Goal: Task Accomplishment & Management: Manage account settings

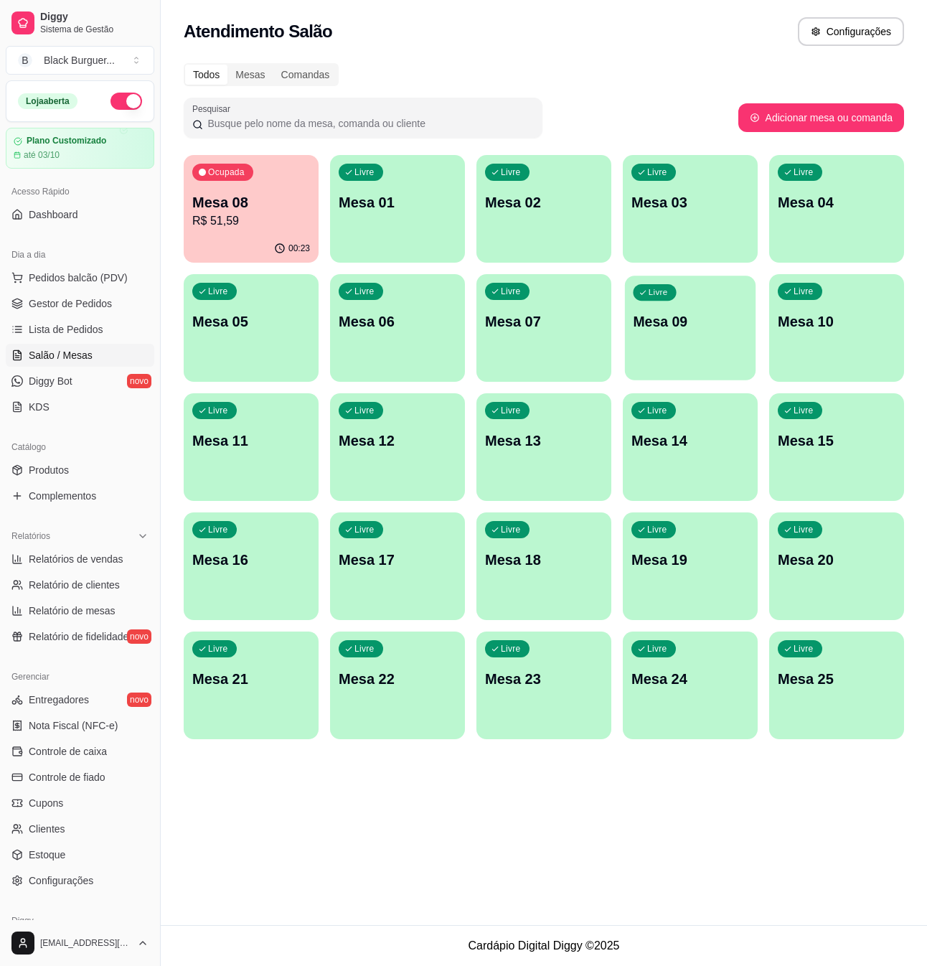
click at [709, 314] on p "Mesa 09" at bounding box center [690, 321] width 114 height 19
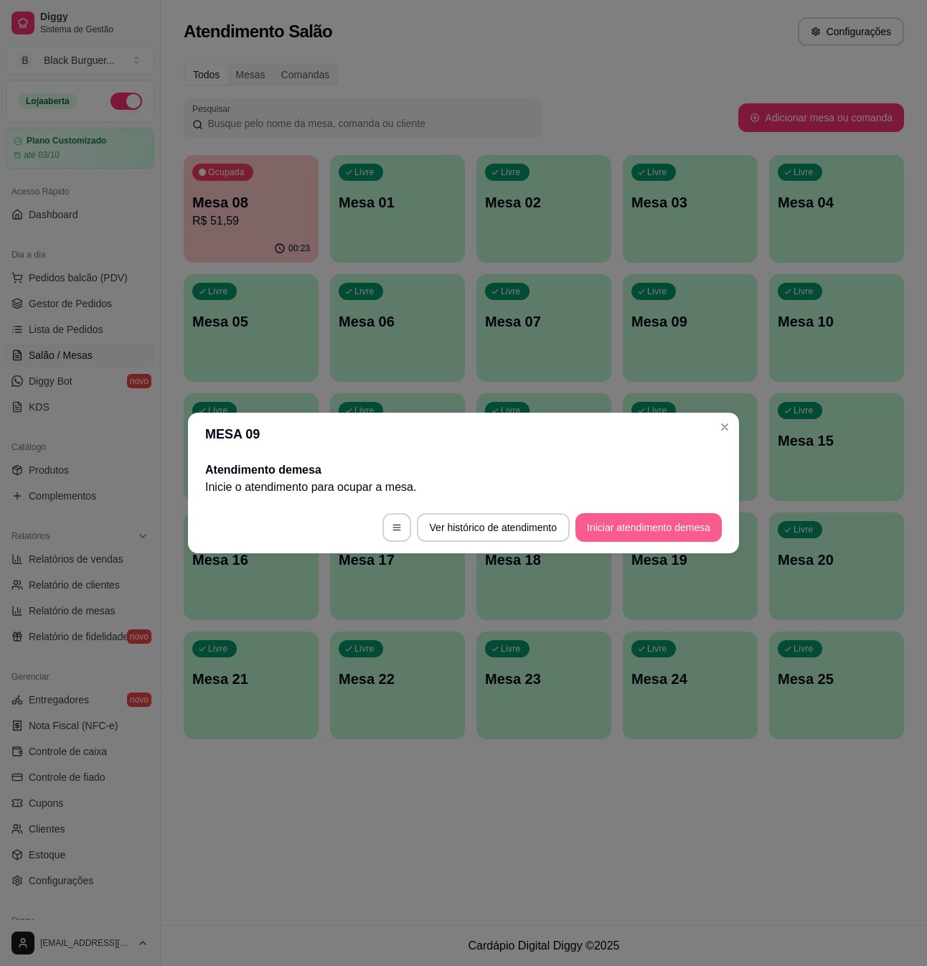
click at [675, 517] on button "Iniciar atendimento de mesa" at bounding box center [649, 527] width 146 height 29
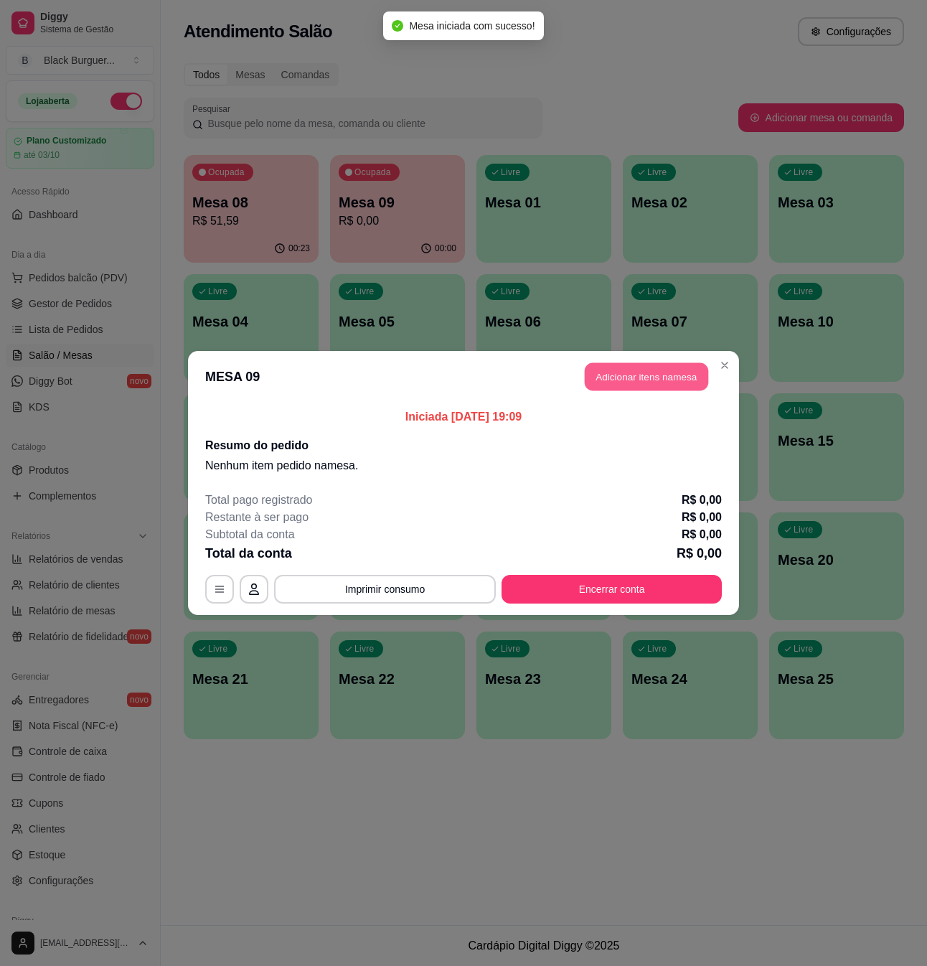
click at [613, 373] on button "Adicionar itens na mesa" at bounding box center [646, 377] width 123 height 28
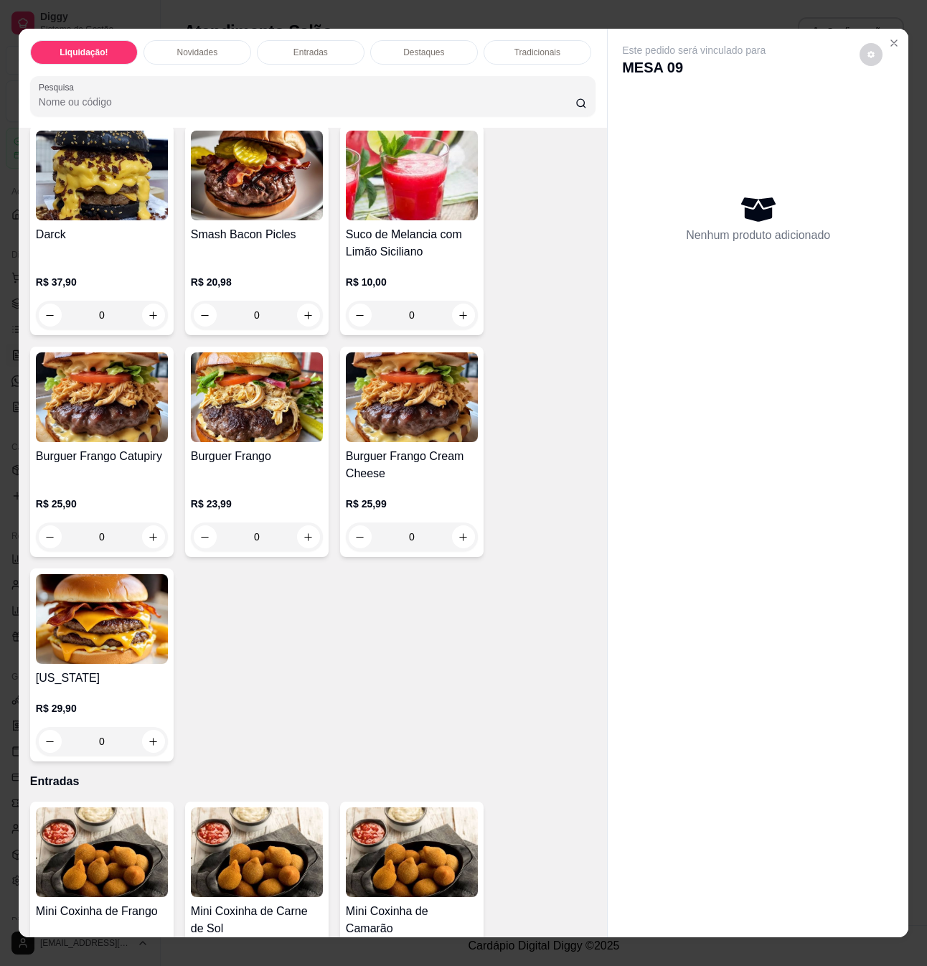
scroll to position [383, 0]
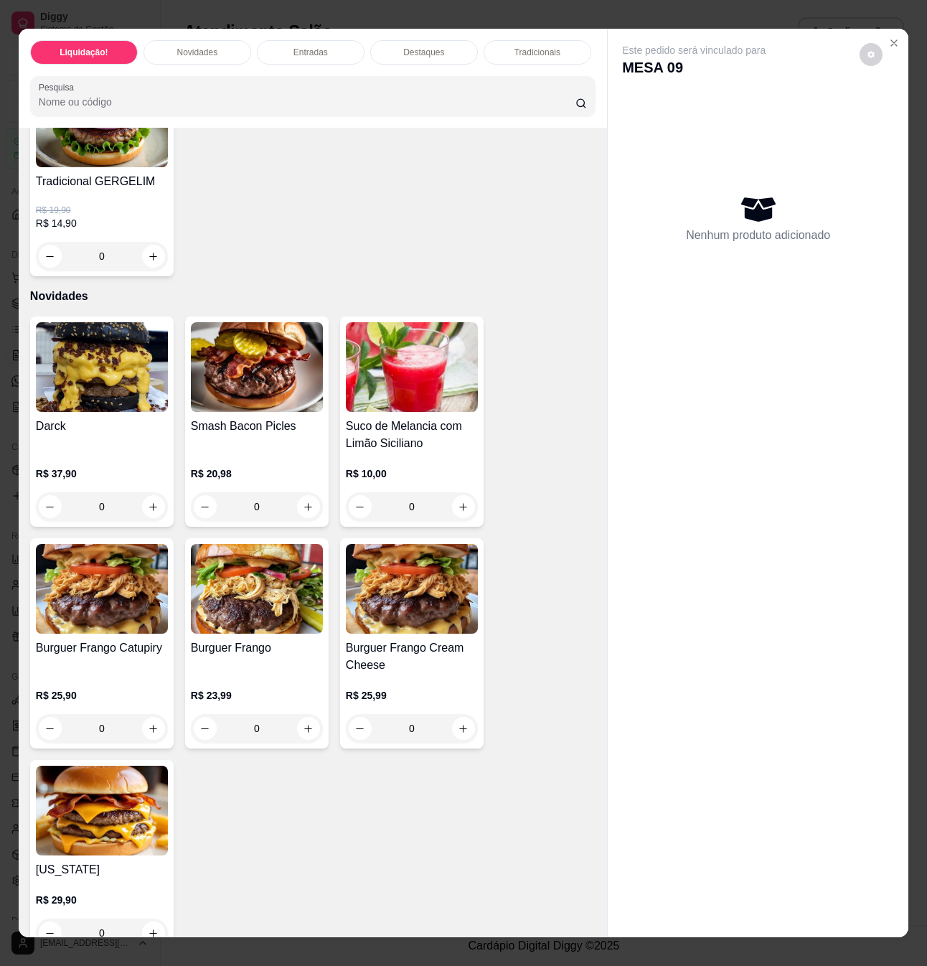
click at [311, 729] on div "0" at bounding box center [257, 728] width 132 height 29
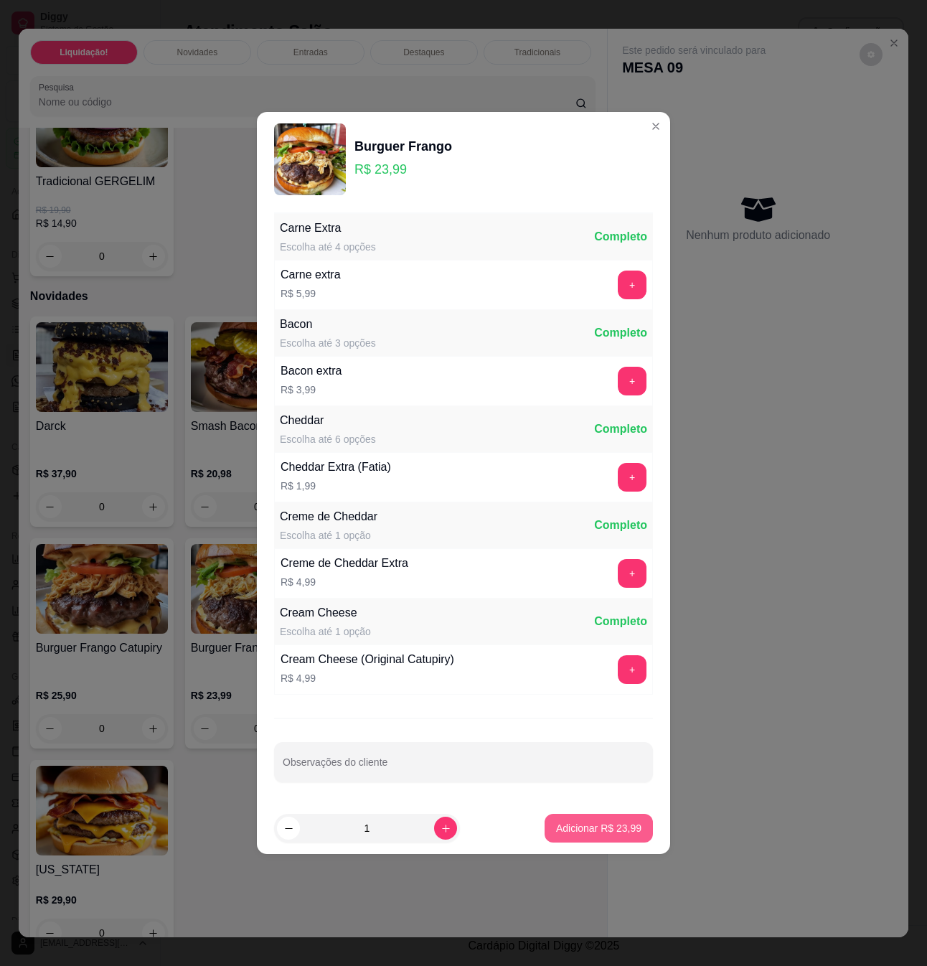
click at [604, 838] on button "Adicionar R$ 23,99" at bounding box center [599, 828] width 108 height 29
type input "1"
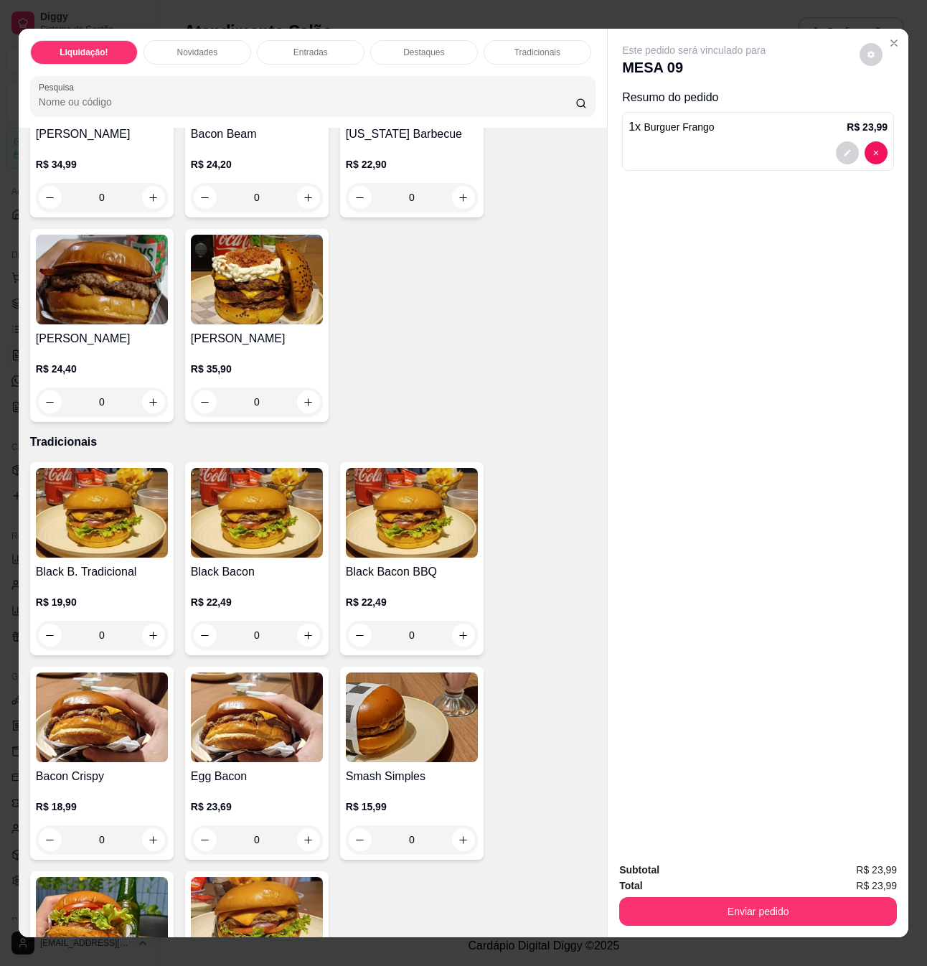
scroll to position [1913, 0]
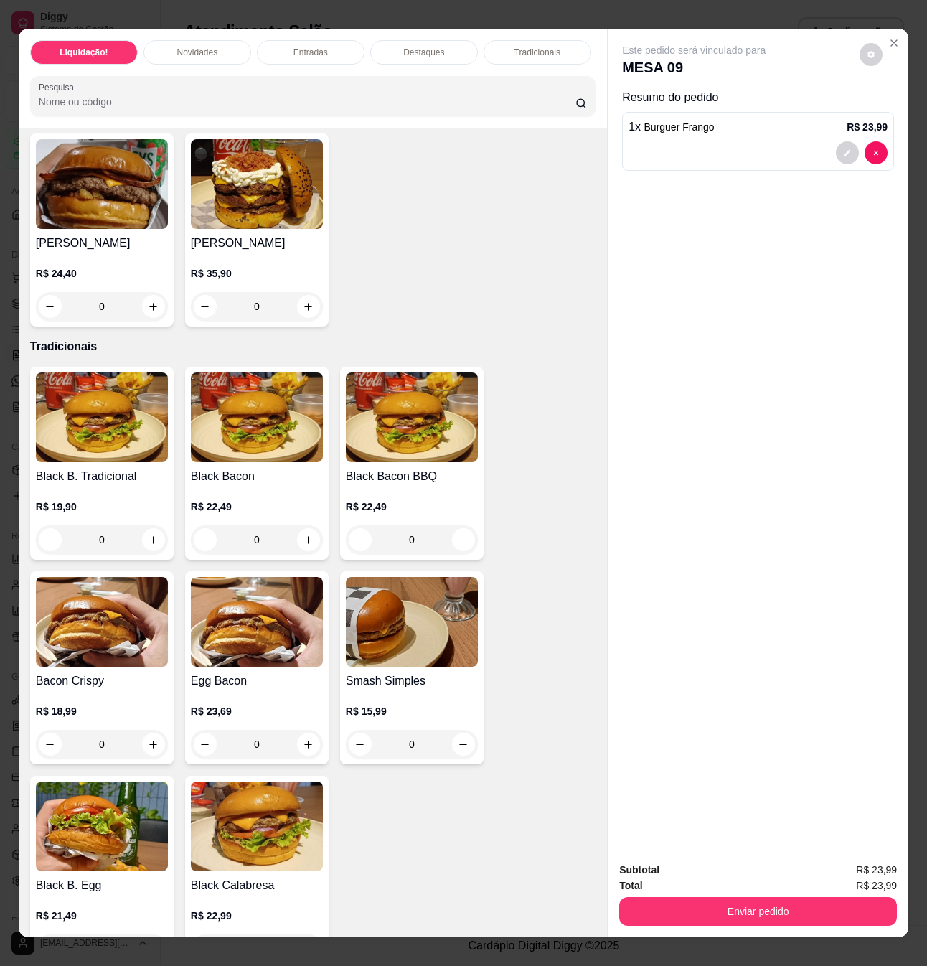
click at [142, 731] on div "0" at bounding box center [102, 744] width 132 height 29
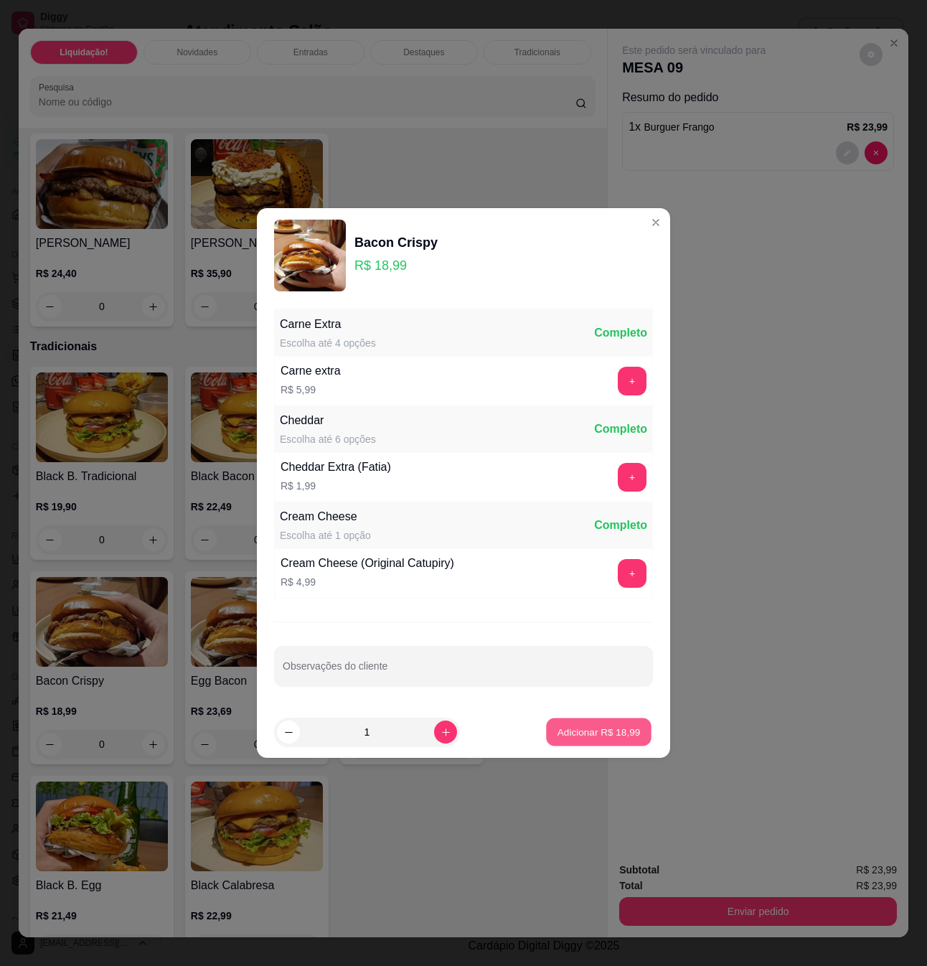
click at [616, 724] on button "Adicionar R$ 18,99" at bounding box center [599, 732] width 106 height 28
type input "1"
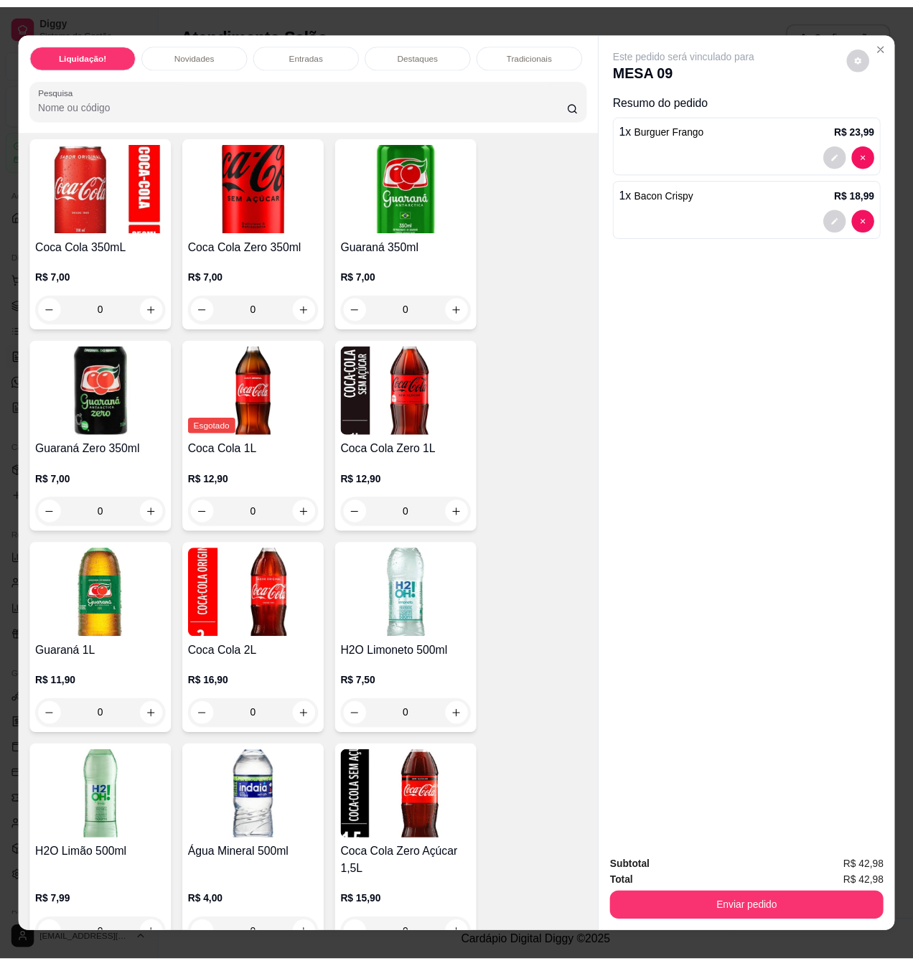
scroll to position [3828, 0]
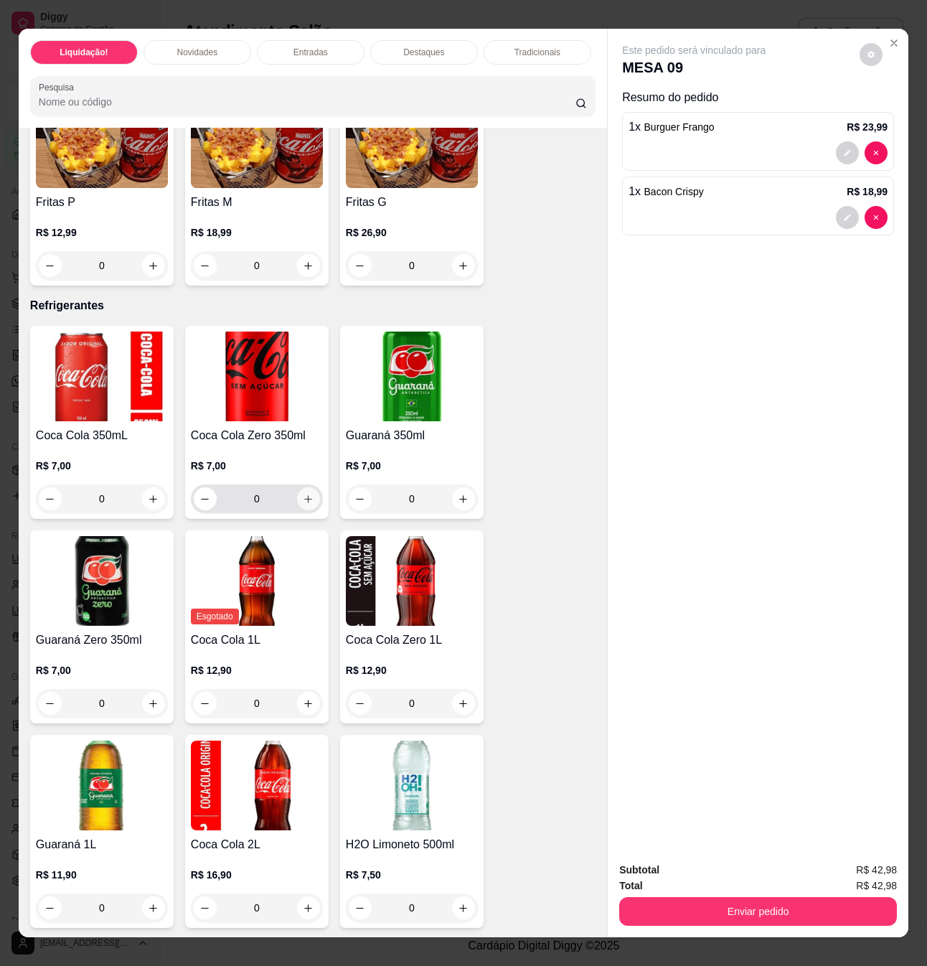
click at [303, 494] on icon "increase-product-quantity" at bounding box center [308, 499] width 11 height 11
type input "1"
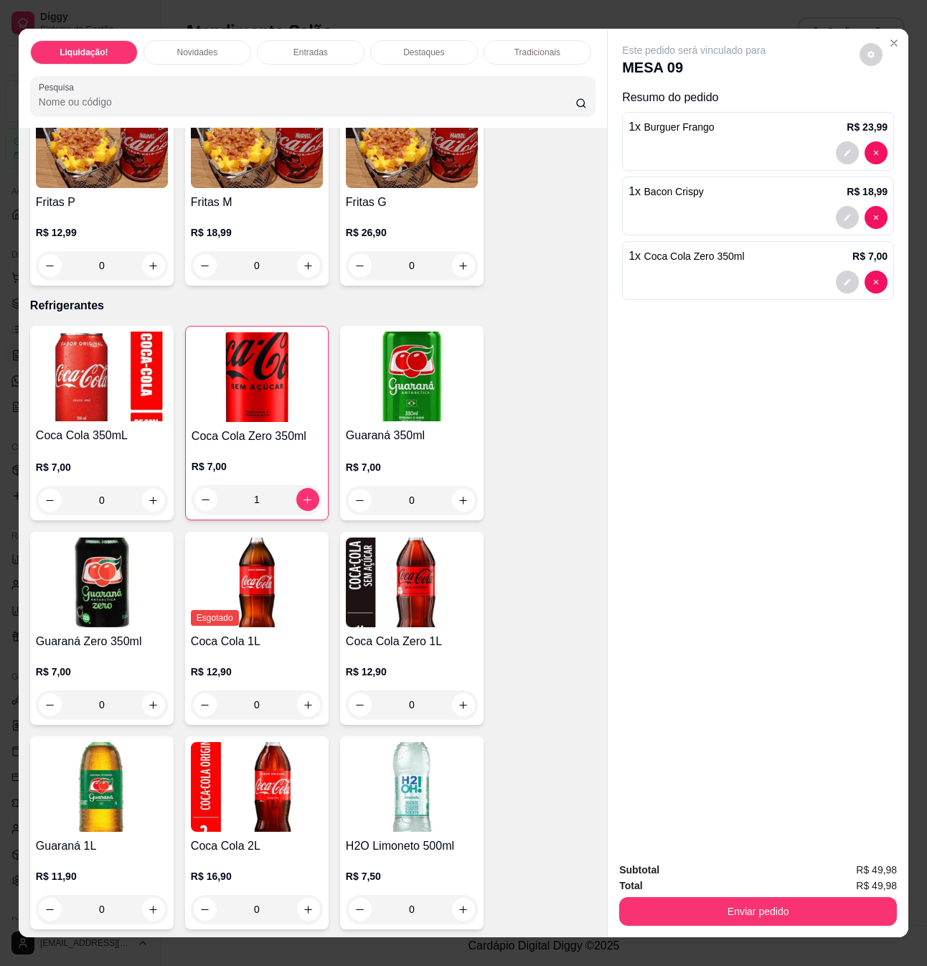
click at [690, 911] on button "Enviar pedido" at bounding box center [758, 911] width 278 height 29
click at [685, 865] on button "Não registrar e enviar pedido" at bounding box center [709, 869] width 145 height 27
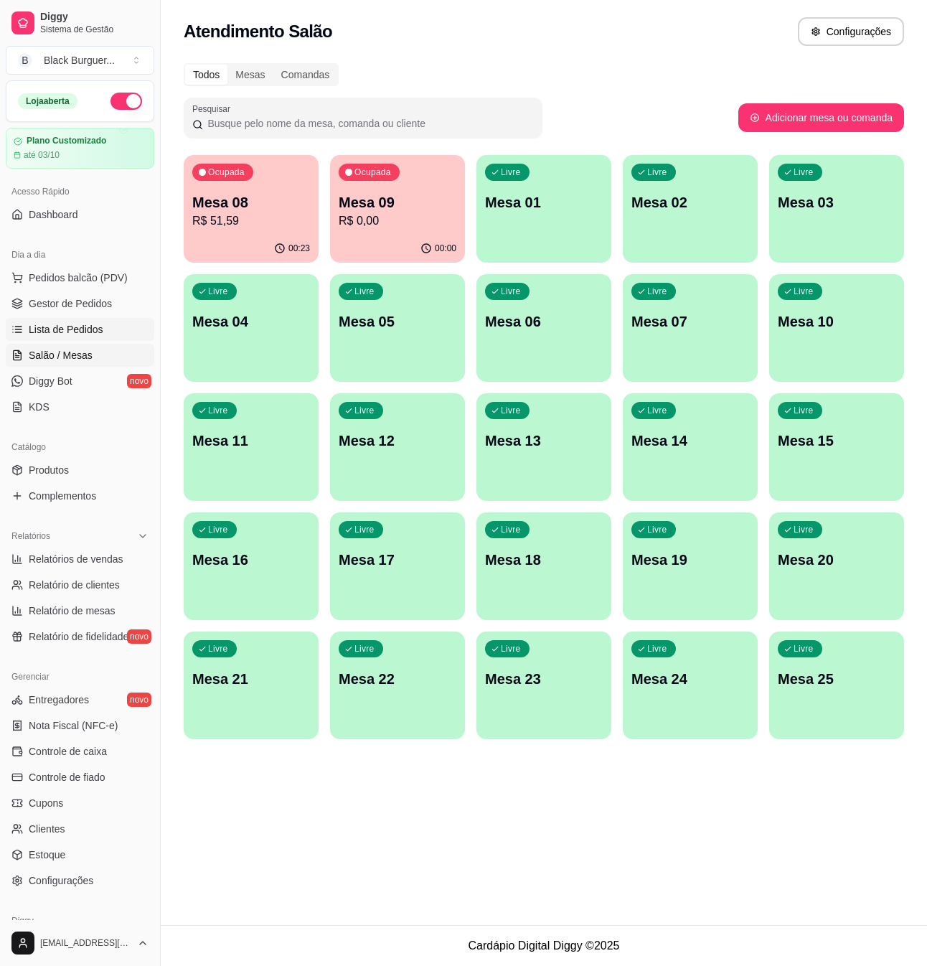
click at [61, 326] on span "Lista de Pedidos" at bounding box center [66, 329] width 75 height 14
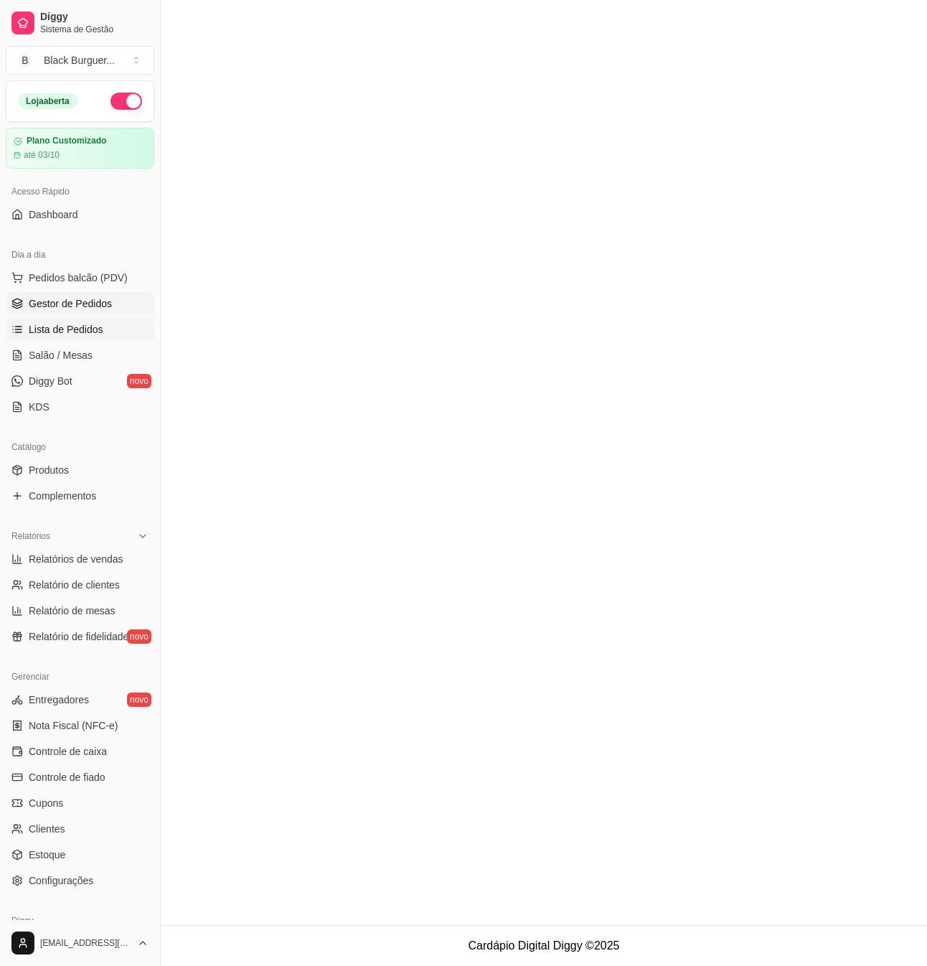
click at [64, 296] on link "Gestor de Pedidos" at bounding box center [80, 303] width 149 height 23
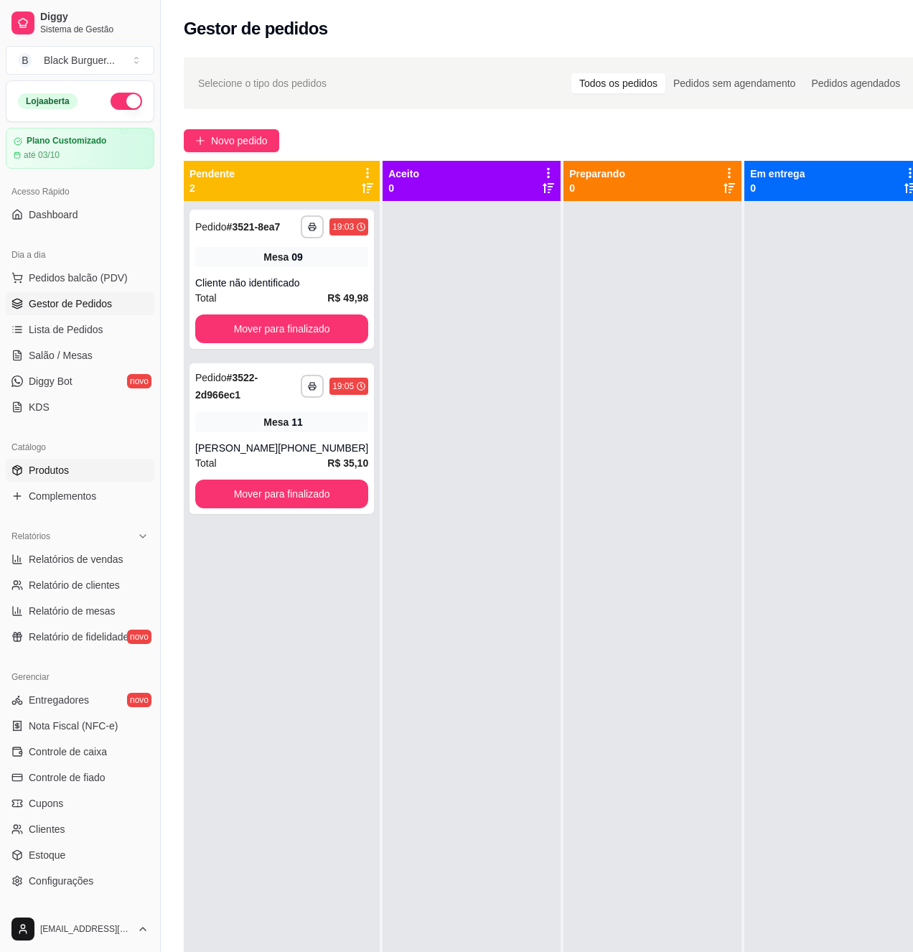
click at [90, 466] on link "Produtos" at bounding box center [80, 470] width 149 height 23
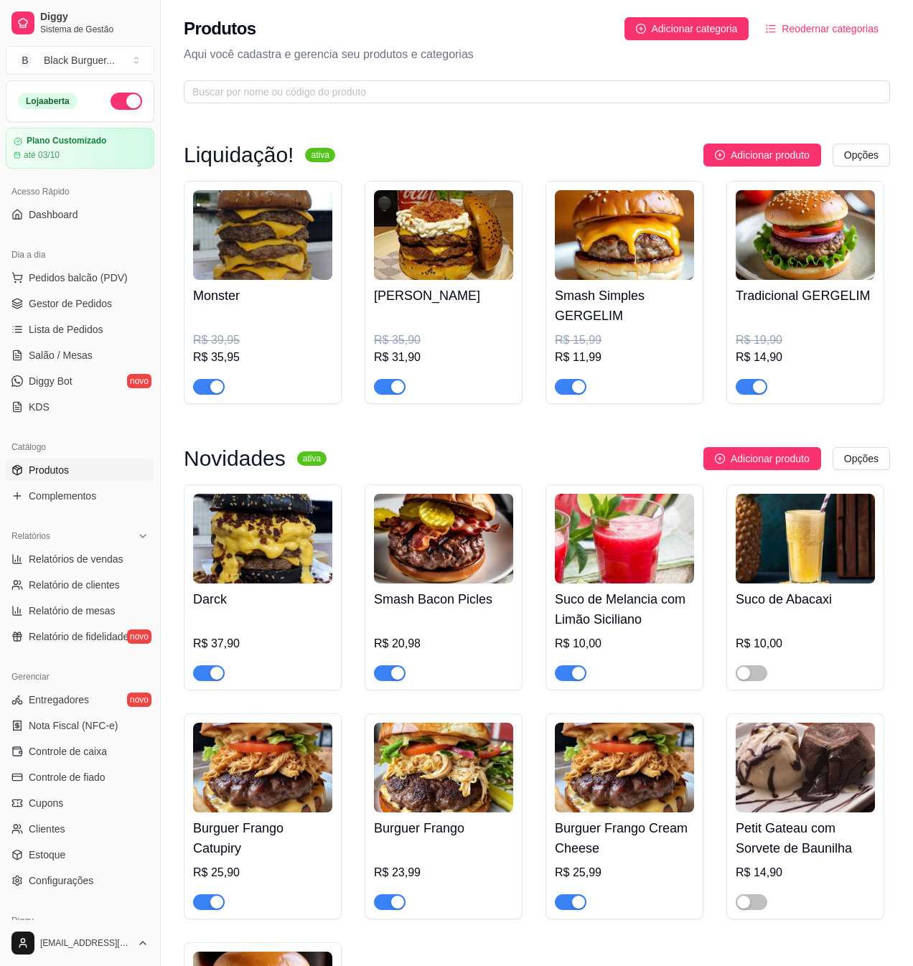
click at [569, 680] on span "button" at bounding box center [571, 673] width 32 height 16
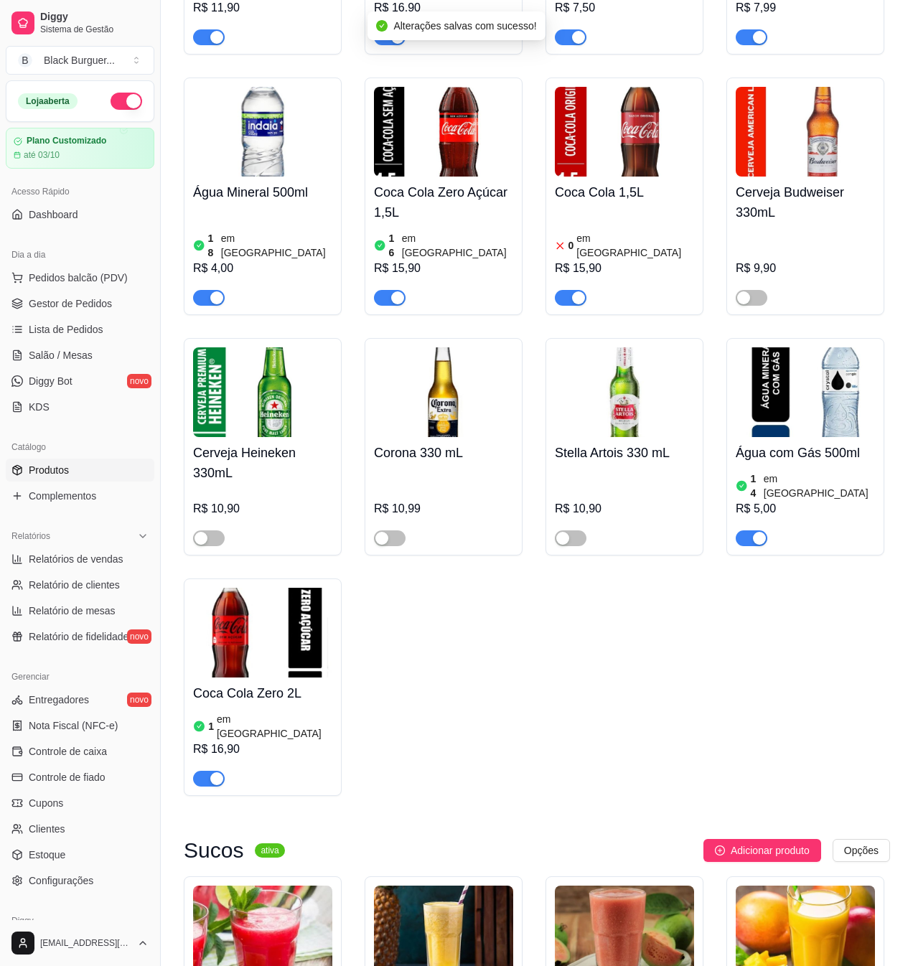
scroll to position [5091, 0]
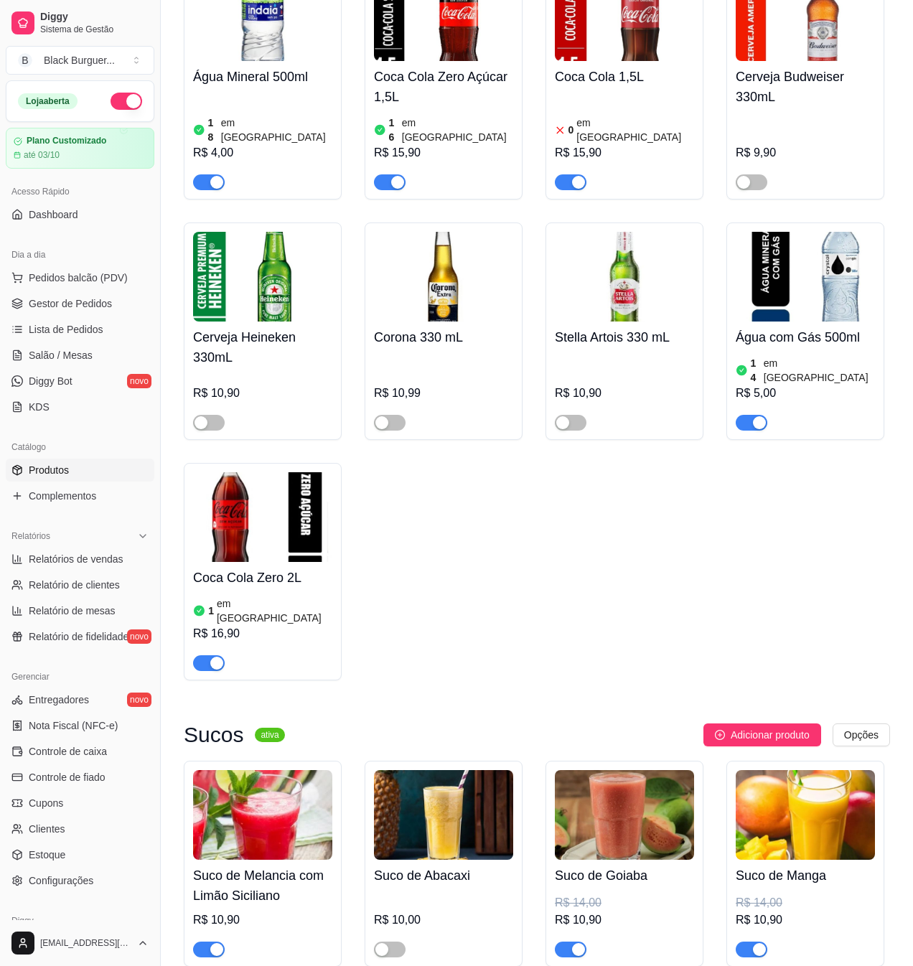
click at [213, 943] on div "button" at bounding box center [216, 949] width 13 height 13
click at [104, 314] on link "Gestor de Pedidos" at bounding box center [80, 303] width 149 height 23
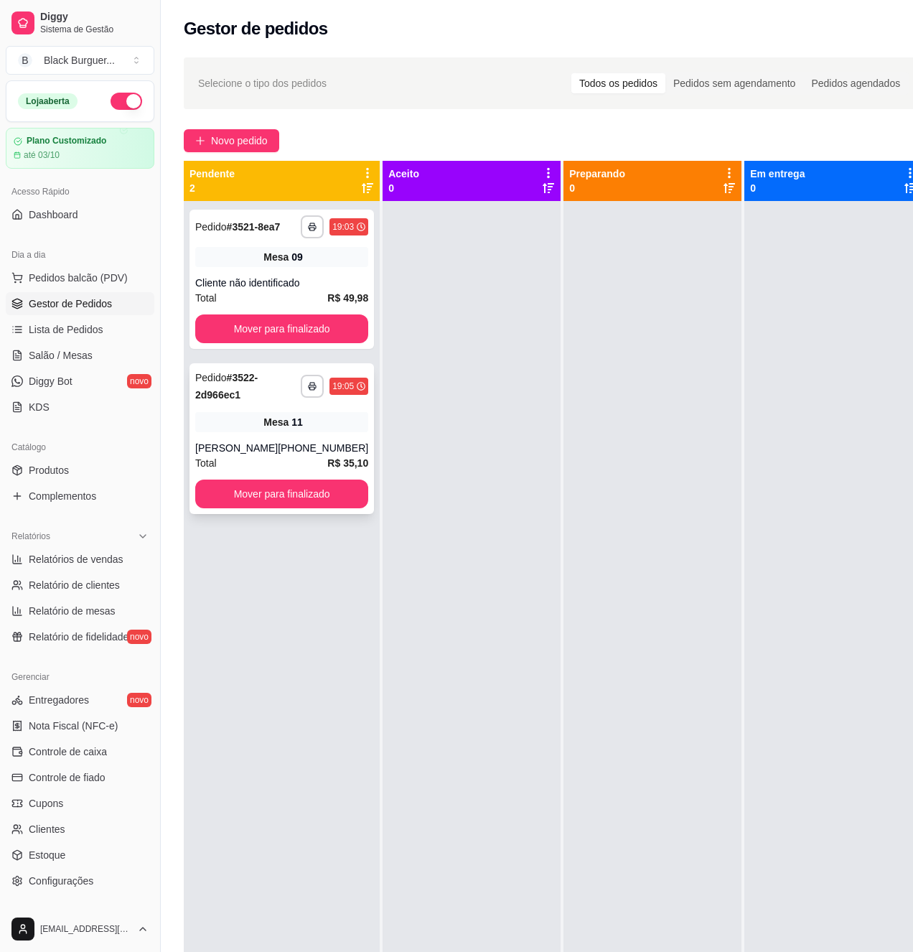
click at [263, 418] on span "Mesa" at bounding box center [275, 422] width 25 height 14
click at [215, 392] on strong "# 3522-2d966ec1" at bounding box center [226, 386] width 62 height 29
click at [75, 339] on link "Lista de Pedidos" at bounding box center [80, 329] width 149 height 23
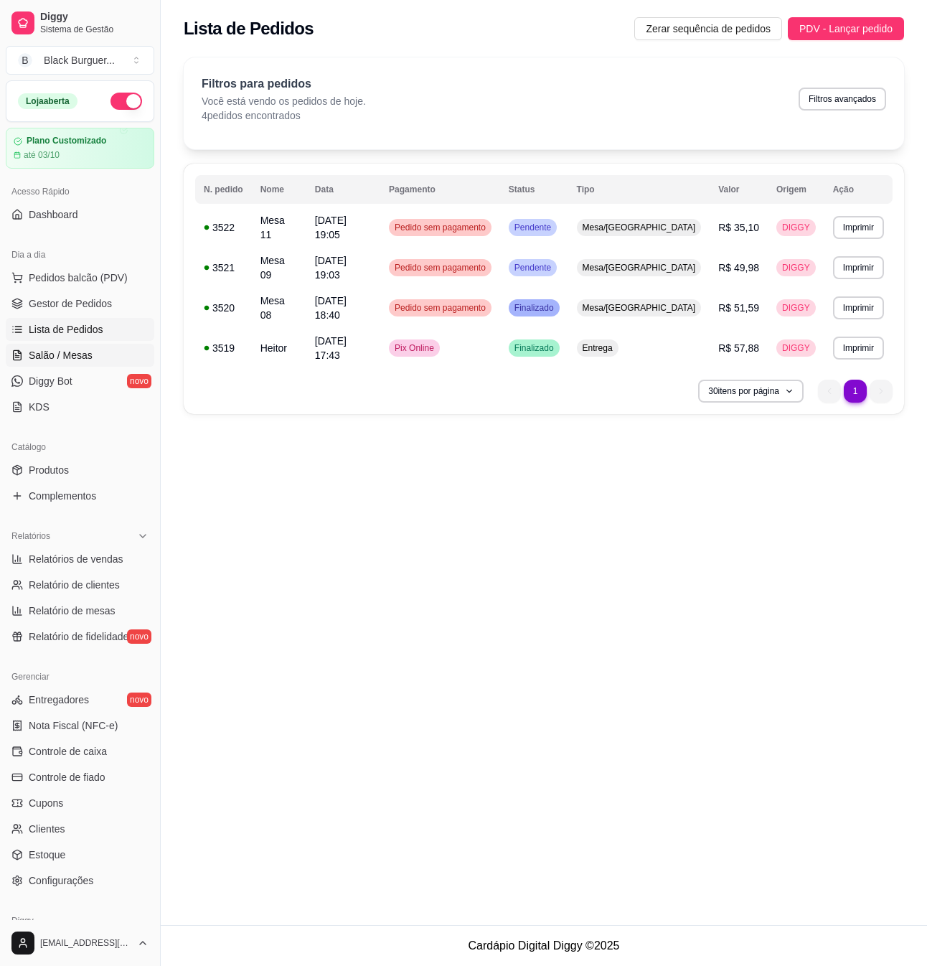
click at [78, 360] on span "Salão / Mesas" at bounding box center [61, 355] width 64 height 14
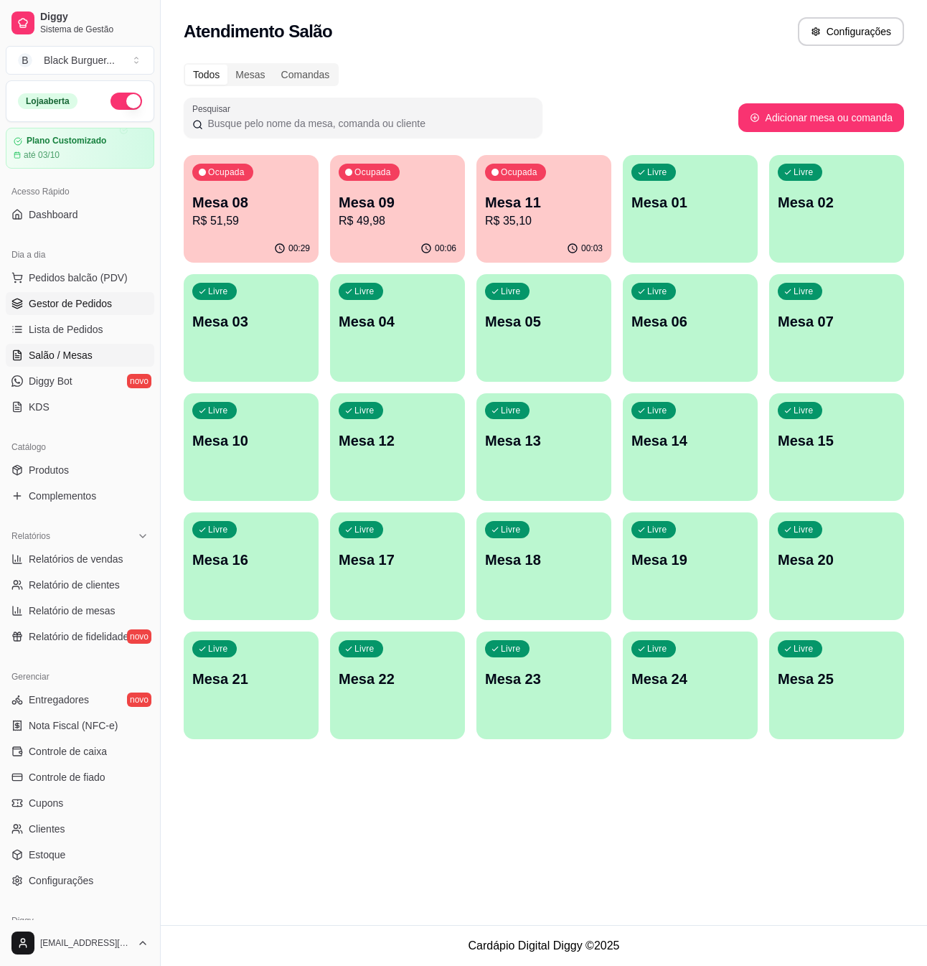
click at [65, 308] on span "Gestor de Pedidos" at bounding box center [70, 303] width 83 height 14
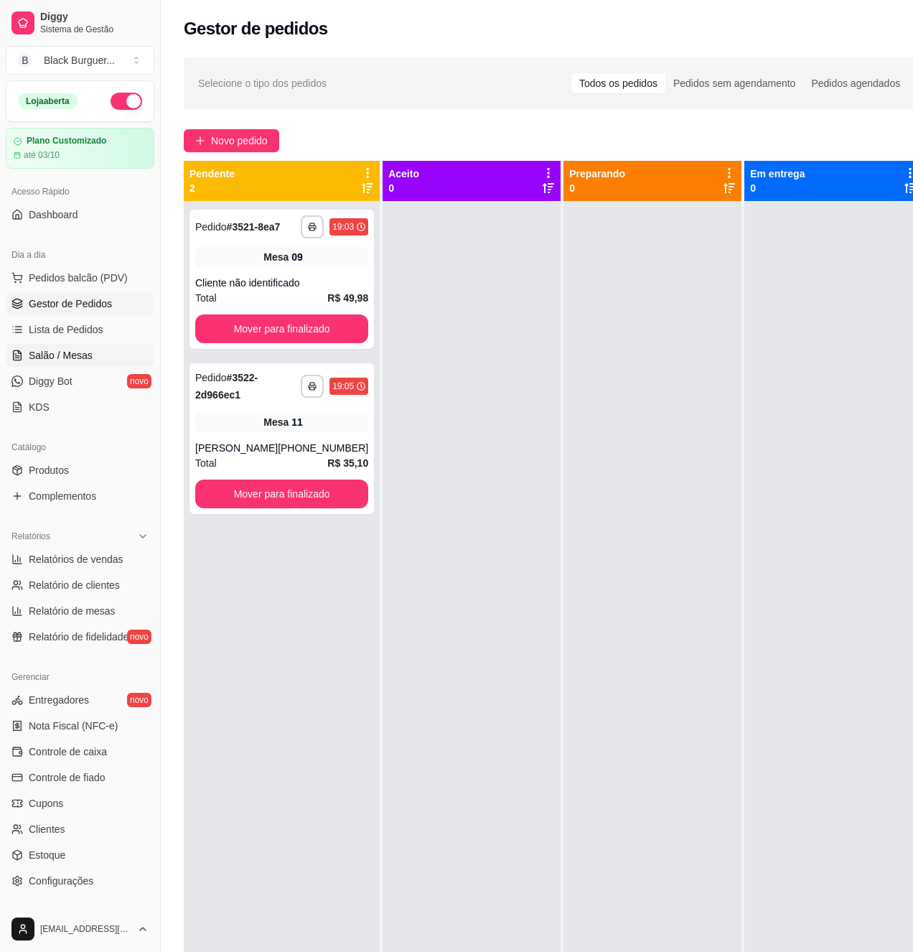
click at [89, 356] on span "Salão / Mesas" at bounding box center [61, 355] width 64 height 14
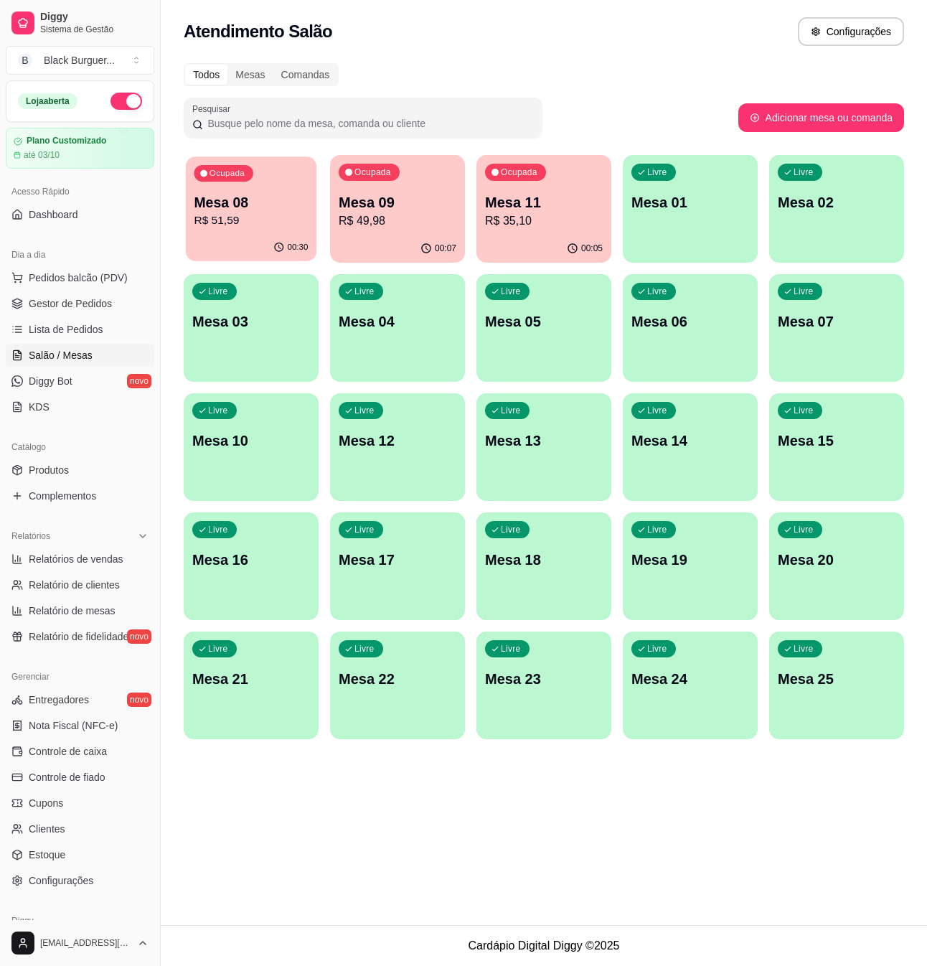
click at [235, 225] on p "R$ 51,59" at bounding box center [251, 220] width 114 height 17
click at [78, 314] on link "Gestor de Pedidos" at bounding box center [80, 303] width 149 height 23
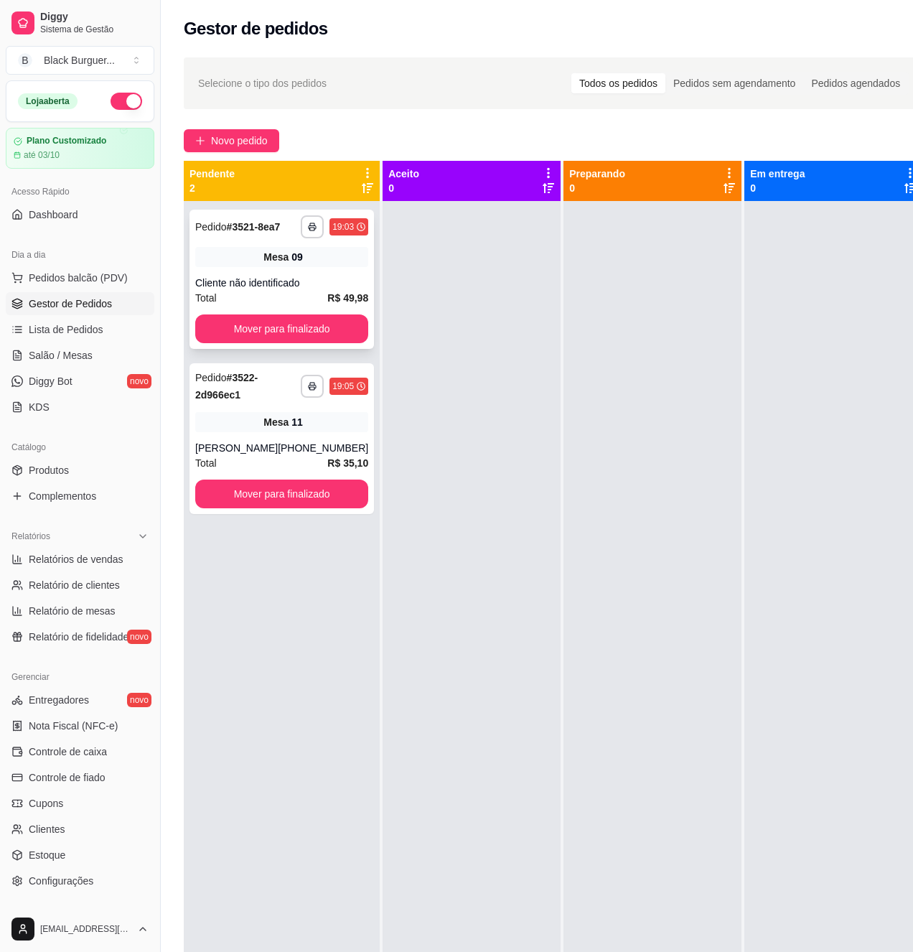
click at [239, 268] on div "**********" at bounding box center [281, 279] width 184 height 139
click at [95, 356] on link "Salão / Mesas" at bounding box center [80, 355] width 149 height 23
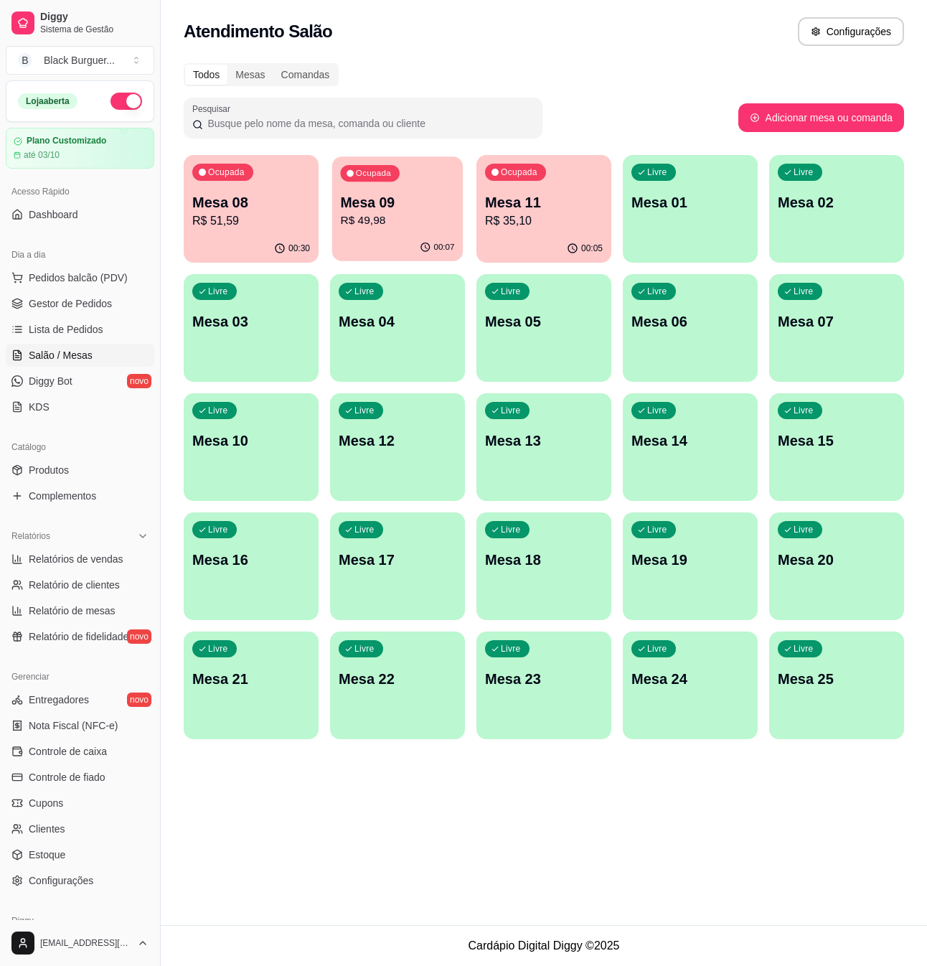
click at [449, 174] on div "Ocupada Mesa 09 R$ 49,98" at bounding box center [397, 195] width 131 height 78
click at [207, 207] on p "Mesa 08" at bounding box center [251, 202] width 118 height 20
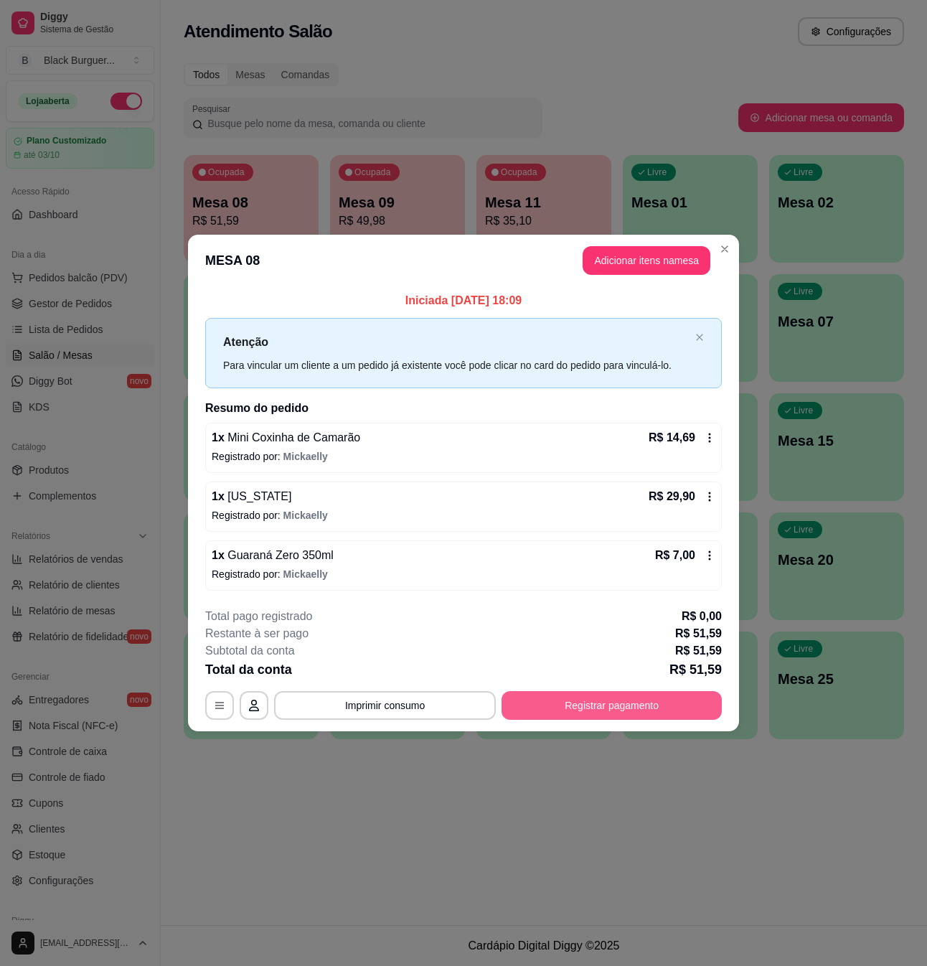
click at [655, 703] on button "Registrar pagamento" at bounding box center [612, 705] width 220 height 29
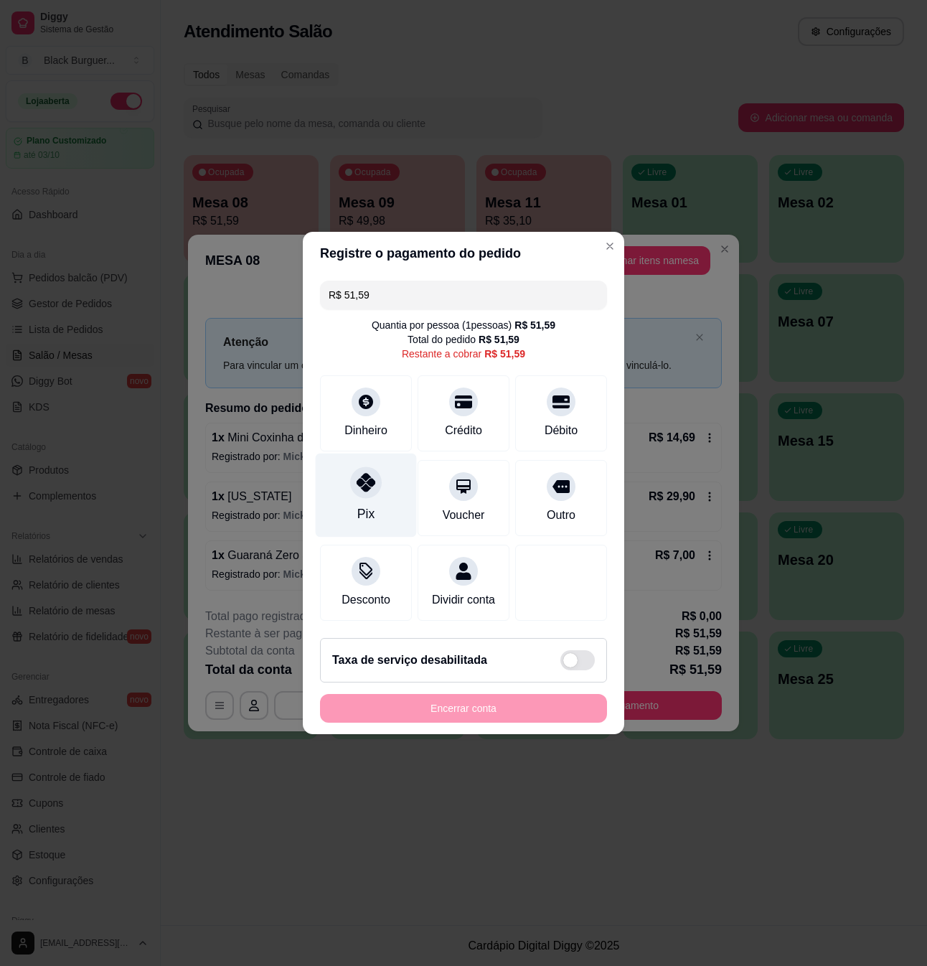
click at [365, 484] on div at bounding box center [366, 483] width 32 height 32
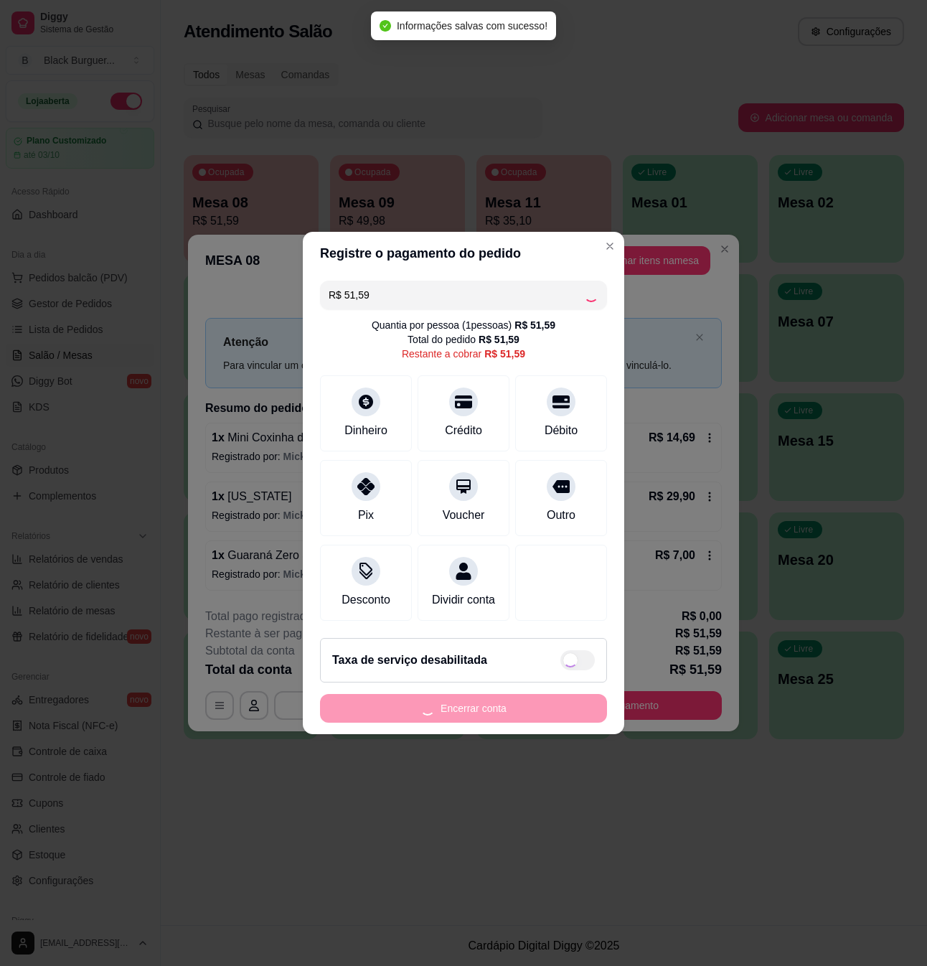
type input "R$ 0,00"
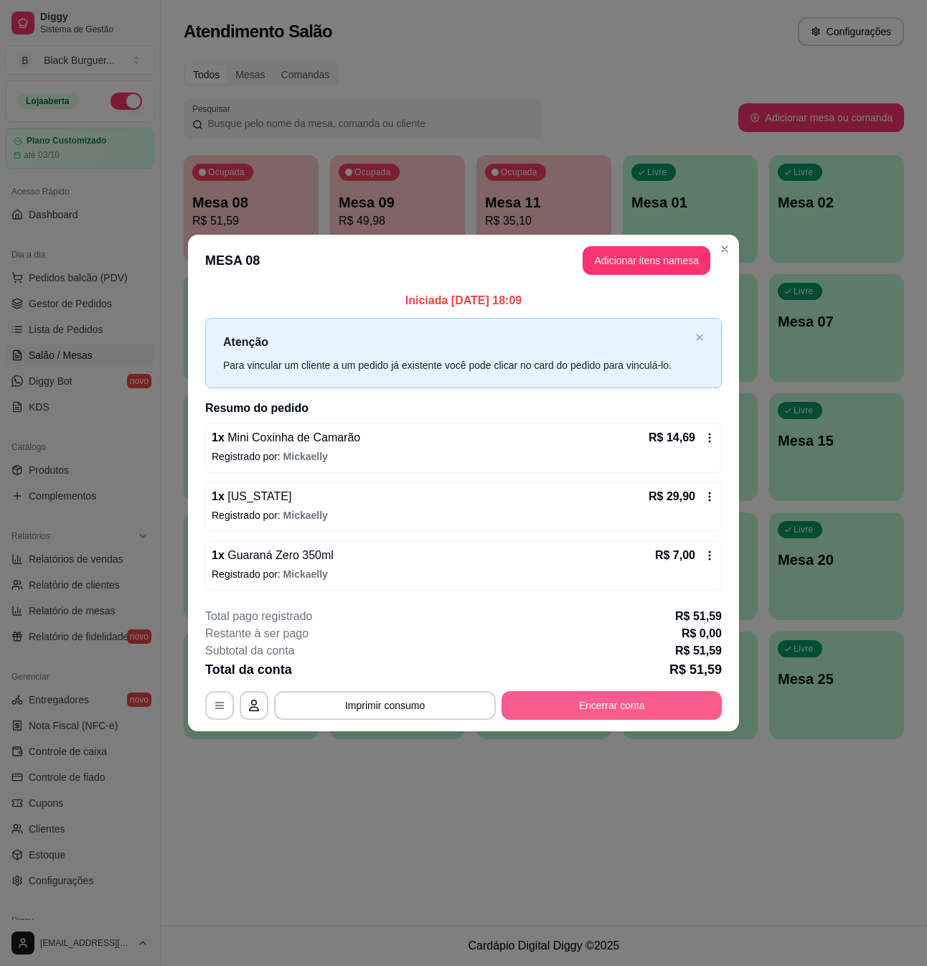
click at [659, 702] on button "Encerrar conta" at bounding box center [612, 705] width 220 height 29
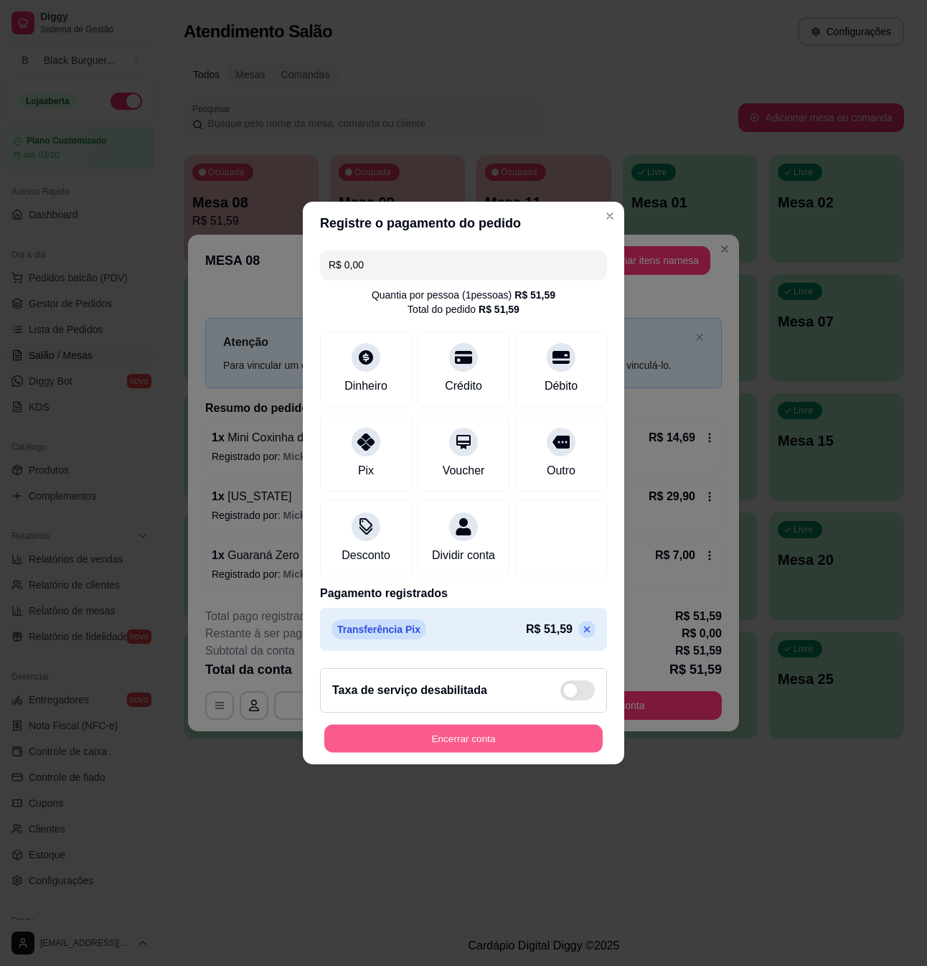
click at [512, 749] on button "Encerrar conta" at bounding box center [463, 739] width 278 height 28
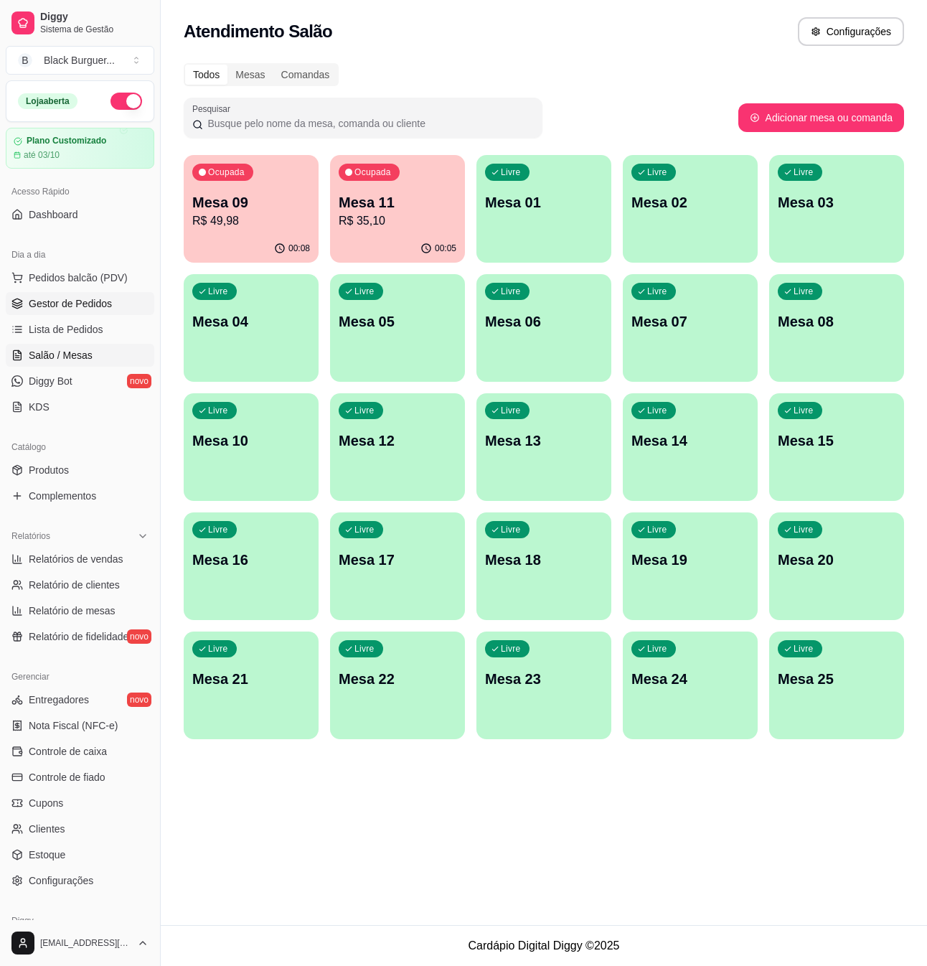
click at [96, 304] on span "Gestor de Pedidos" at bounding box center [70, 303] width 83 height 14
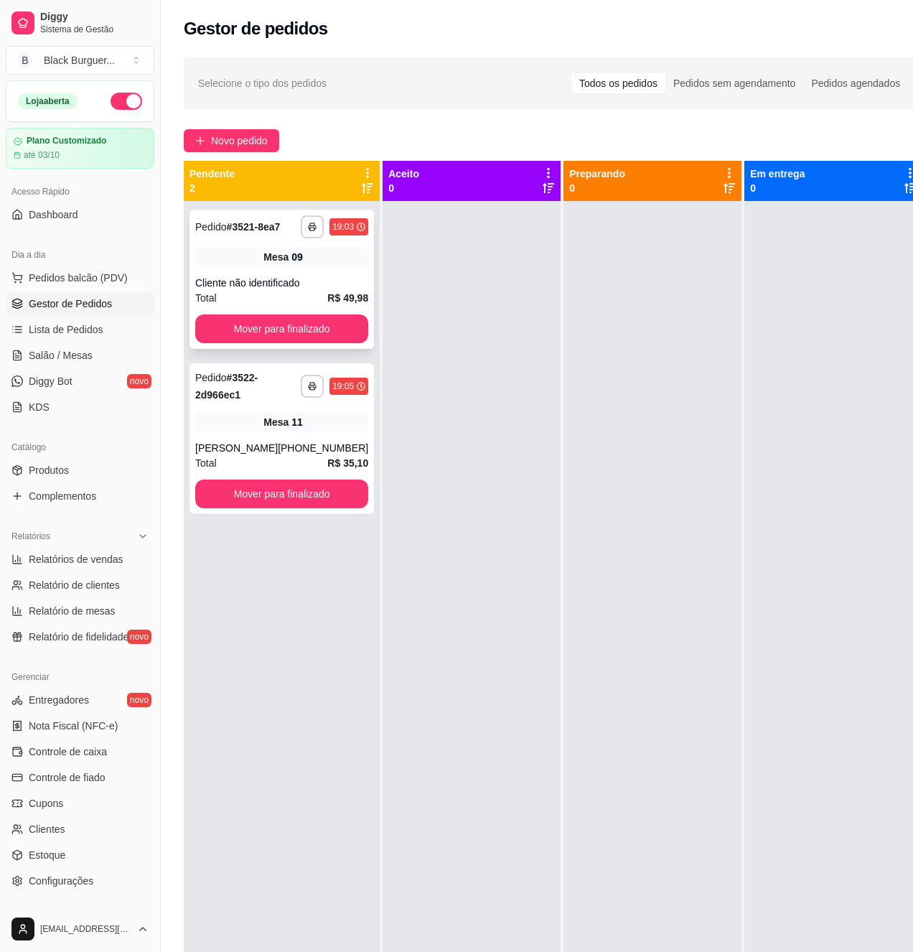
click at [314, 277] on div "Cliente não identificado" at bounding box center [281, 283] width 173 height 14
click at [227, 329] on button "Mover para finalizado" at bounding box center [282, 329] width 168 height 28
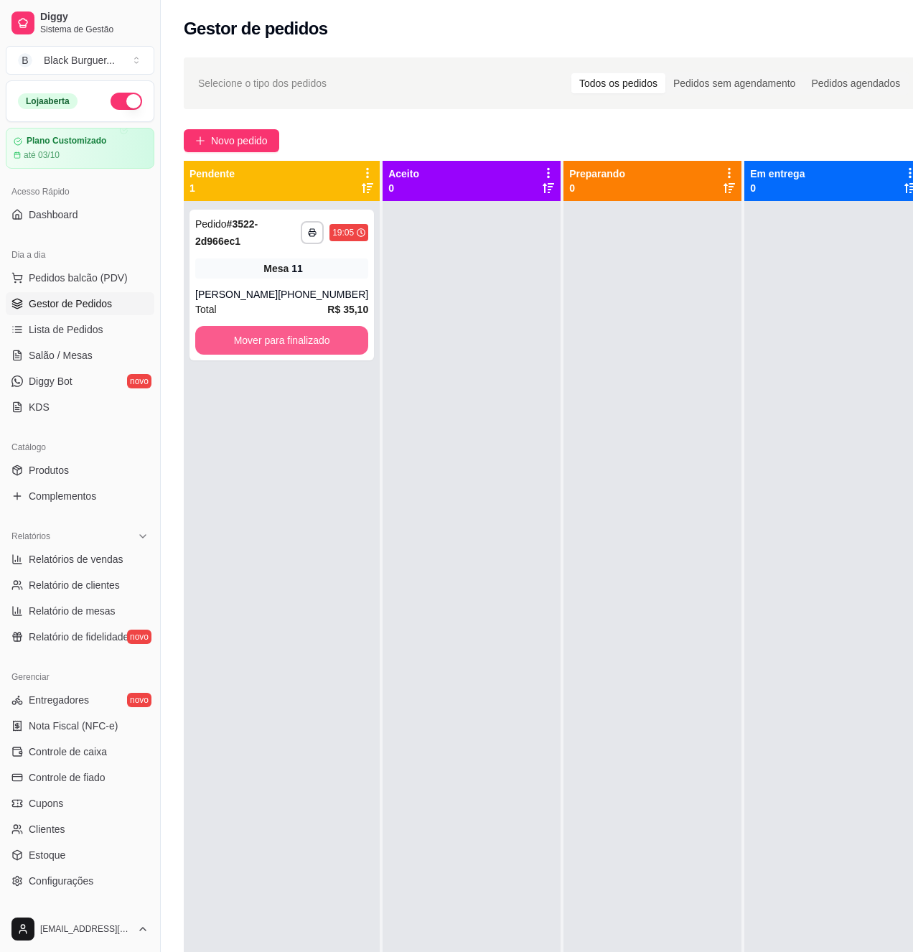
click at [227, 329] on button "Mover para finalizado" at bounding box center [281, 340] width 173 height 29
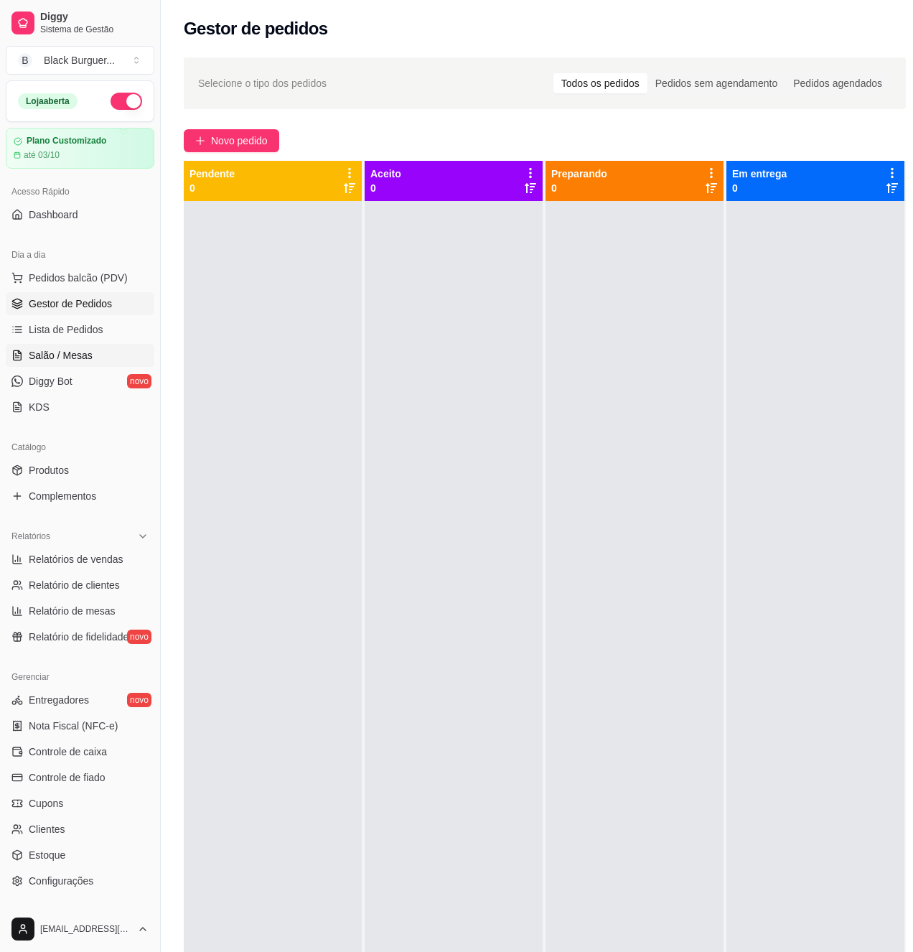
click at [92, 345] on link "Salão / Mesas" at bounding box center [80, 355] width 149 height 23
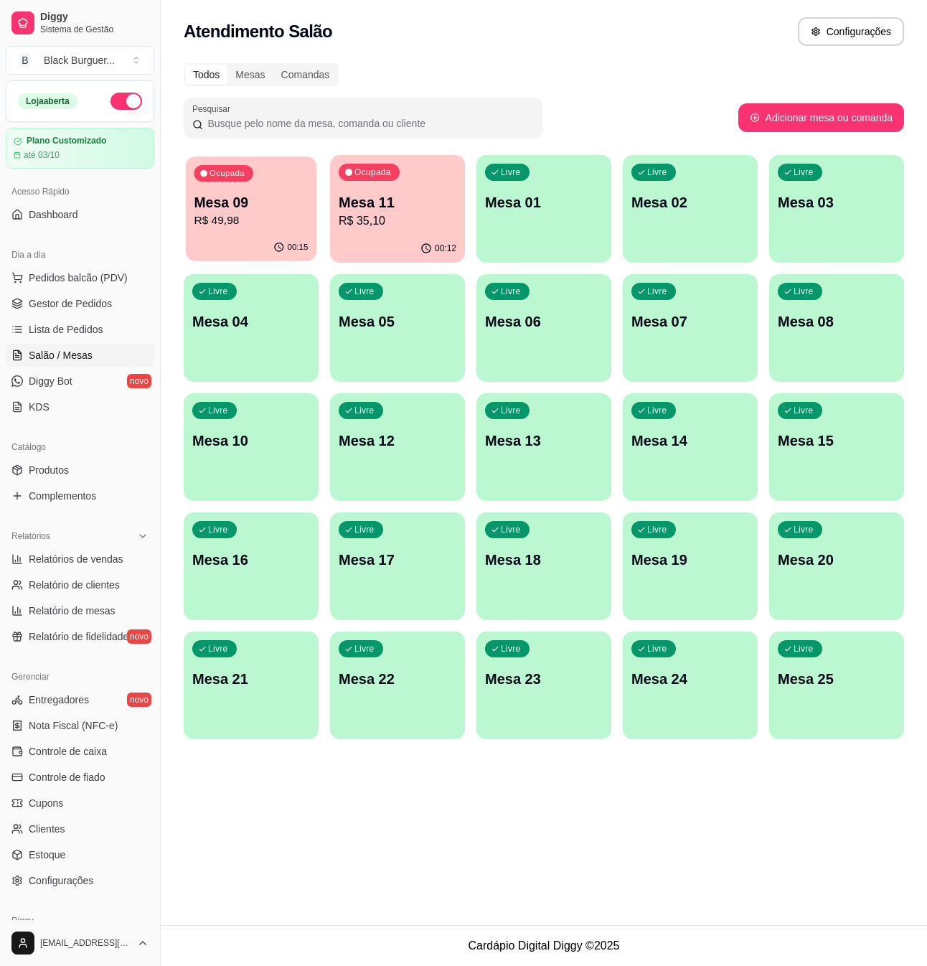
click at [285, 200] on p "Mesa 09" at bounding box center [251, 202] width 114 height 19
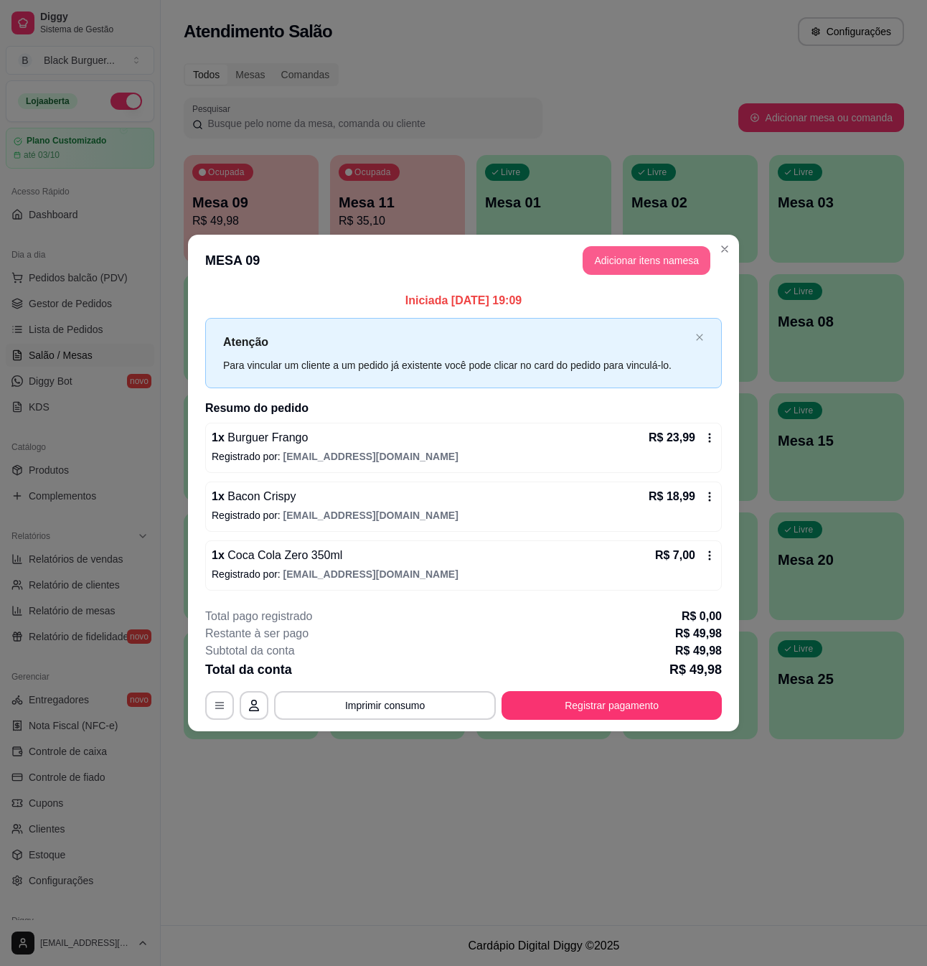
click at [613, 247] on button "Adicionar itens na mesa" at bounding box center [647, 260] width 128 height 29
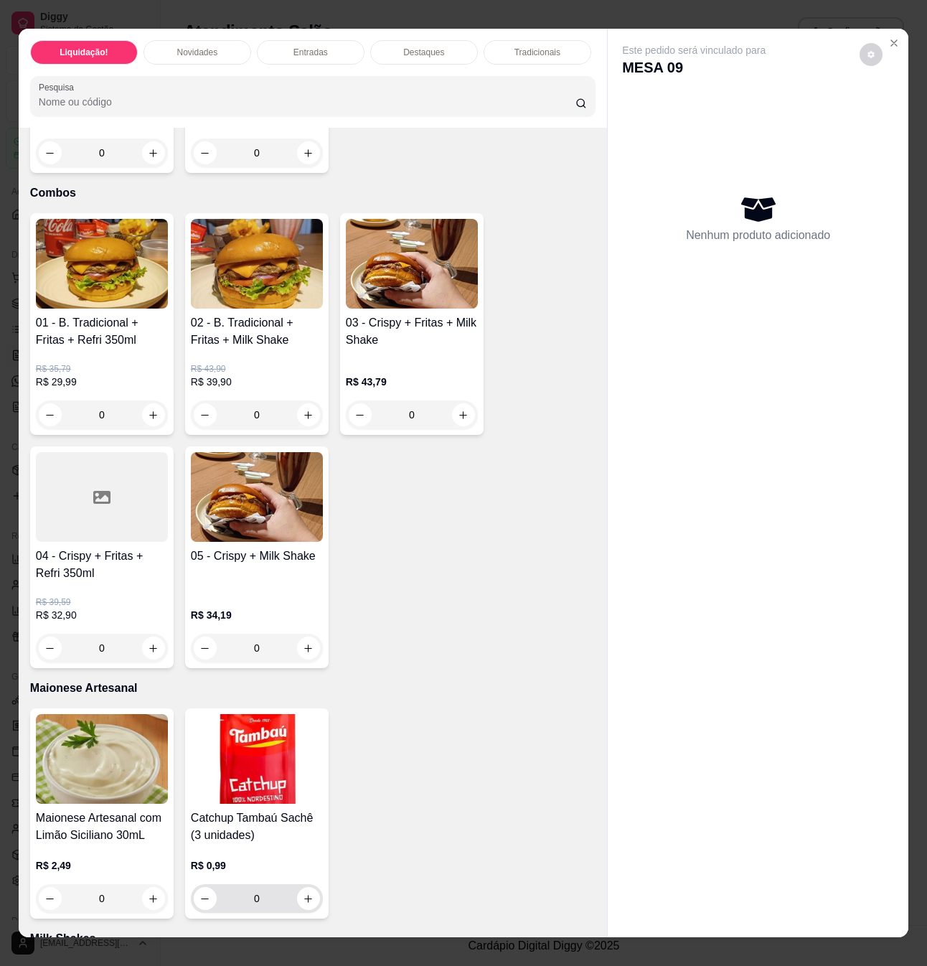
scroll to position [2871, 0]
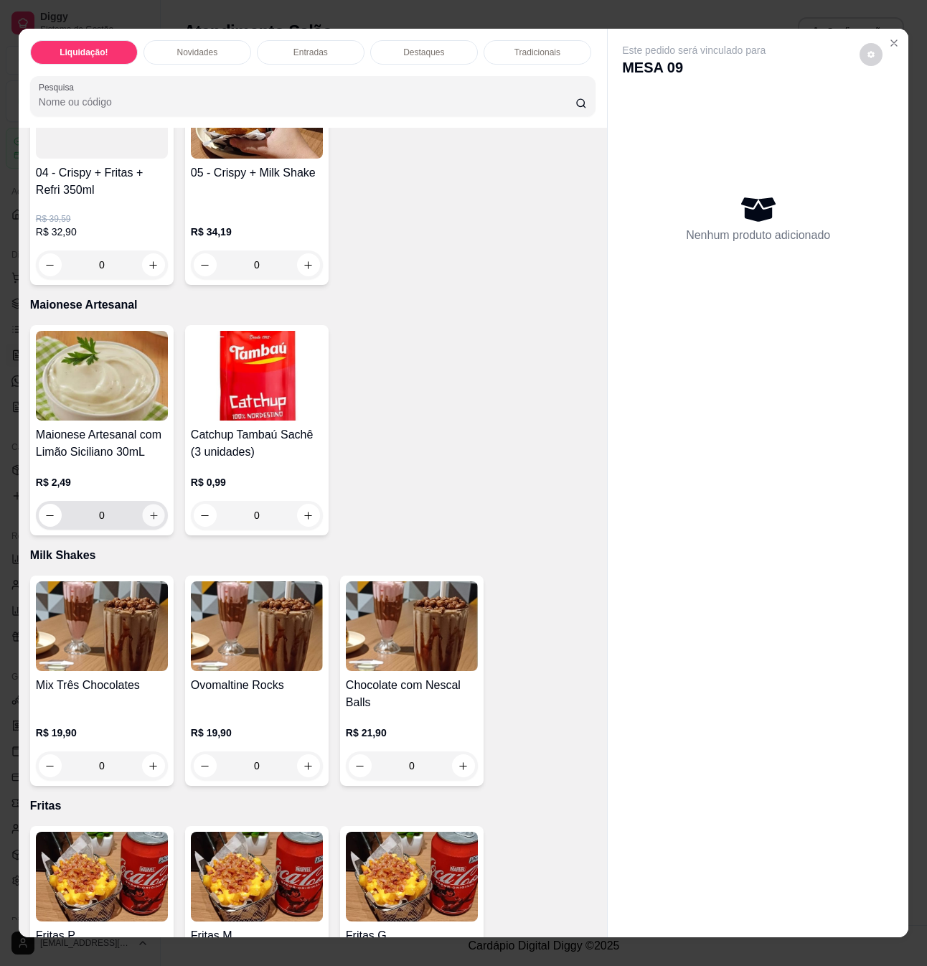
click at [149, 510] on icon "increase-product-quantity" at bounding box center [154, 515] width 11 height 11
type input "1"
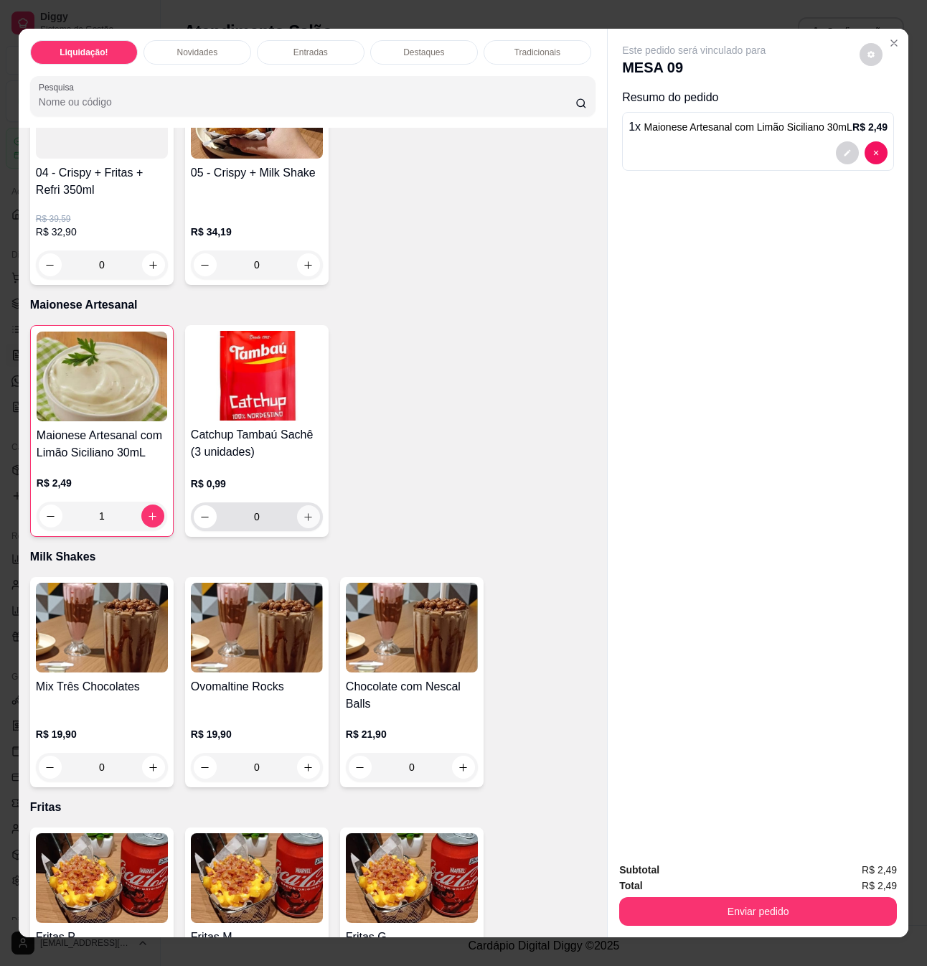
click at [303, 512] on icon "increase-product-quantity" at bounding box center [308, 517] width 11 height 11
type input "1"
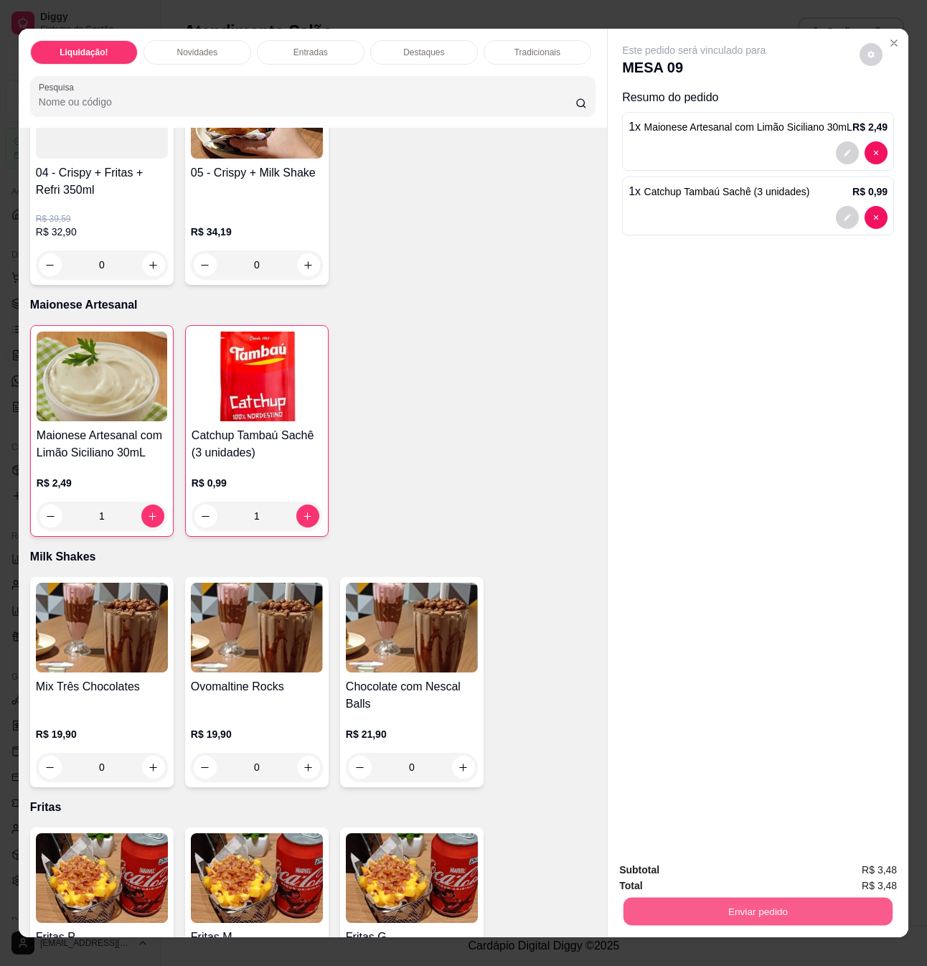
click at [729, 897] on button "Enviar pedido" at bounding box center [758, 911] width 269 height 28
click at [725, 871] on button "Não registrar e enviar pedido" at bounding box center [708, 869] width 149 height 27
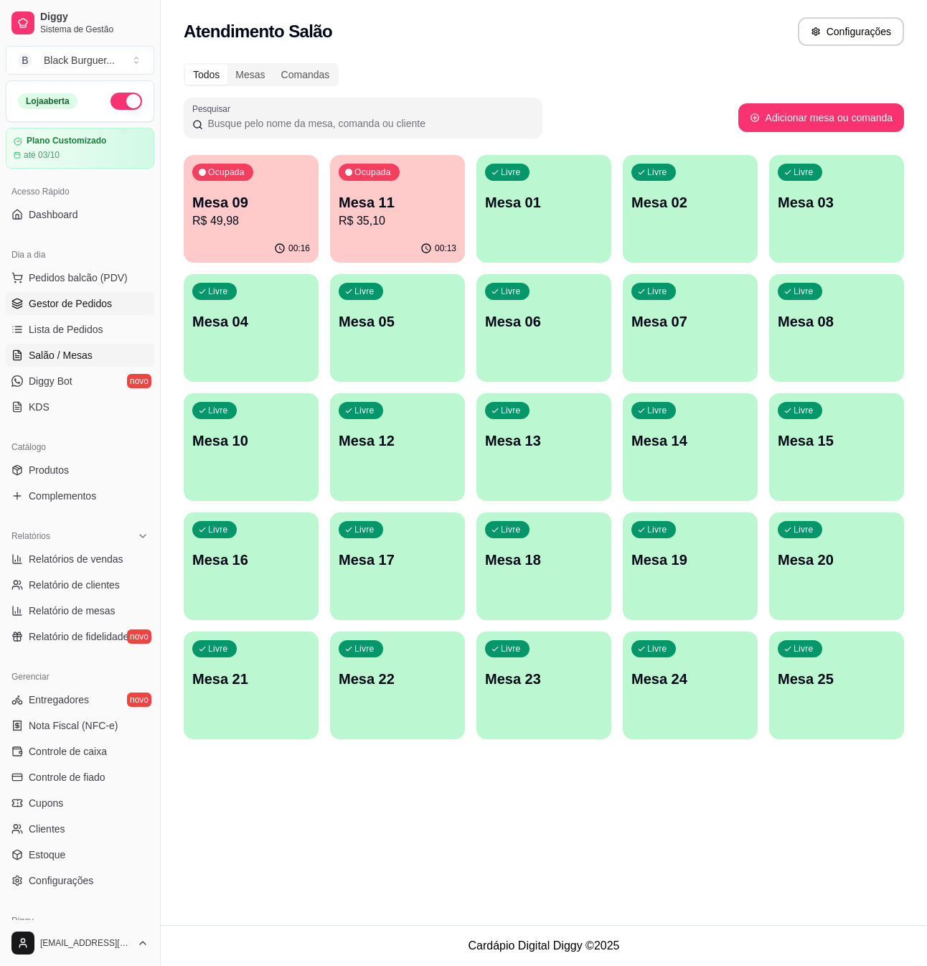
click at [83, 304] on span "Gestor de Pedidos" at bounding box center [70, 303] width 83 height 14
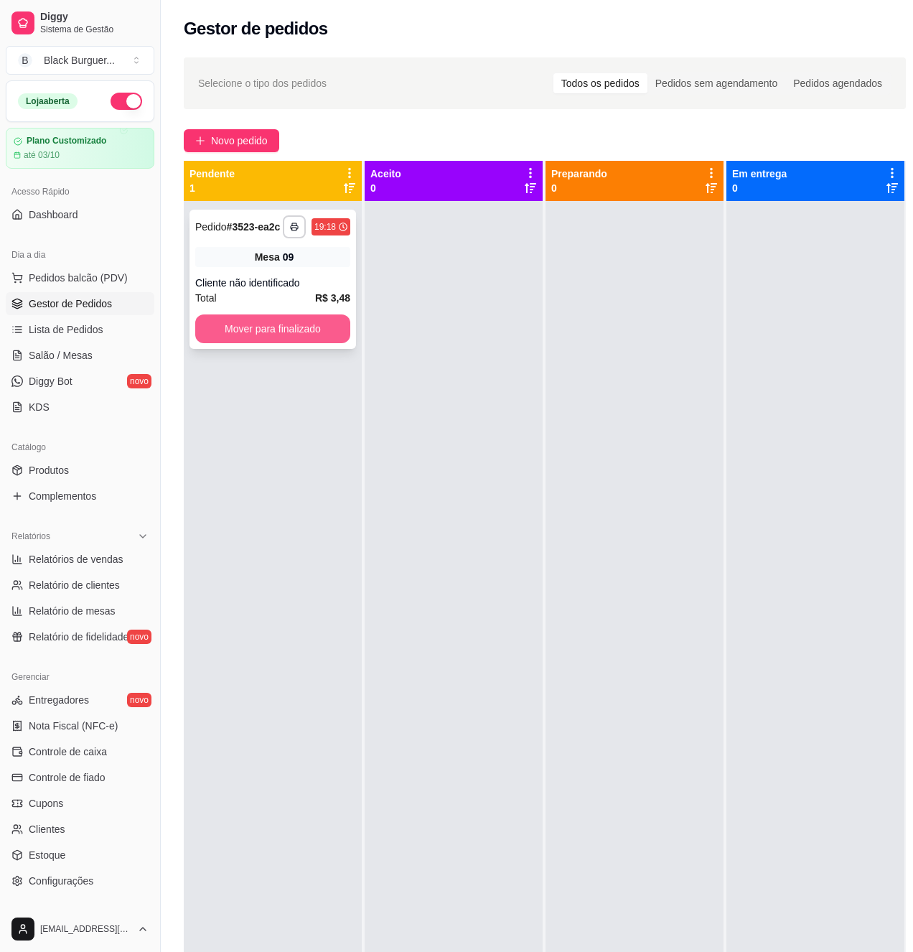
click at [296, 334] on button "Mover para finalizado" at bounding box center [272, 328] width 155 height 29
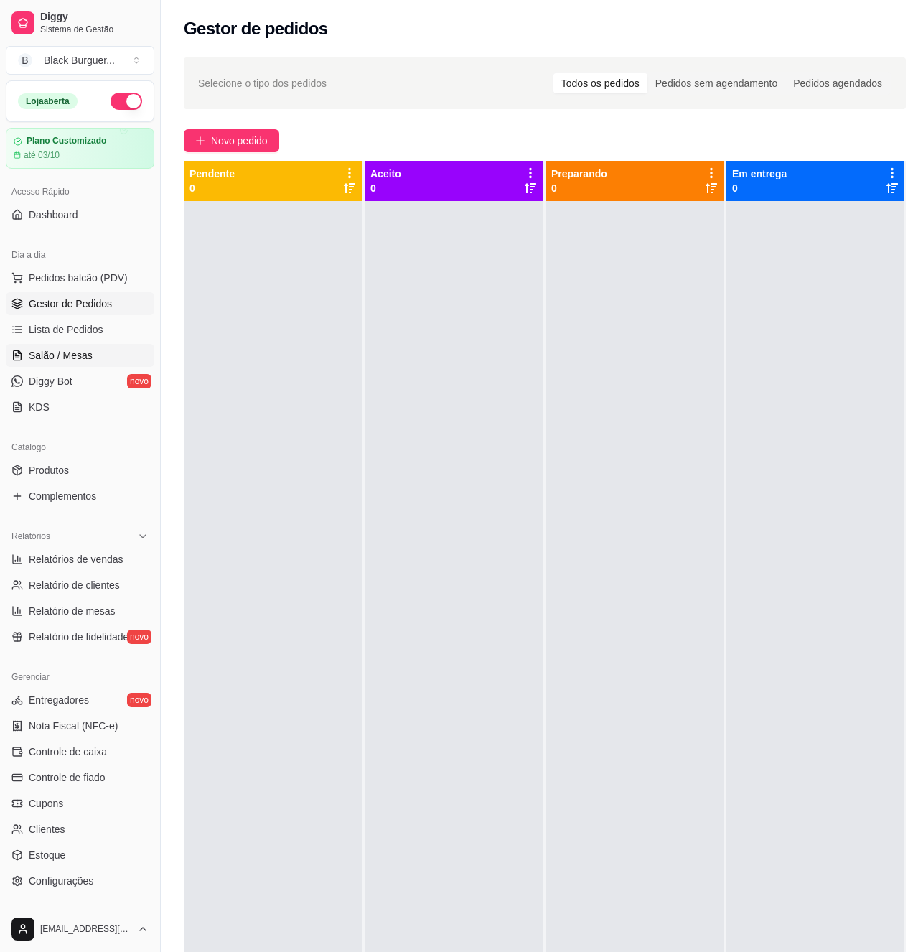
click at [62, 350] on span "Salão / Mesas" at bounding box center [61, 355] width 64 height 14
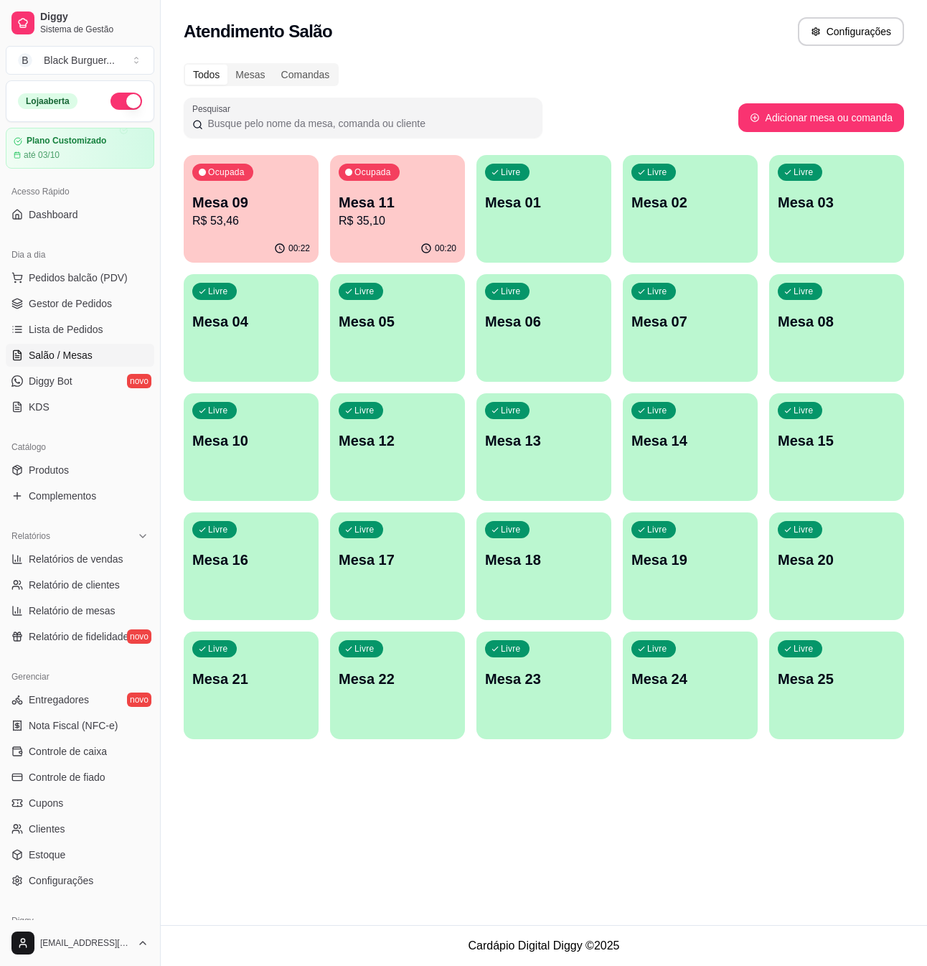
click at [270, 205] on p "Mesa 09" at bounding box center [251, 202] width 118 height 20
click at [283, 187] on div "Ocupada Mesa 09 R$ 53,46" at bounding box center [251, 195] width 135 height 80
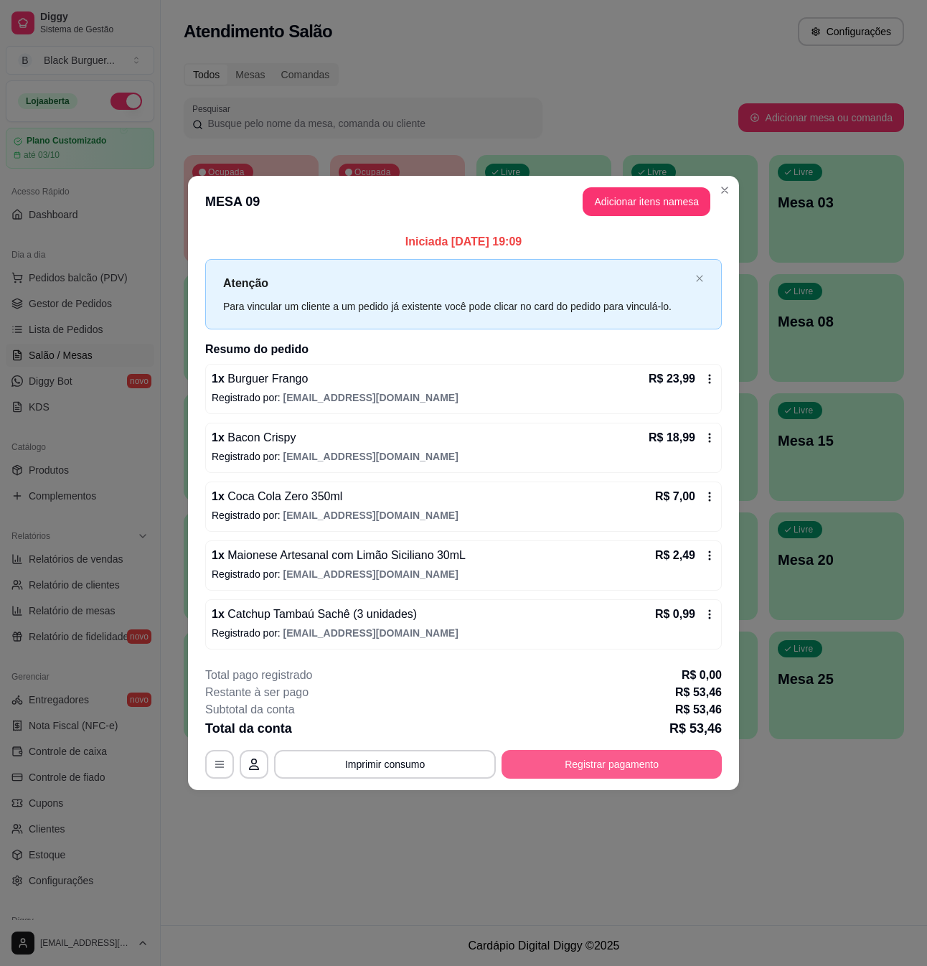
click at [646, 774] on button "Registrar pagamento" at bounding box center [612, 764] width 220 height 29
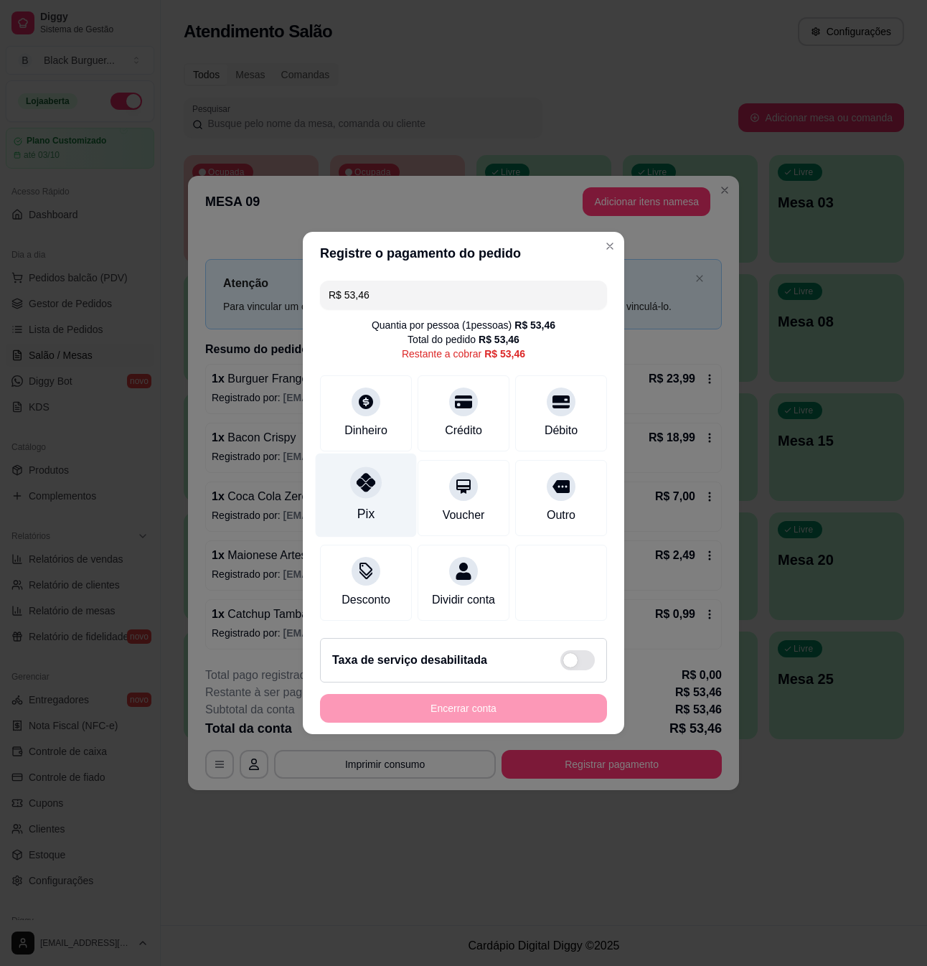
click at [368, 484] on div at bounding box center [366, 483] width 32 height 32
type input "R$ 0,00"
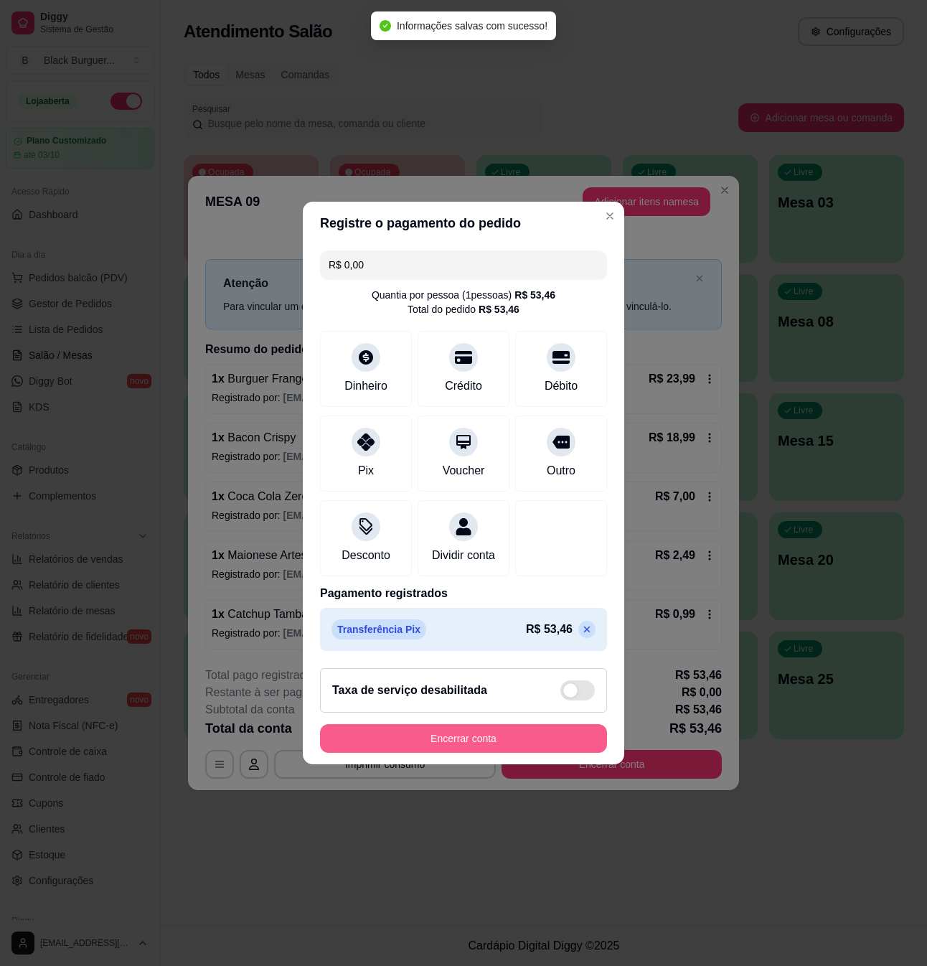
click at [520, 753] on button "Encerrar conta" at bounding box center [463, 738] width 287 height 29
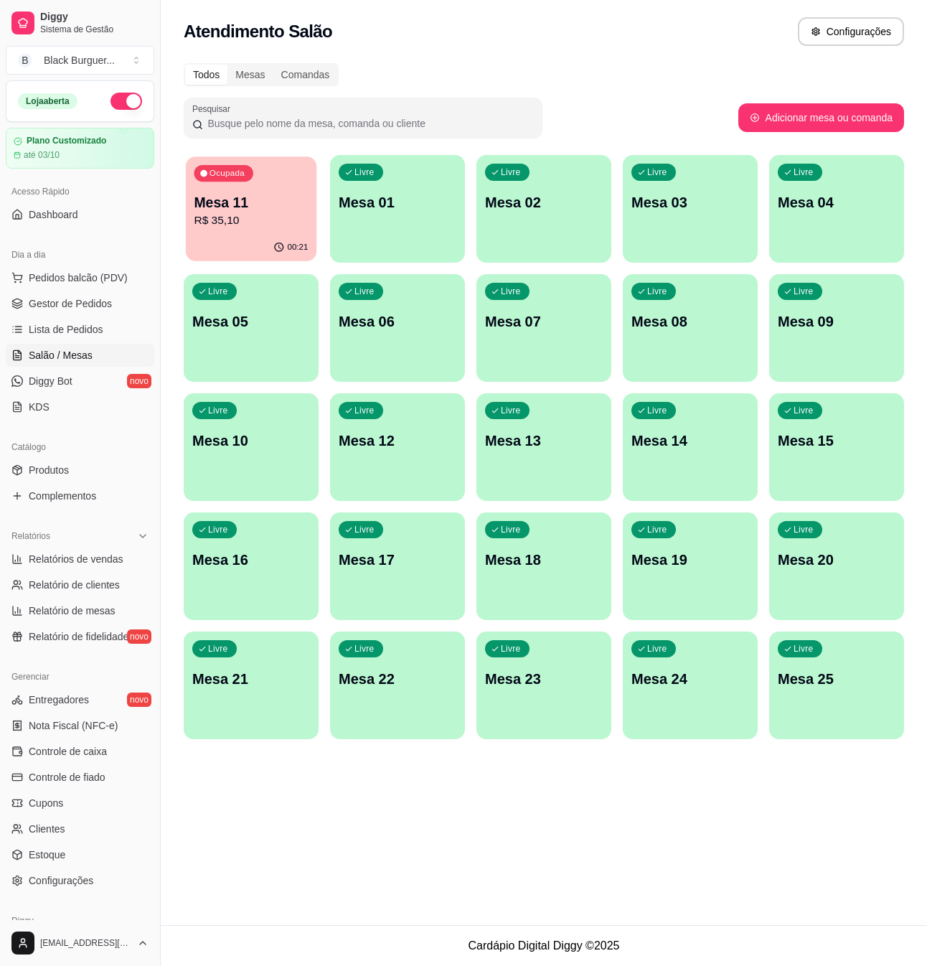
click at [242, 219] on p "R$ 35,10" at bounding box center [251, 220] width 114 height 17
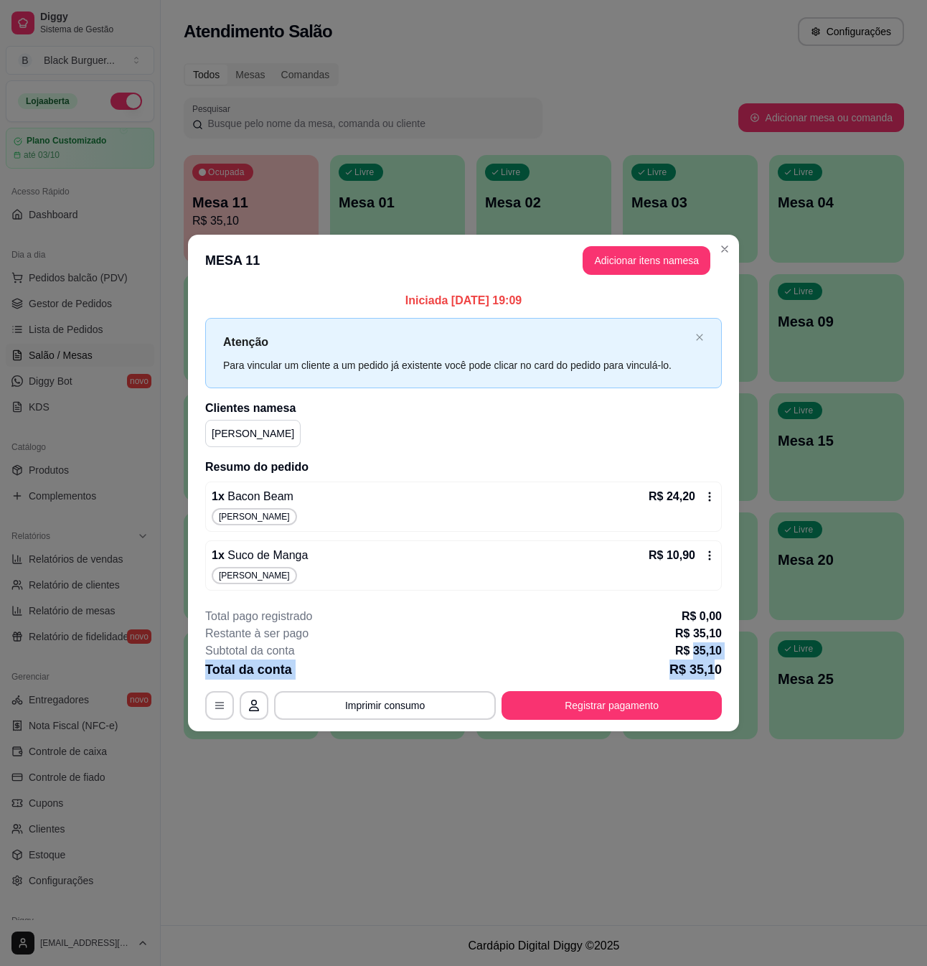
drag, startPoint x: 695, startPoint y: 659, endPoint x: 715, endPoint y: 660, distance: 19.4
click at [715, 660] on div "**********" at bounding box center [463, 664] width 517 height 112
click at [734, 638] on footer "**********" at bounding box center [463, 663] width 551 height 135
click at [700, 636] on p "R$ 35,10" at bounding box center [698, 633] width 47 height 17
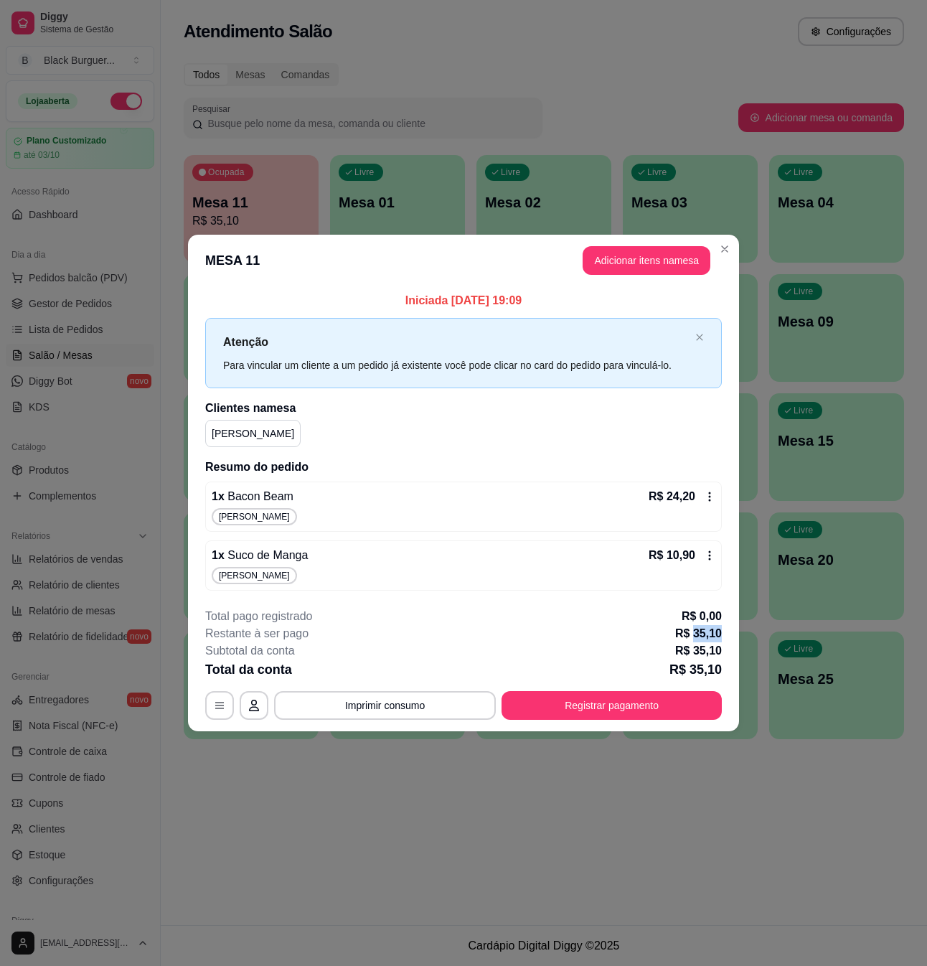
click at [702, 633] on p "R$ 35,10" at bounding box center [698, 633] width 47 height 17
click at [629, 716] on button "Registrar pagamento" at bounding box center [612, 705] width 214 height 28
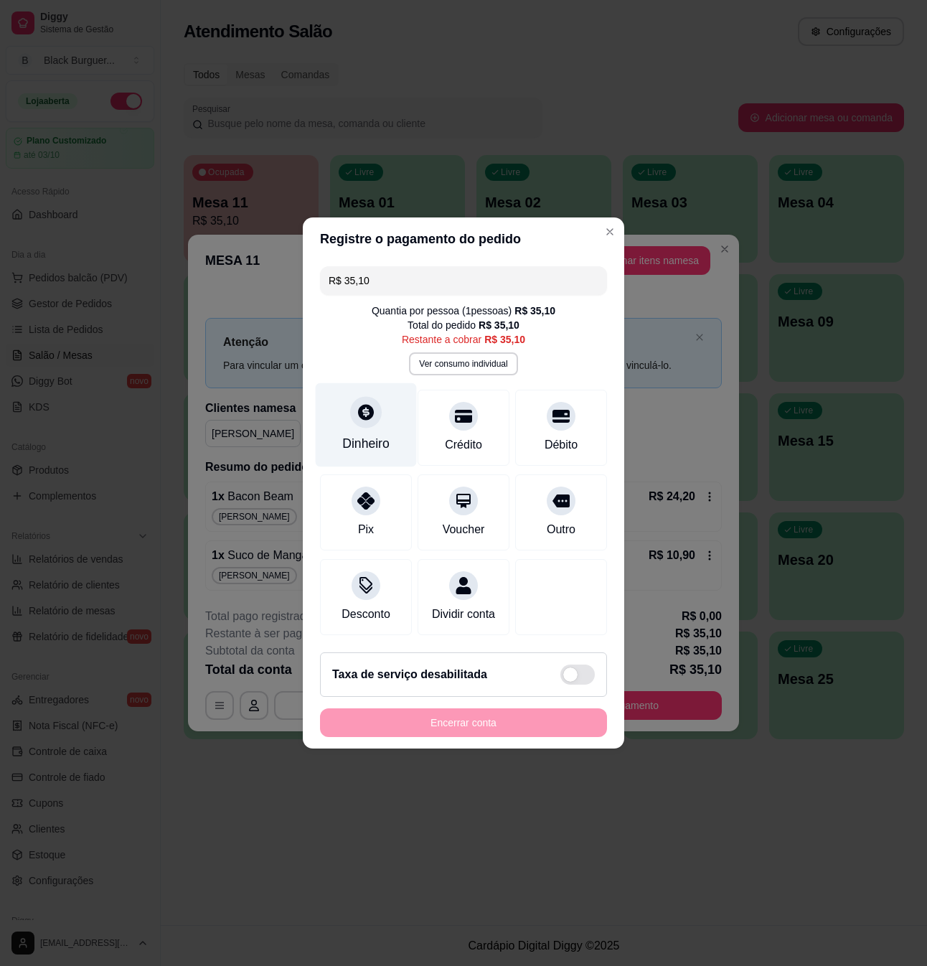
click at [357, 408] on icon at bounding box center [366, 412] width 19 height 19
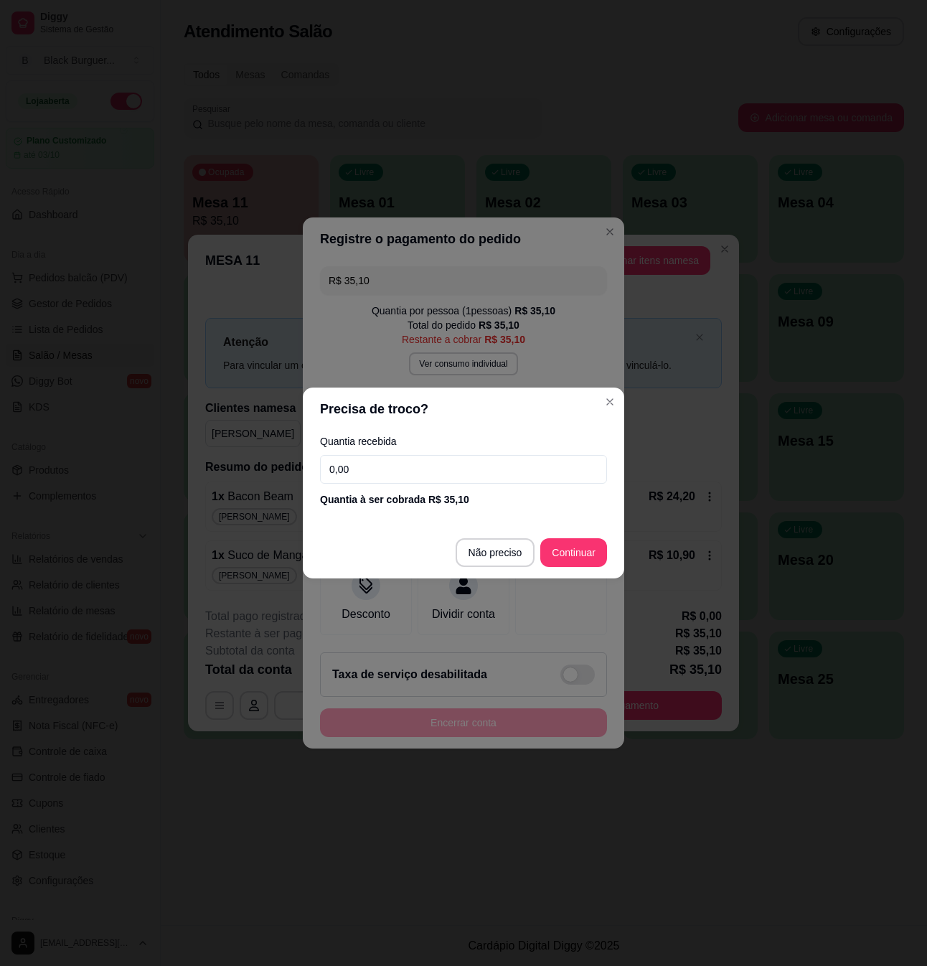
click at [484, 461] on input "0,00" at bounding box center [463, 469] width 287 height 29
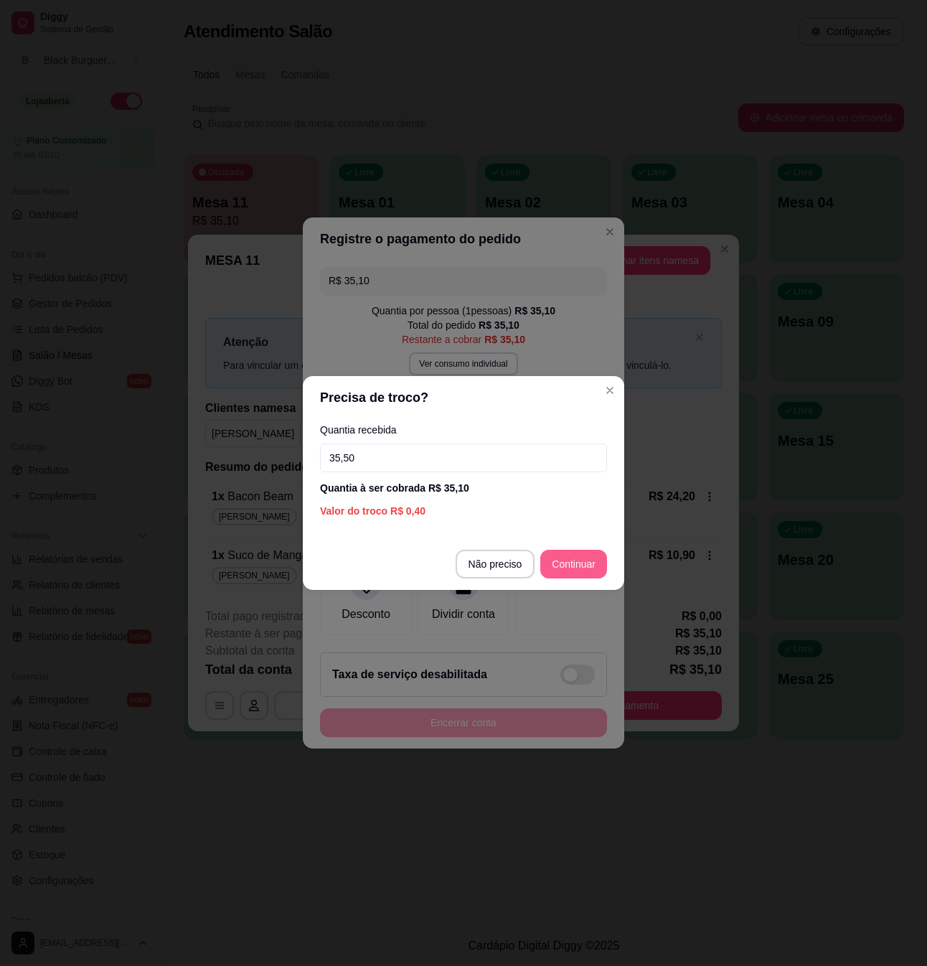
type input "35,50"
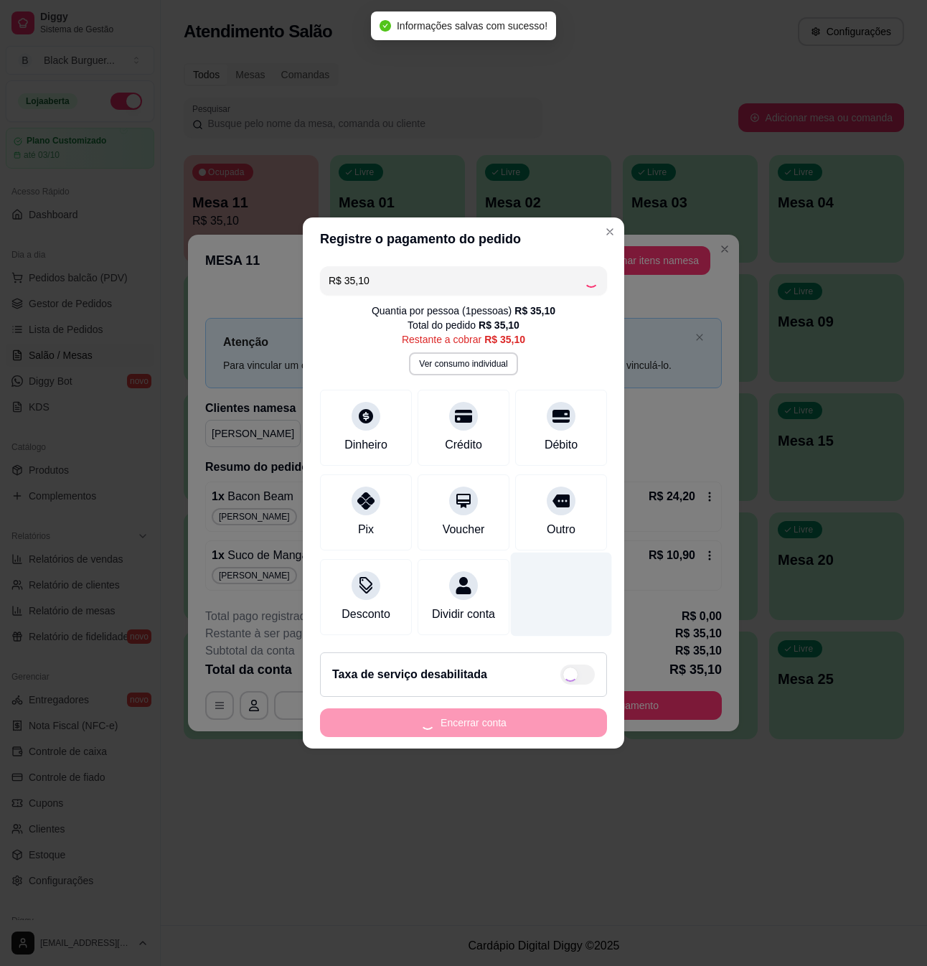
type input "R$ 0,00"
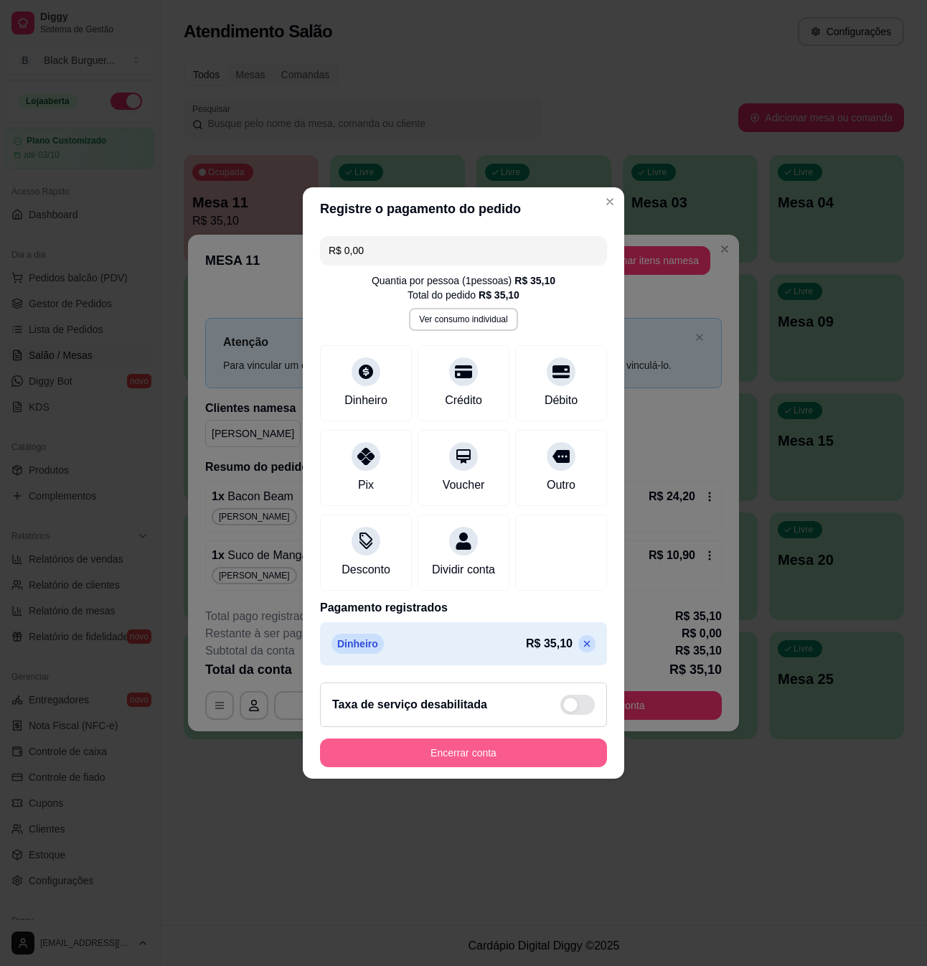
click at [515, 756] on button "Encerrar conta" at bounding box center [463, 753] width 287 height 29
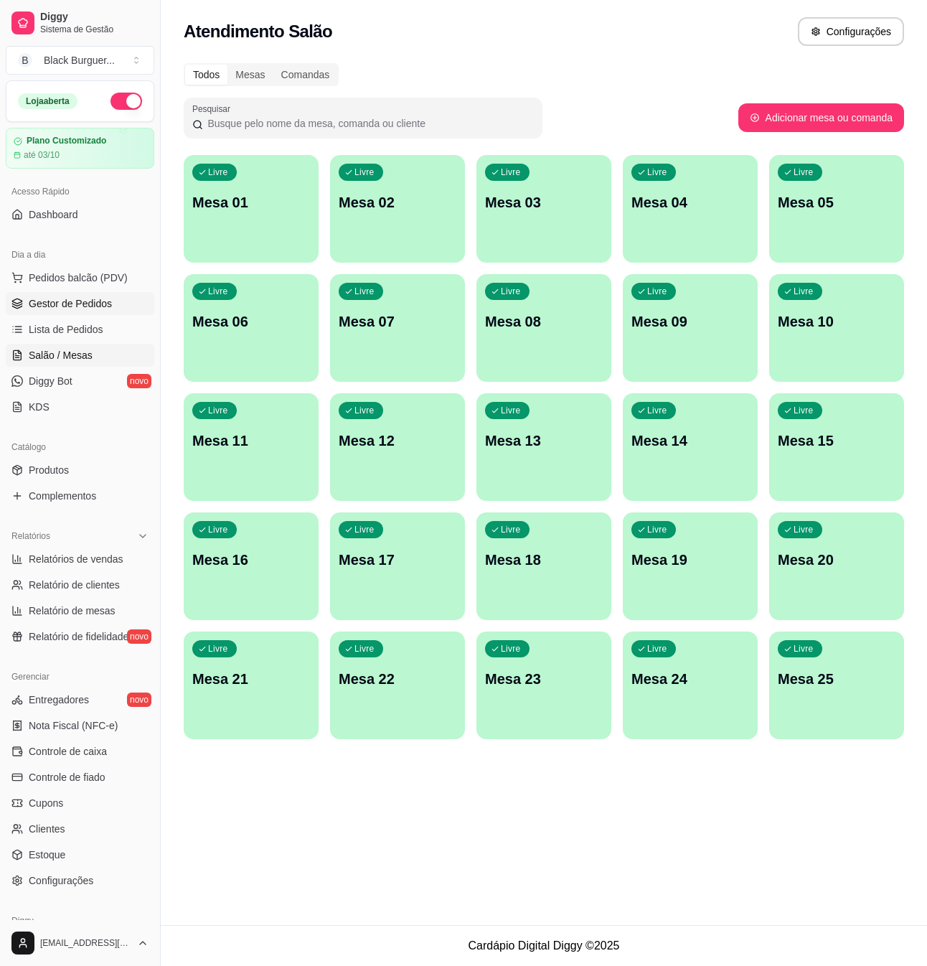
click at [86, 309] on span "Gestor de Pedidos" at bounding box center [70, 303] width 83 height 14
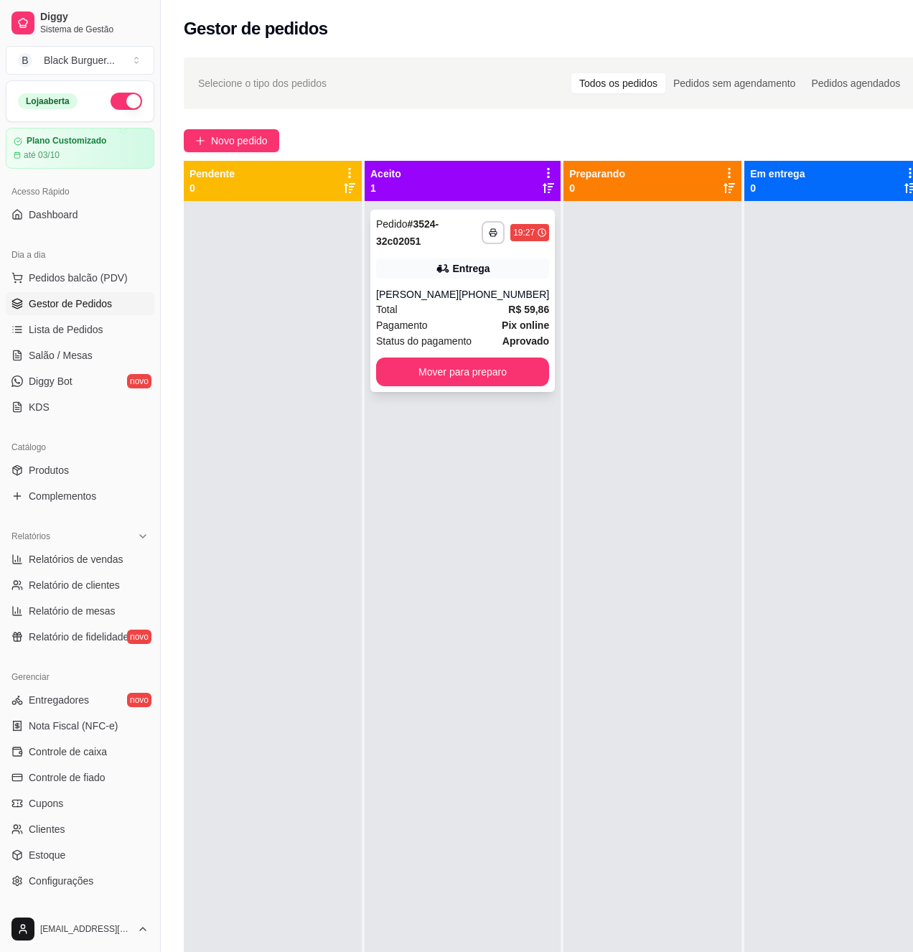
click at [446, 339] on span "Status do pagamento" at bounding box center [423, 341] width 95 height 16
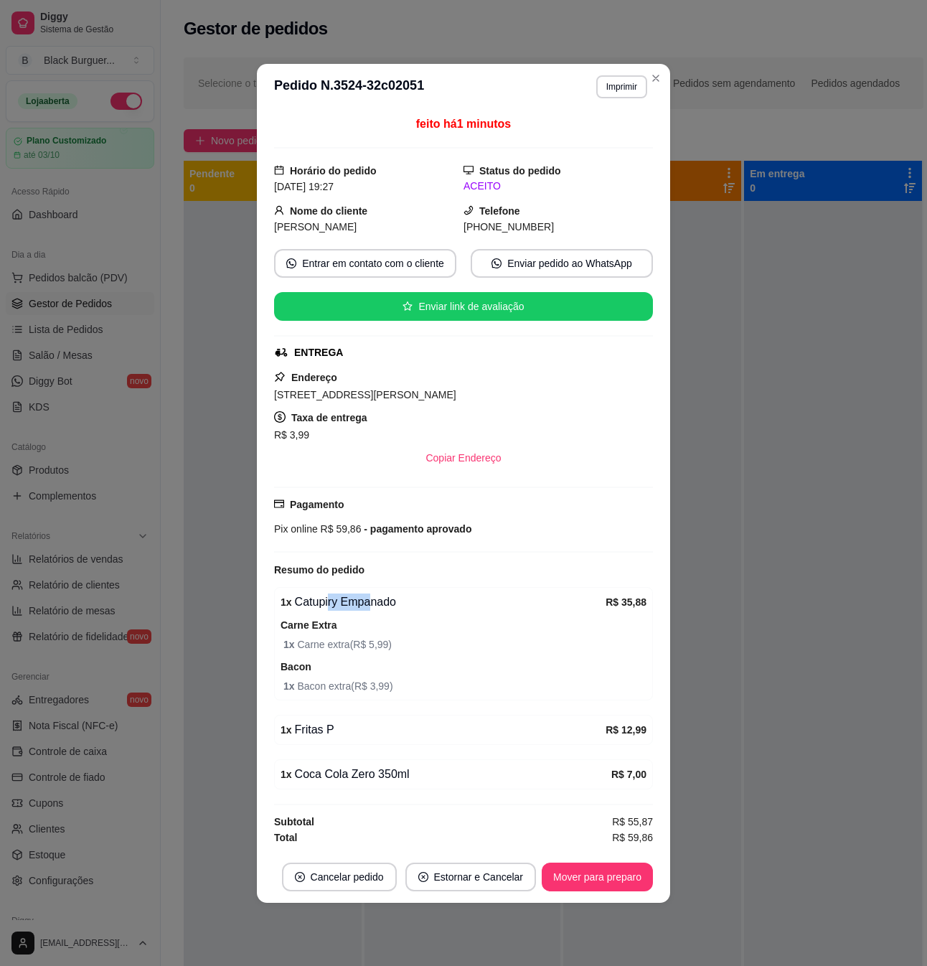
drag, startPoint x: 324, startPoint y: 606, endPoint x: 370, endPoint y: 606, distance: 45.9
click at [369, 606] on div "1 x Catupiry Empanado" at bounding box center [443, 602] width 325 height 17
click at [370, 606] on div "1 x Catupiry Empanado" at bounding box center [443, 602] width 325 height 17
click at [363, 607] on div "1 x Catupiry Empanado" at bounding box center [443, 602] width 325 height 17
drag, startPoint x: 324, startPoint y: 619, endPoint x: 355, endPoint y: 630, distance: 32.3
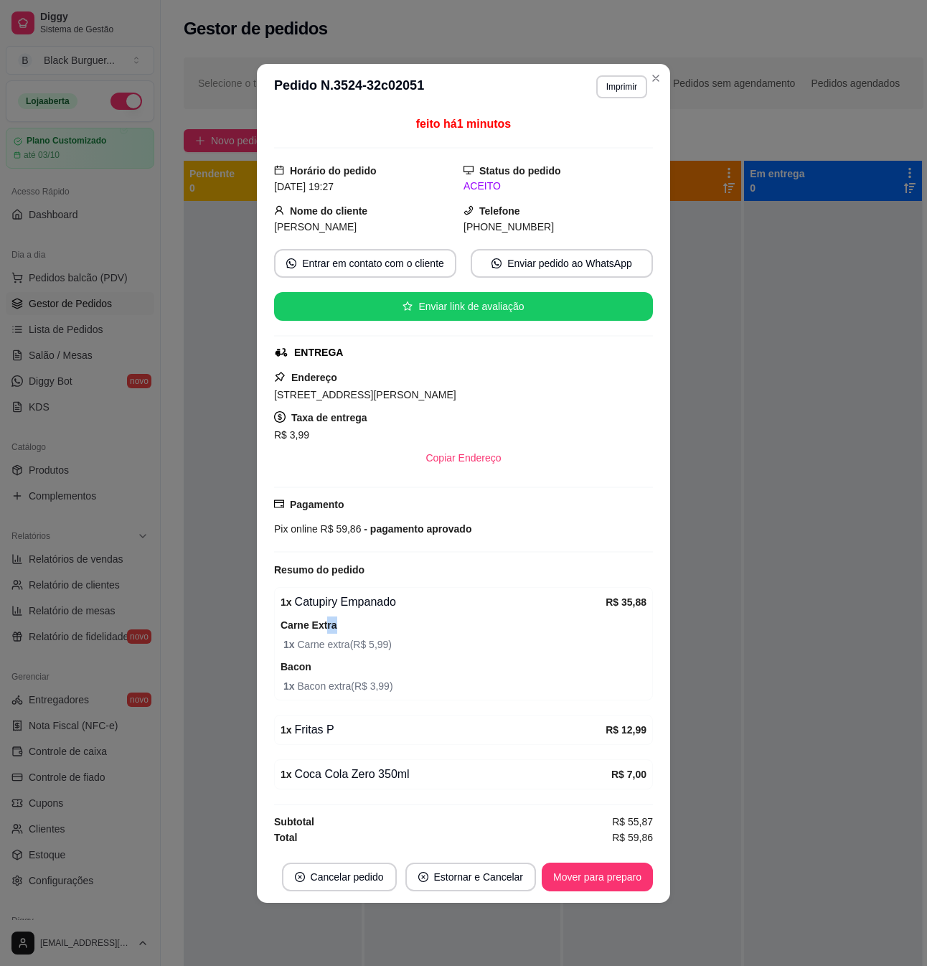
click at [352, 626] on div "Carne Extra 1 x Carne extra ( R$ 5,99 )" at bounding box center [464, 635] width 366 height 36
click at [357, 636] on div "Carne Extra 1 x Carne extra ( R$ 5,99 )" at bounding box center [464, 635] width 366 height 36
drag, startPoint x: 320, startPoint y: 679, endPoint x: 354, endPoint y: 687, distance: 34.6
click at [354, 687] on div "Bacon 1 x Bacon extra ( R$ 3,99 )" at bounding box center [464, 676] width 366 height 36
drag, startPoint x: 339, startPoint y: 617, endPoint x: 331, endPoint y: 641, distance: 25.0
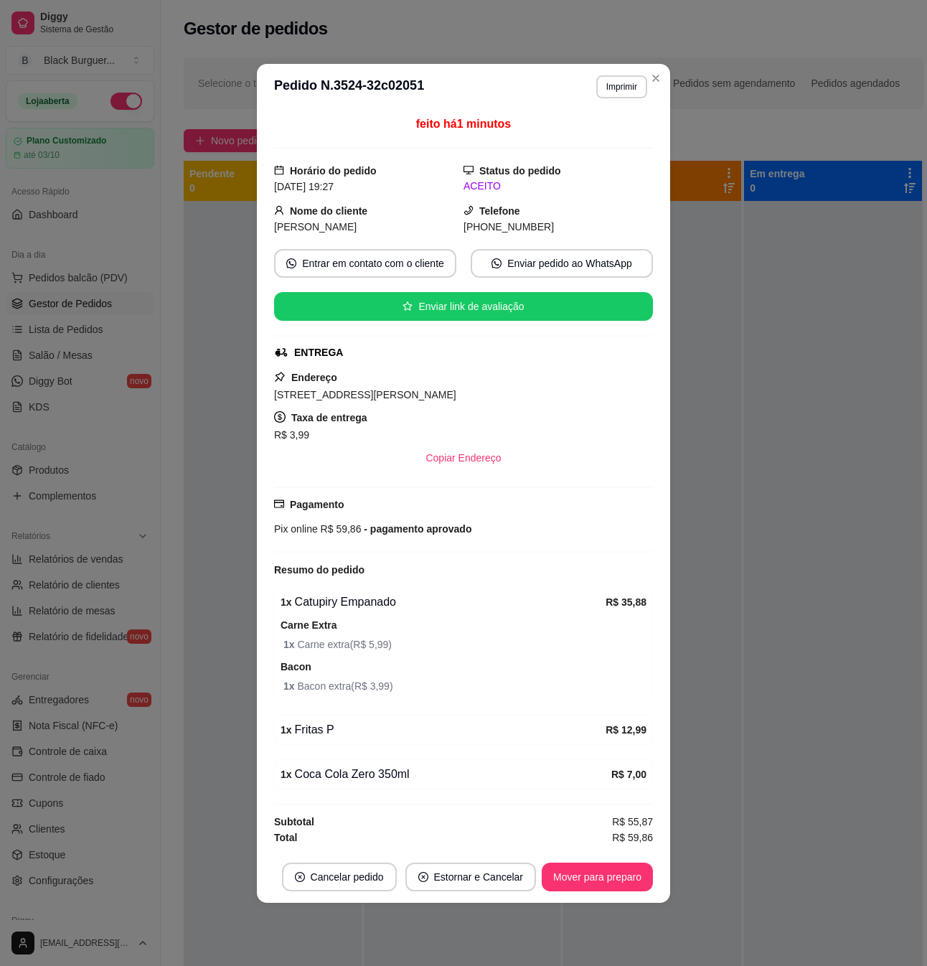
click at [363, 616] on div "1 x Catupiry Empanado R$ 35,88 Carne Extra 1 x Carne extra ( R$ 5,99 ) Bacon 1 …" at bounding box center [463, 643] width 379 height 113
drag, startPoint x: 322, startPoint y: 645, endPoint x: 376, endPoint y: 638, distance: 54.9
click at [376, 638] on span "1 x Carne extra ( R$ 5,99 )" at bounding box center [464, 645] width 363 height 16
drag, startPoint x: 309, startPoint y: 693, endPoint x: 406, endPoint y: 693, distance: 96.9
click at [406, 693] on span "1 x Bacon extra ( R$ 3,99 )" at bounding box center [464, 686] width 363 height 16
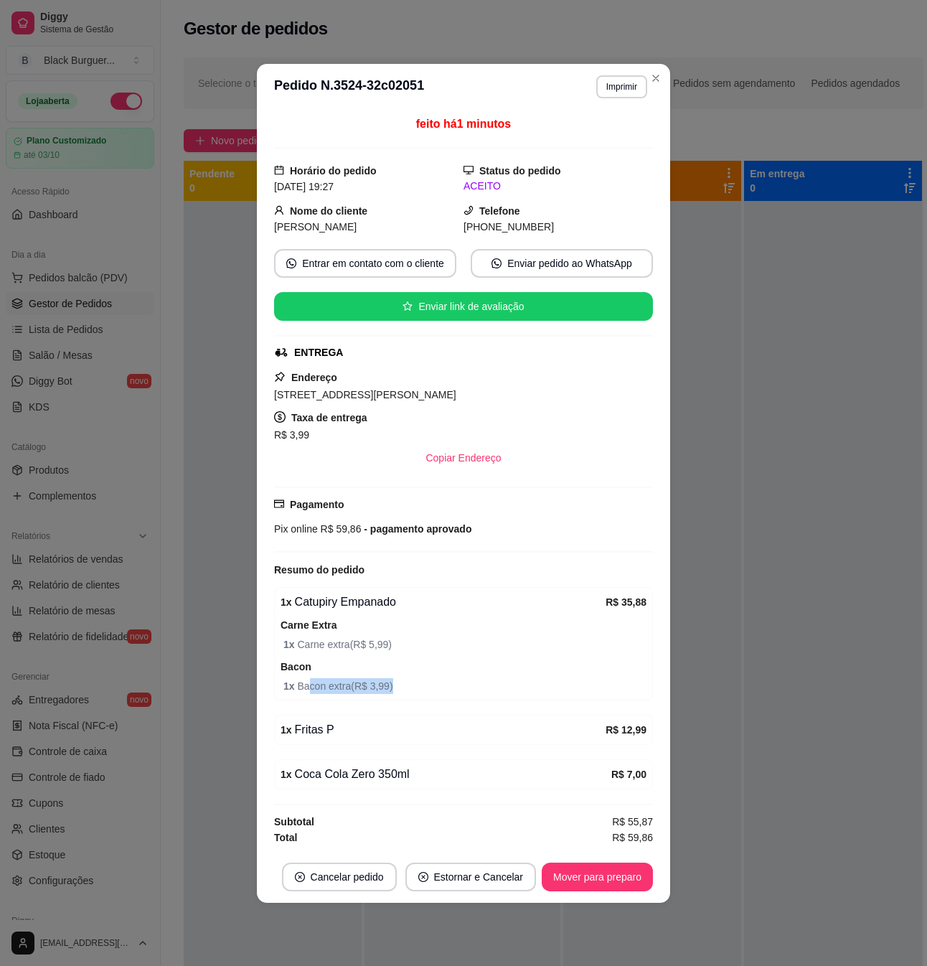
drag, startPoint x: 406, startPoint y: 693, endPoint x: 340, endPoint y: 695, distance: 65.3
click at [403, 694] on span "1 x Bacon extra ( R$ 3,99 )" at bounding box center [464, 686] width 363 height 16
click at [304, 739] on div "1 x Fritas P" at bounding box center [443, 729] width 325 height 17
drag, startPoint x: 300, startPoint y: 733, endPoint x: 345, endPoint y: 729, distance: 44.6
click at [345, 729] on div "1 x Fritas P" at bounding box center [443, 729] width 325 height 17
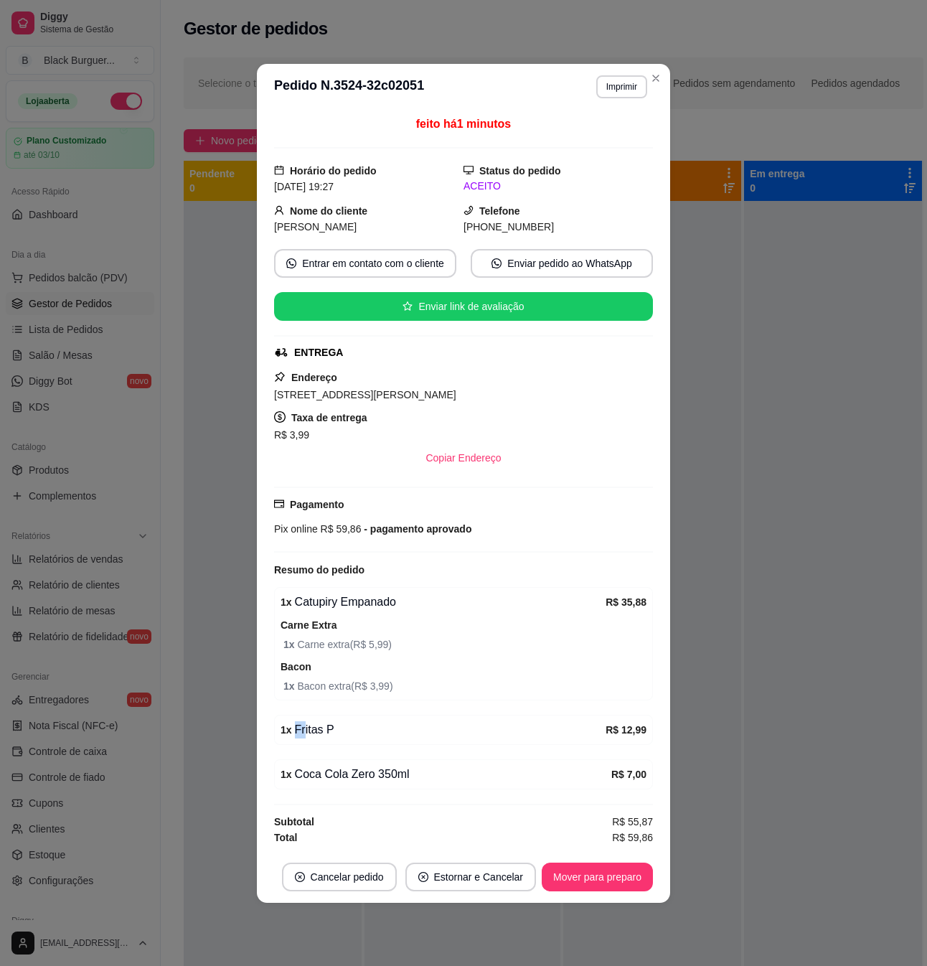
click at [345, 729] on div "1 x Fritas P" at bounding box center [443, 729] width 325 height 17
drag, startPoint x: 334, startPoint y: 689, endPoint x: 368, endPoint y: 686, distance: 34.6
click at [368, 686] on span "1 x Bacon extra ( R$ 3,99 )" at bounding box center [464, 686] width 363 height 16
drag, startPoint x: 311, startPoint y: 723, endPoint x: 343, endPoint y: 733, distance: 33.6
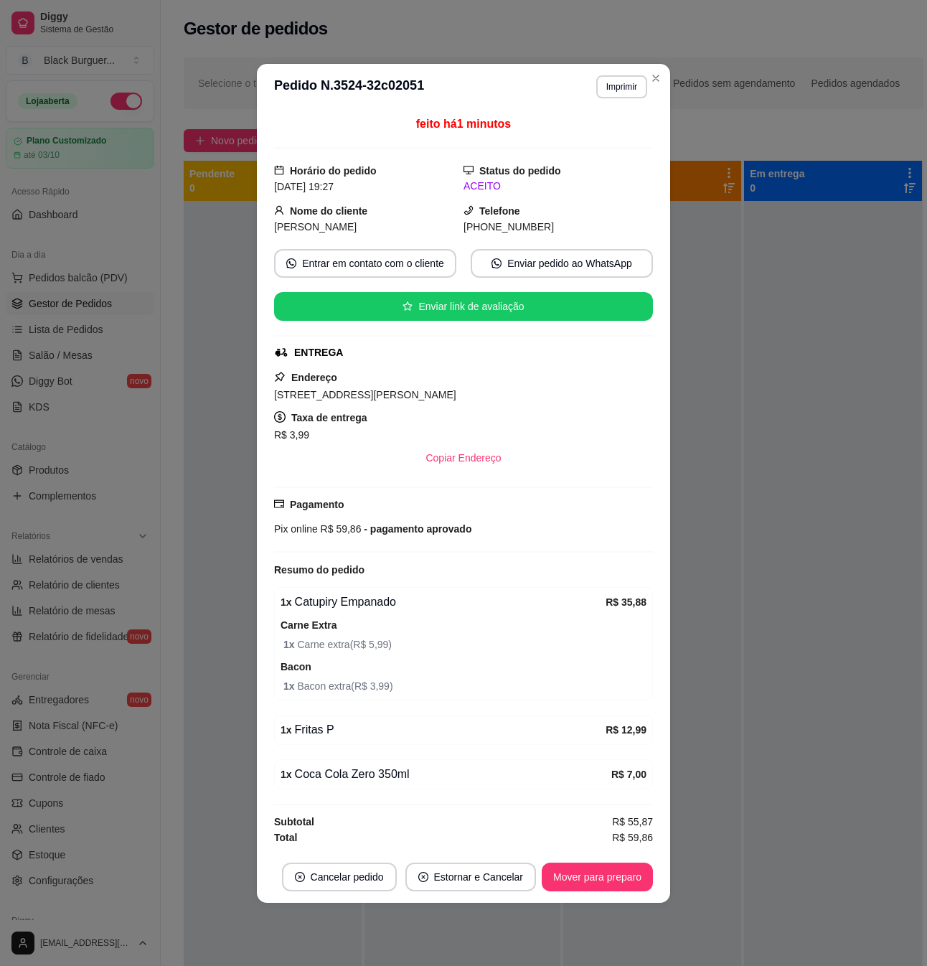
click at [342, 732] on div "1 x Fritas P R$ 12,99" at bounding box center [463, 730] width 379 height 30
click at [343, 733] on div "1 x Fritas P" at bounding box center [443, 729] width 325 height 17
click at [627, 868] on button "Mover para preparo" at bounding box center [597, 877] width 111 height 29
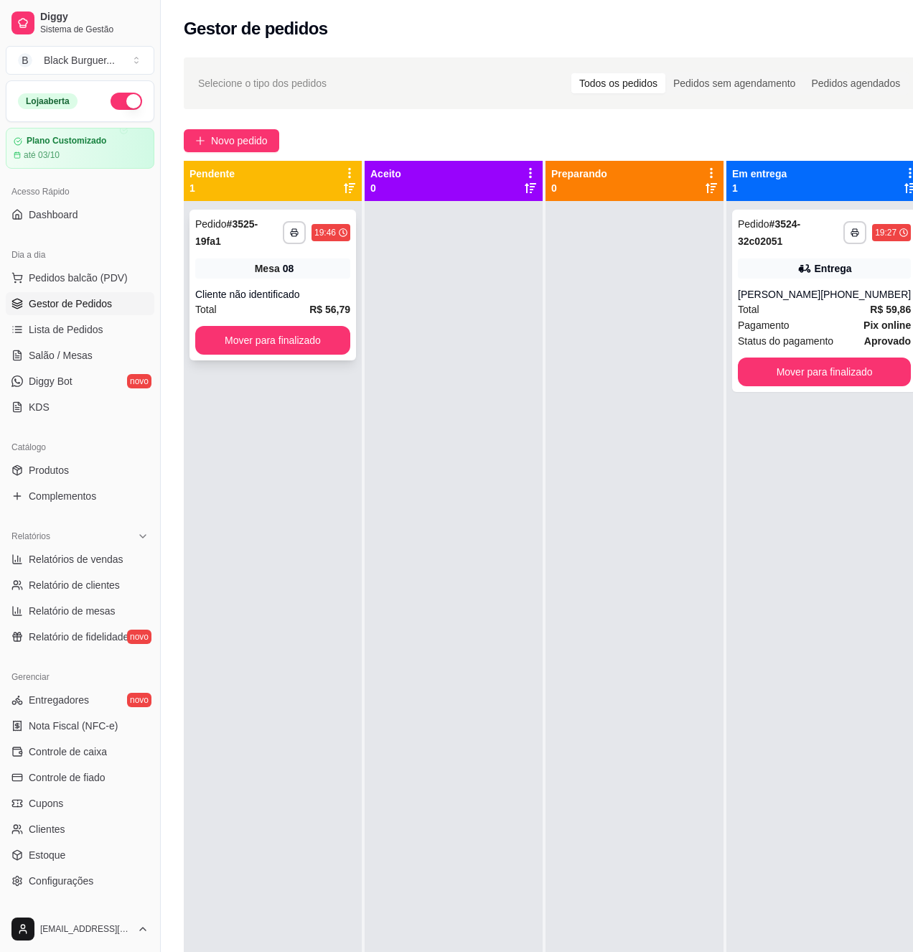
click at [343, 260] on div "Mesa 08" at bounding box center [272, 268] width 155 height 20
click at [306, 287] on div "Cliente não identificado" at bounding box center [272, 294] width 155 height 14
click at [788, 297] on div "[PERSON_NAME]" at bounding box center [779, 294] width 83 height 14
click at [833, 377] on button "Mover para finalizado" at bounding box center [824, 371] width 173 height 29
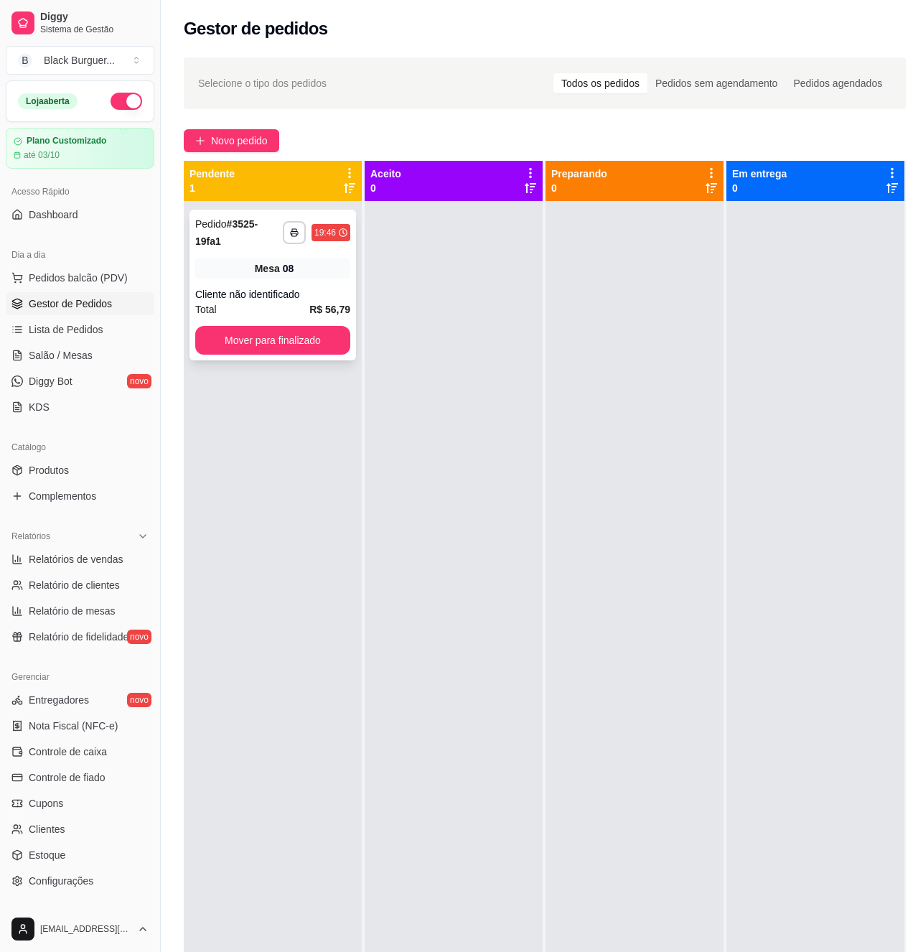
click at [266, 268] on div "**********" at bounding box center [272, 285] width 167 height 151
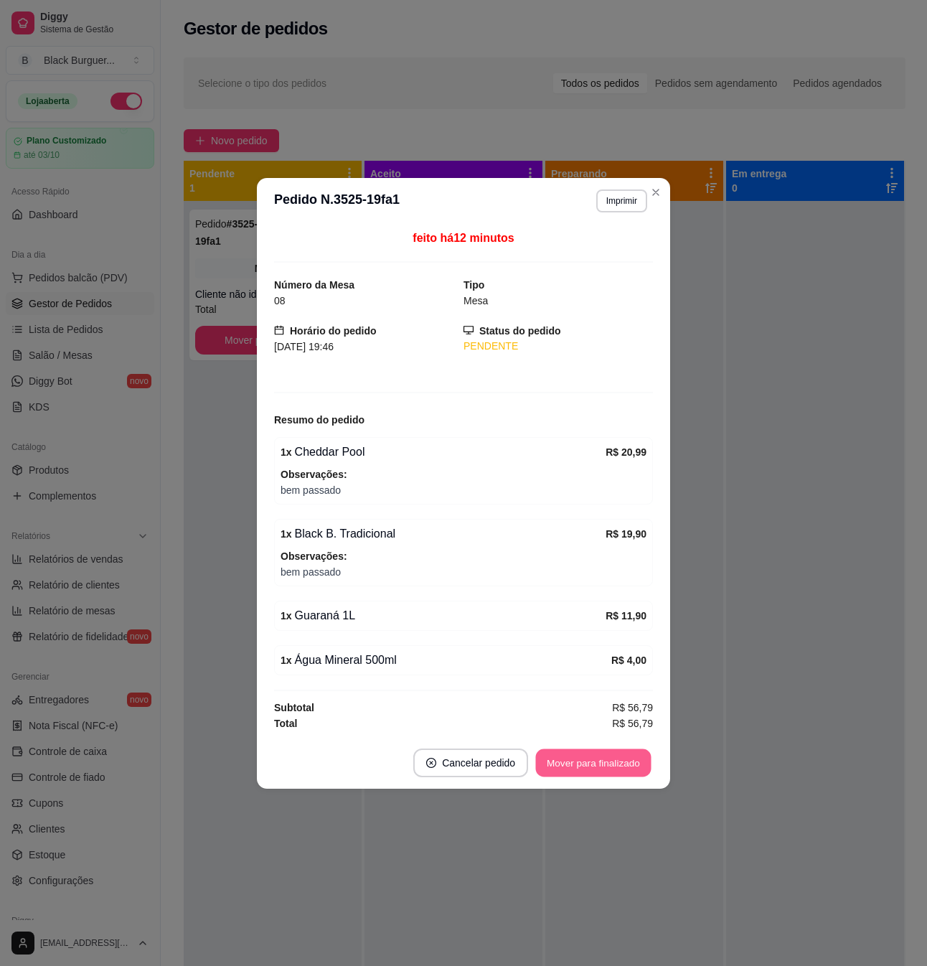
click at [609, 761] on button "Mover para finalizado" at bounding box center [594, 763] width 116 height 28
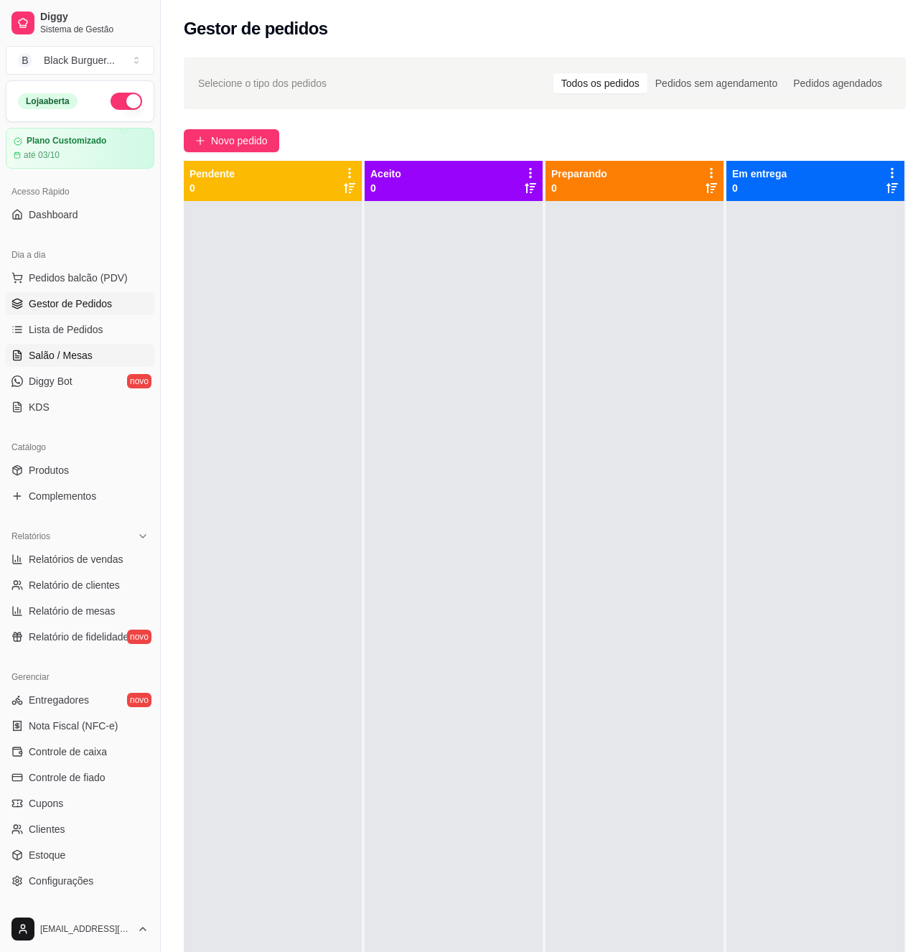
click at [88, 362] on span "Salão / Mesas" at bounding box center [61, 355] width 64 height 14
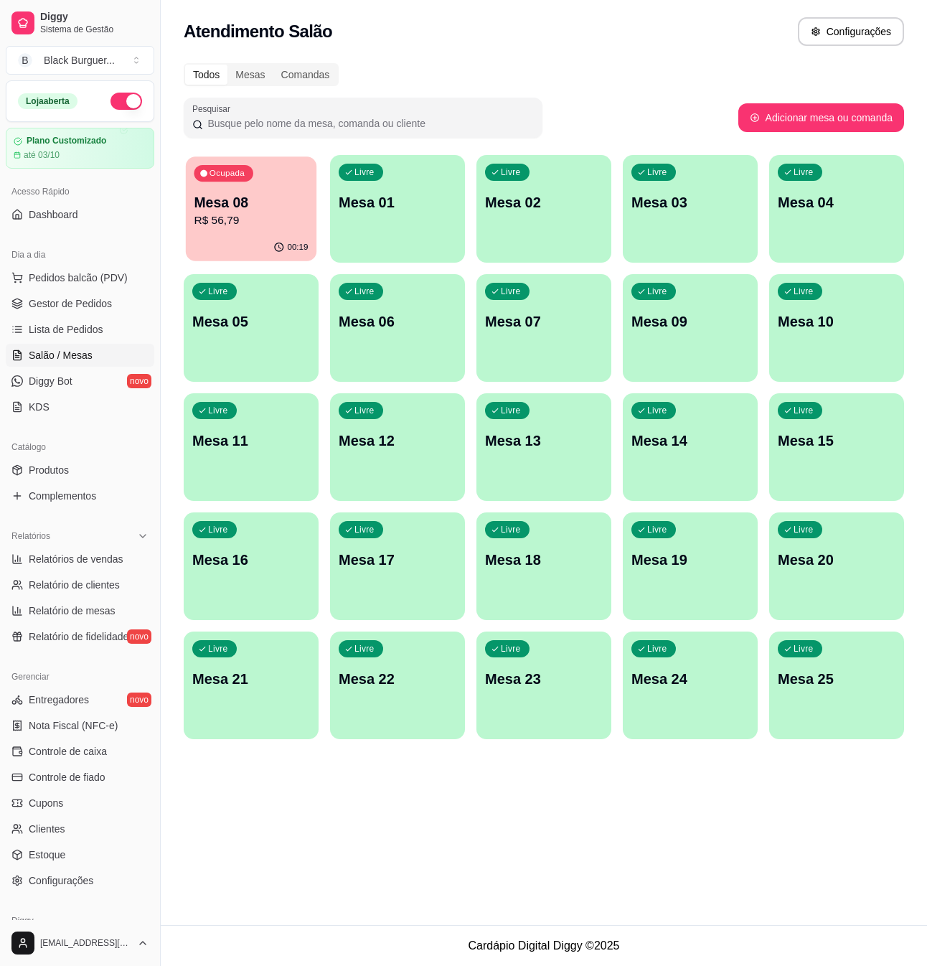
click at [251, 205] on p "Mesa 08" at bounding box center [251, 202] width 114 height 19
click at [55, 315] on link "Gestor de Pedidos" at bounding box center [80, 303] width 149 height 23
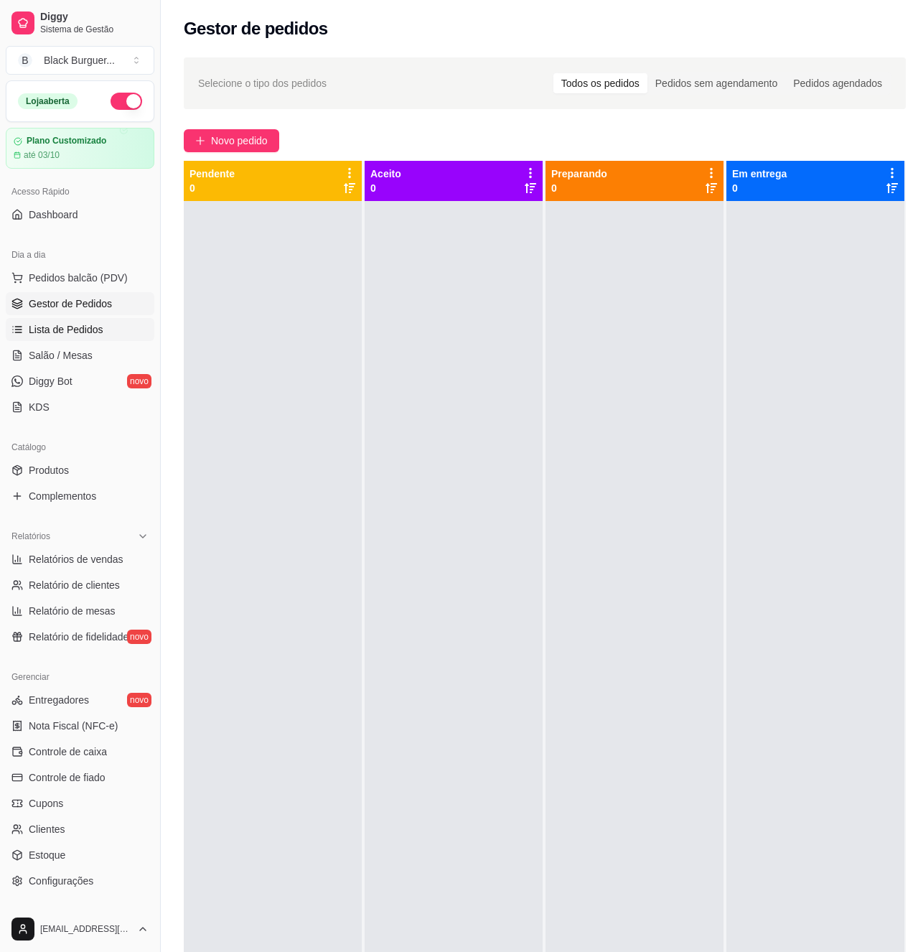
click at [89, 341] on link "Lista de Pedidos" at bounding box center [80, 329] width 149 height 23
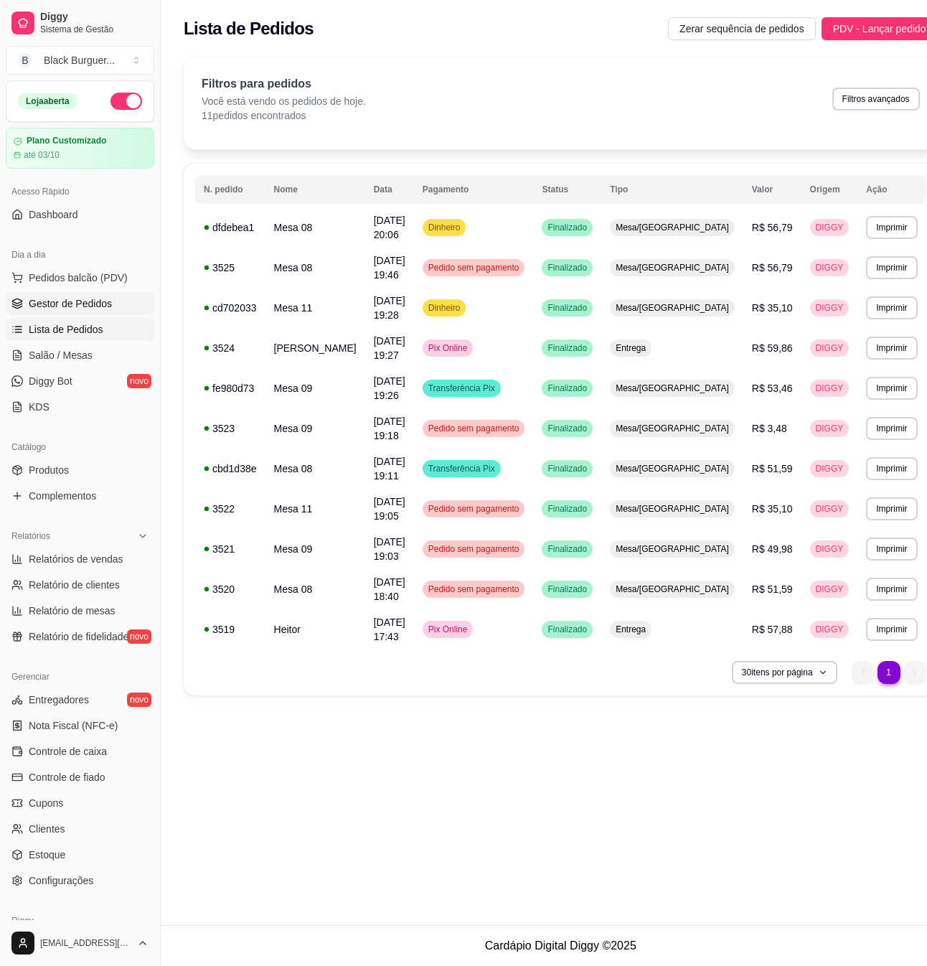
click at [85, 306] on span "Gestor de Pedidos" at bounding box center [70, 303] width 83 height 14
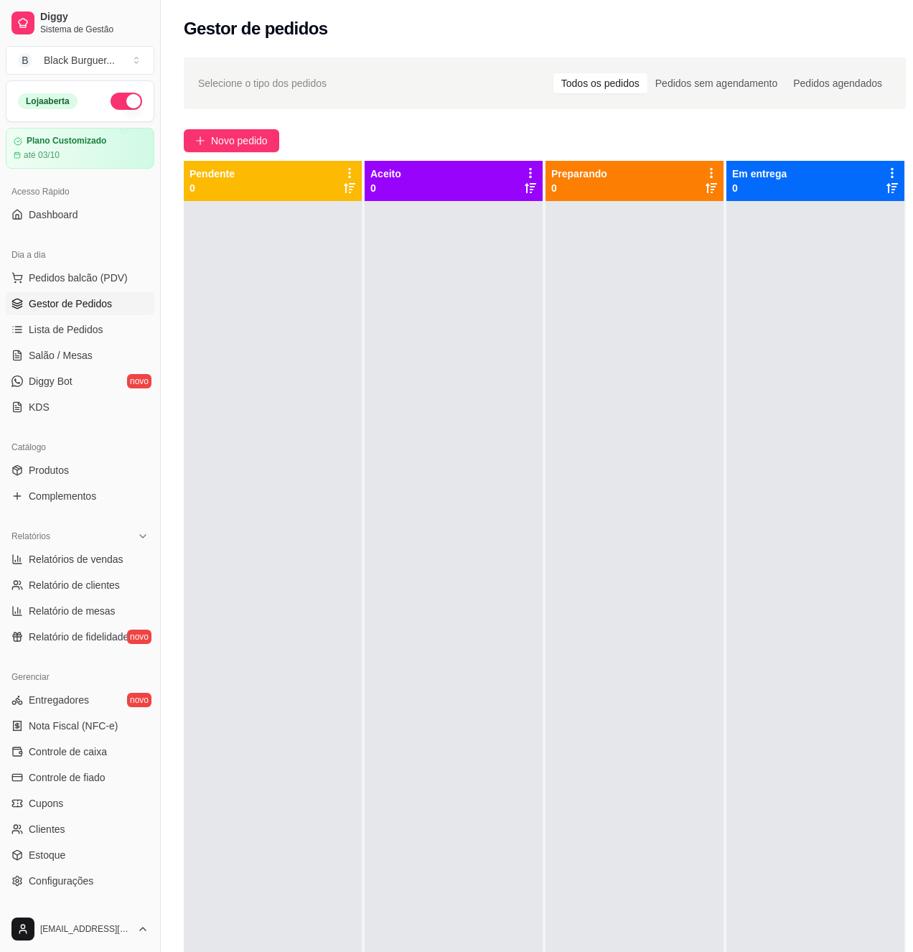
click at [377, 416] on div at bounding box center [454, 677] width 178 height 952
click at [408, 454] on div at bounding box center [454, 677] width 178 height 952
click at [495, 371] on div at bounding box center [454, 677] width 178 height 952
click at [106, 322] on link "Lista de Pedidos" at bounding box center [80, 329] width 149 height 23
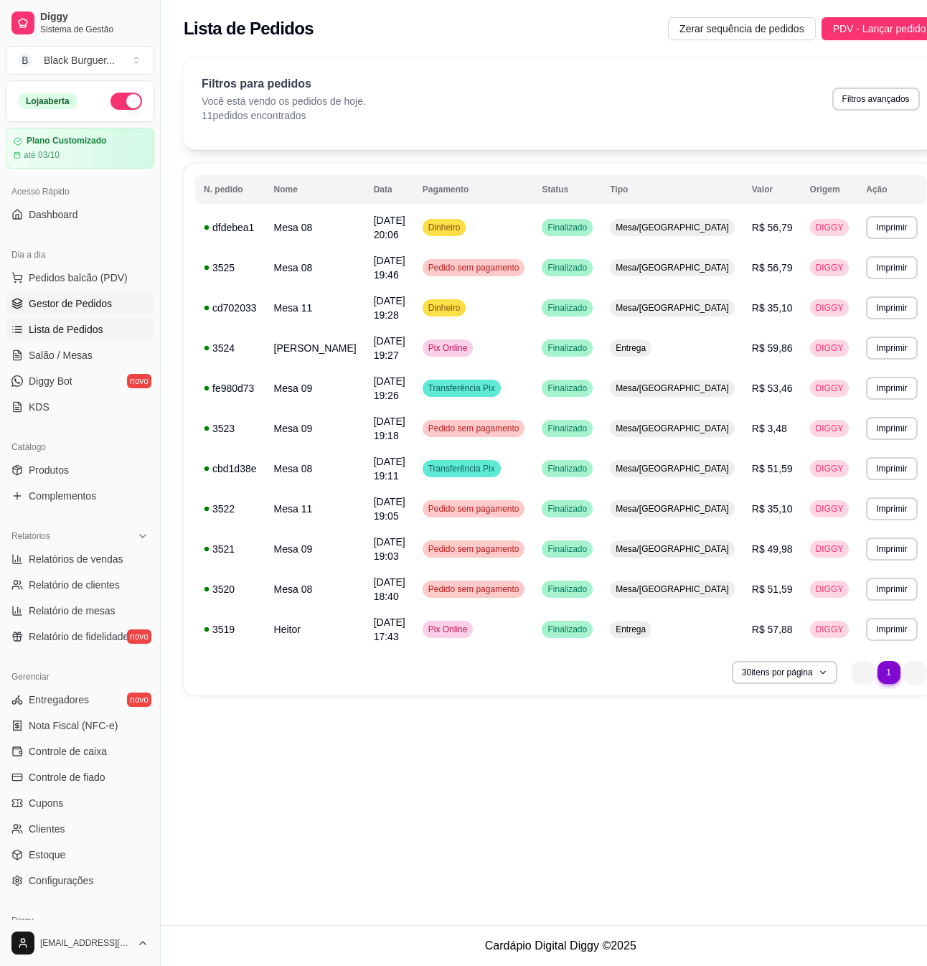
click at [101, 308] on span "Gestor de Pedidos" at bounding box center [70, 303] width 83 height 14
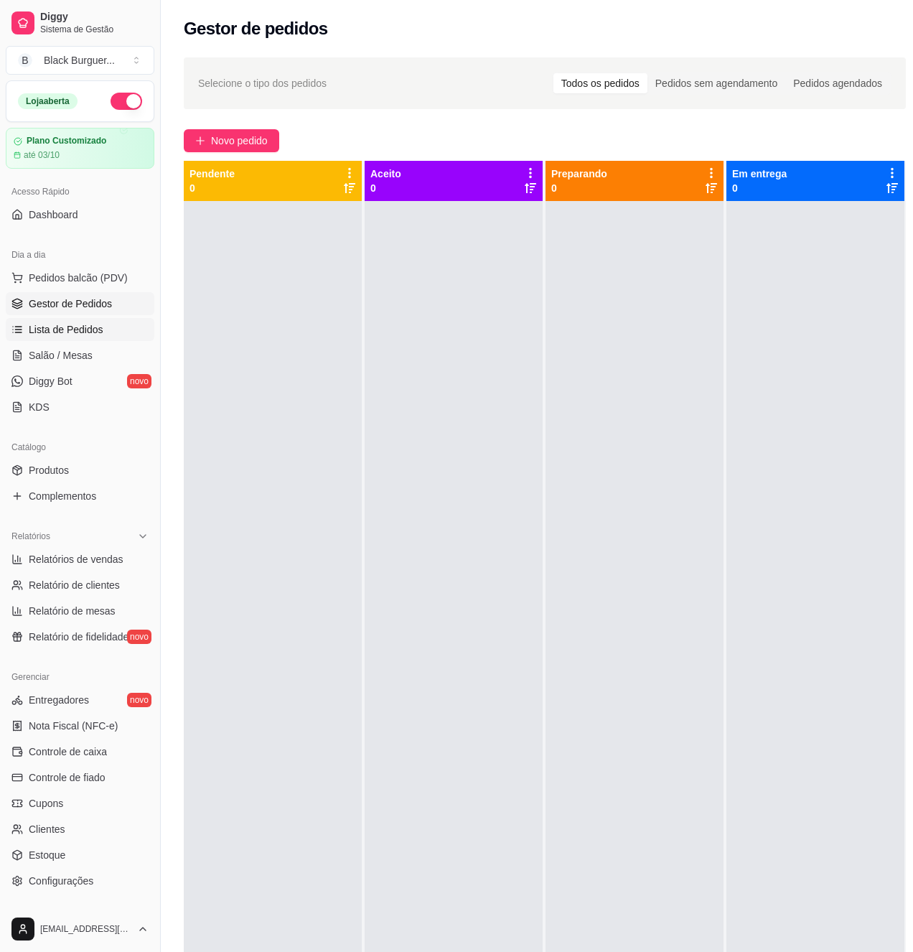
click at [64, 336] on span "Lista de Pedidos" at bounding box center [66, 329] width 75 height 14
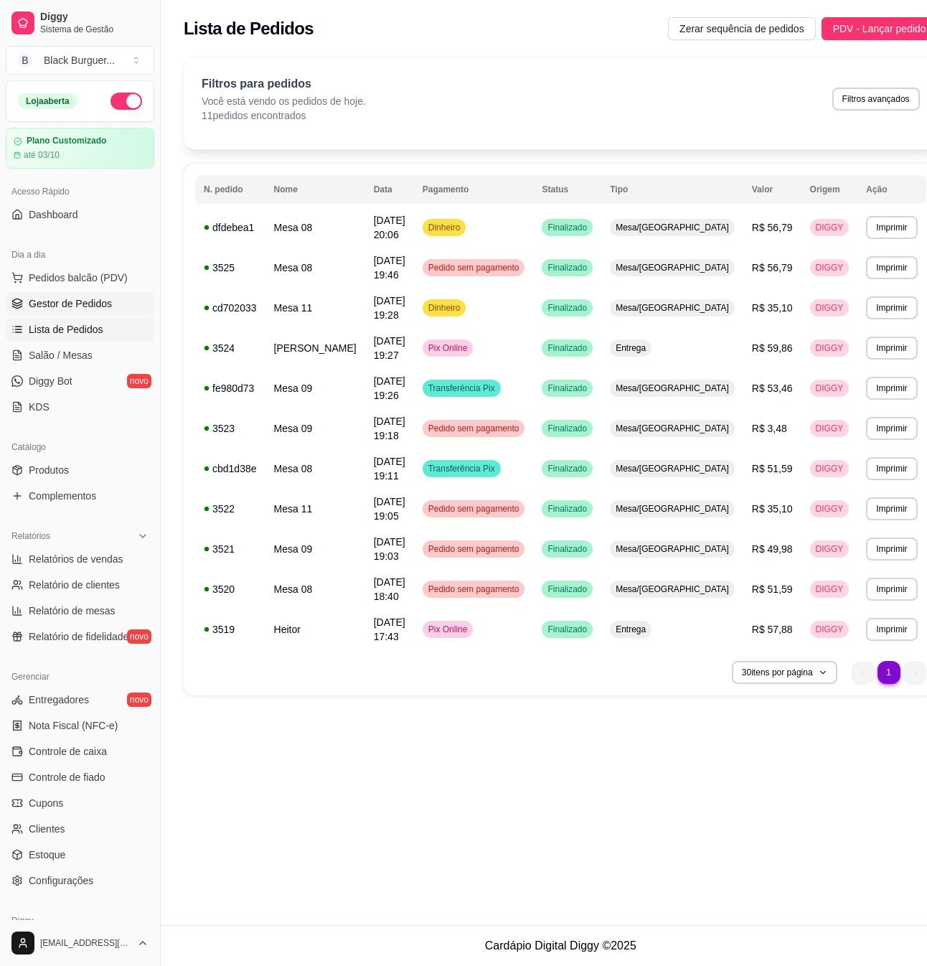
click at [73, 299] on span "Gestor de Pedidos" at bounding box center [70, 303] width 83 height 14
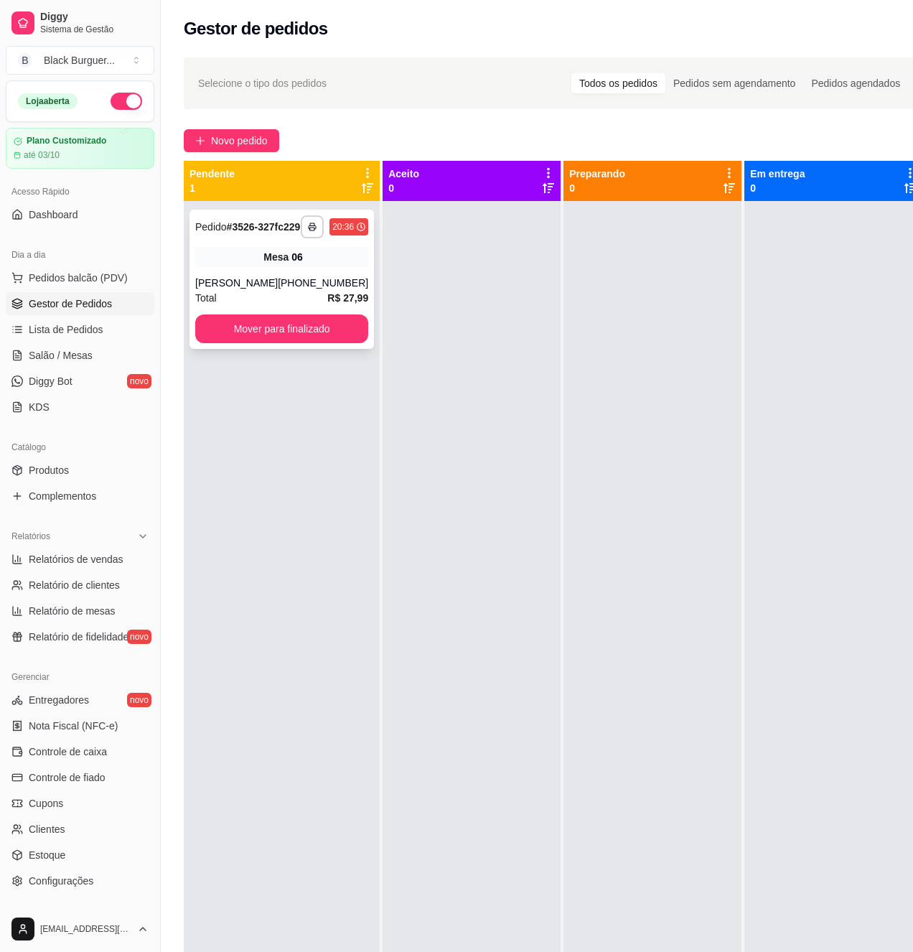
click at [334, 267] on div "Mesa 06" at bounding box center [281, 257] width 173 height 20
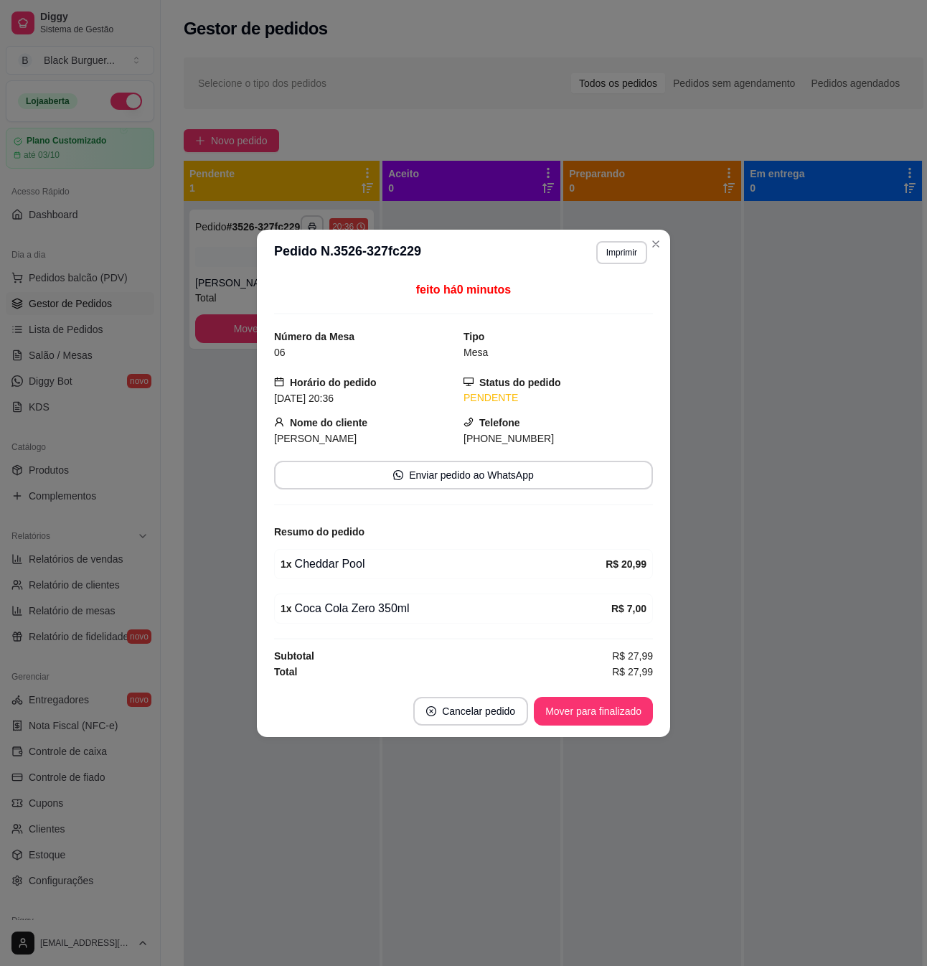
drag, startPoint x: 374, startPoint y: 576, endPoint x: 412, endPoint y: 564, distance: 39.7
click at [375, 576] on div "1 x Cheddar Pool R$ 20,99" at bounding box center [463, 564] width 379 height 30
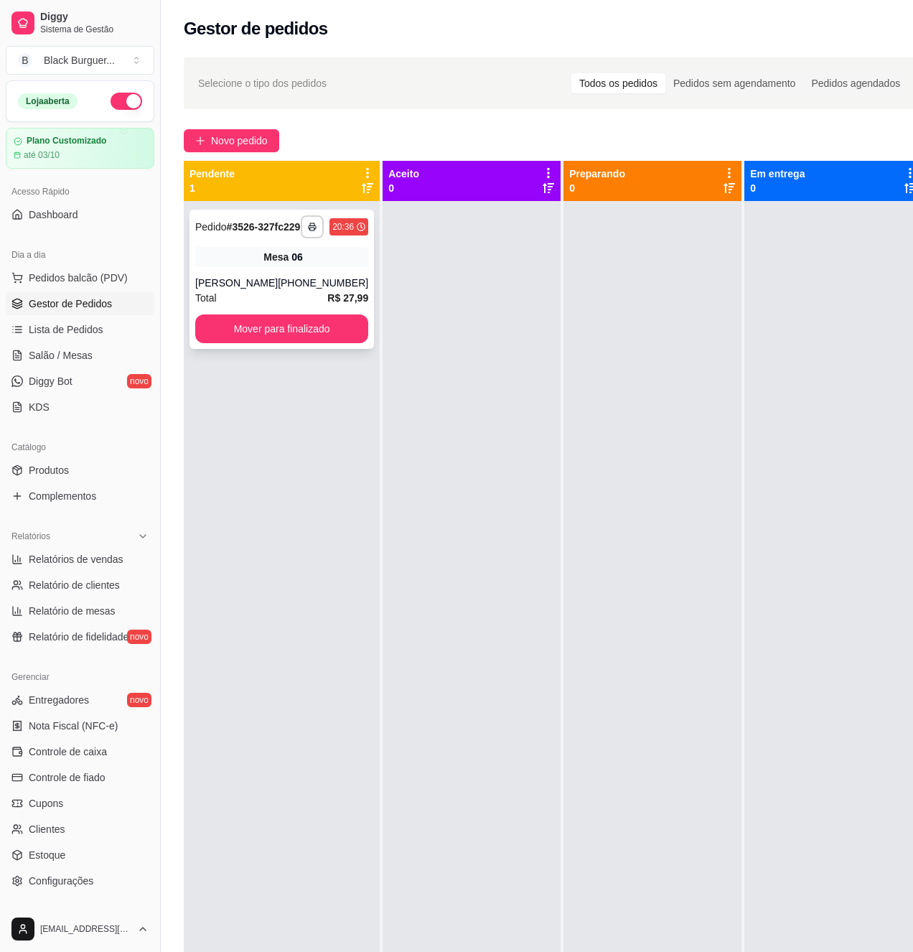
click at [262, 267] on div "Mesa 06" at bounding box center [281, 257] width 173 height 20
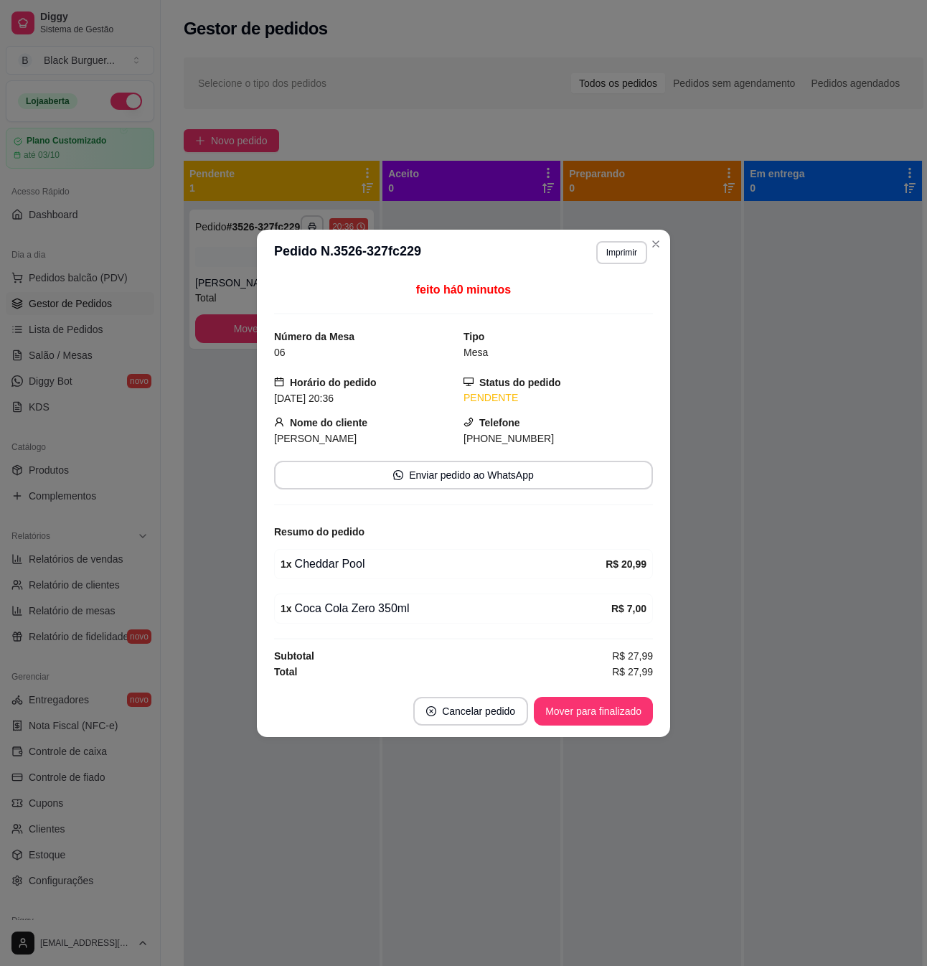
drag, startPoint x: 263, startPoint y: 540, endPoint x: 241, endPoint y: 528, distance: 24.4
click at [254, 535] on div "**********" at bounding box center [463, 483] width 927 height 966
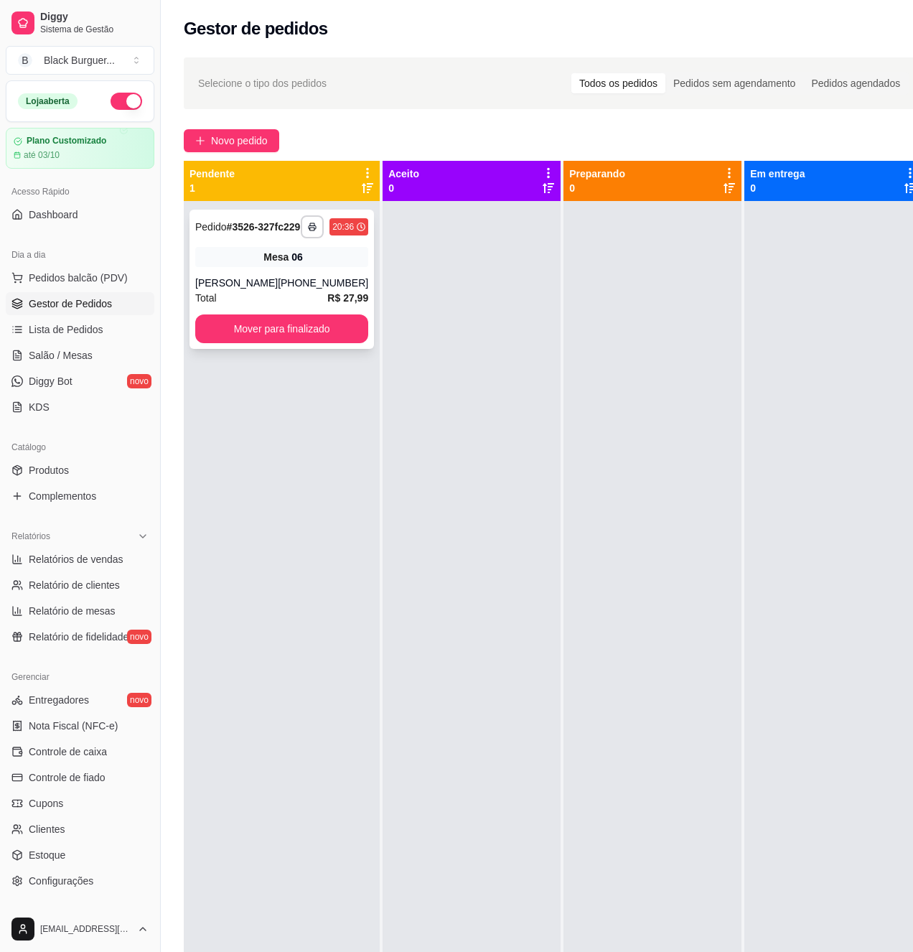
click at [237, 290] on div "[PERSON_NAME]" at bounding box center [236, 283] width 83 height 14
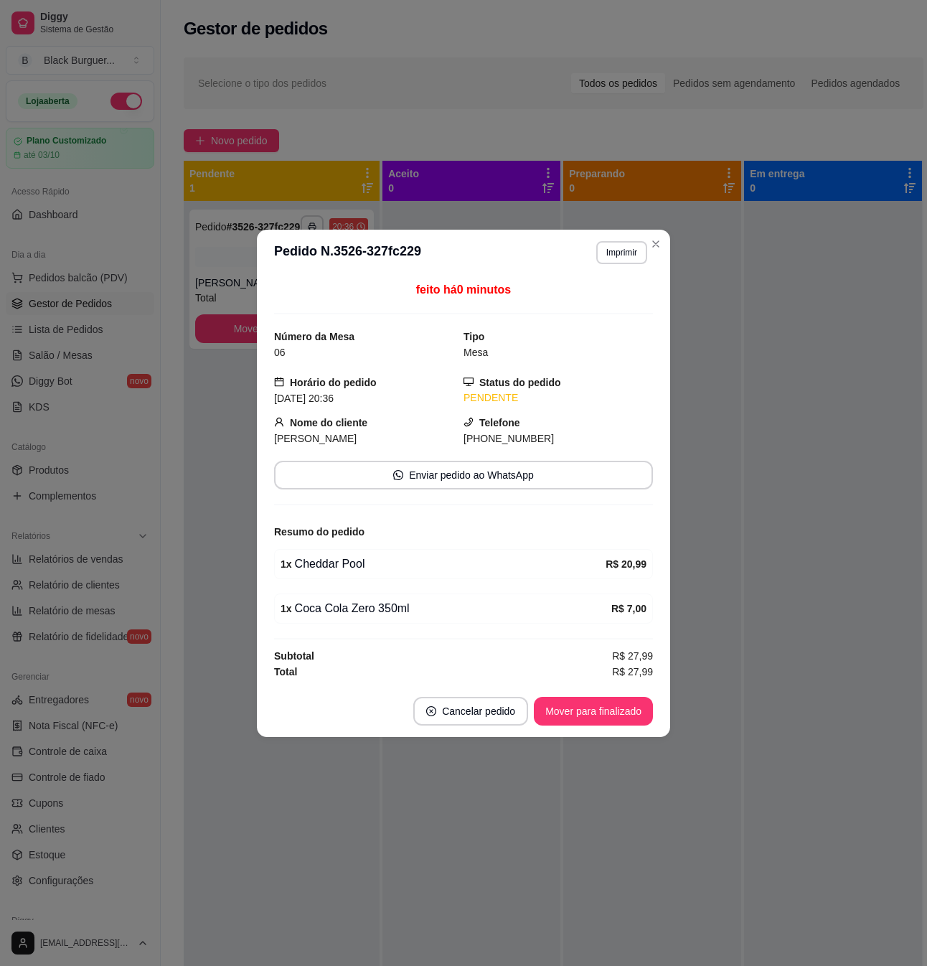
drag, startPoint x: 382, startPoint y: 591, endPoint x: 420, endPoint y: 597, distance: 38.5
click at [409, 593] on div "feito há 0 minutos Número da Mesa 06 Tipo Mesa Horário do pedido [DATE] 20:36 S…" at bounding box center [463, 480] width 379 height 398
click at [420, 598] on div "1 x Coca Cola Zero 350ml R$ 7,00" at bounding box center [463, 609] width 379 height 30
click at [323, 556] on div "1 x Cheddar Pool R$ 20,99" at bounding box center [464, 564] width 366 height 17
click at [324, 556] on div "1 x Cheddar Pool" at bounding box center [443, 564] width 325 height 17
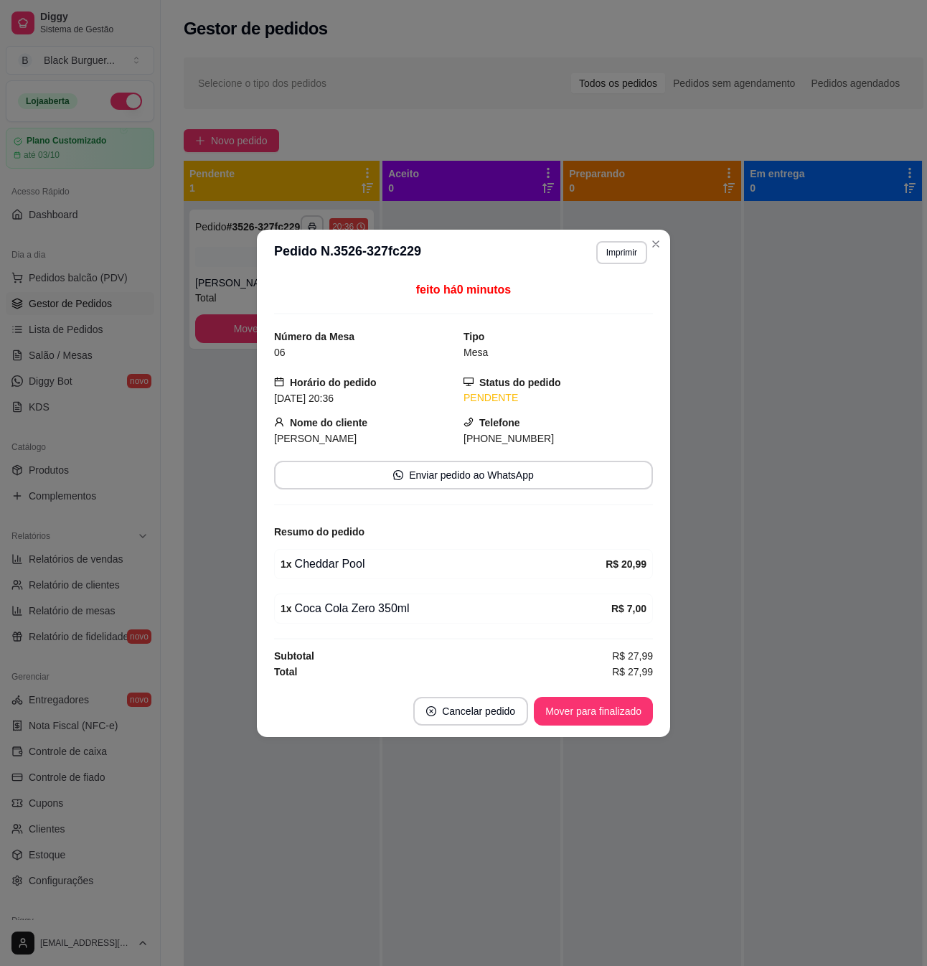
click at [342, 566] on div "1 x Cheddar Pool" at bounding box center [443, 564] width 325 height 17
click at [339, 566] on div "1 x Cheddar Pool" at bounding box center [443, 564] width 325 height 17
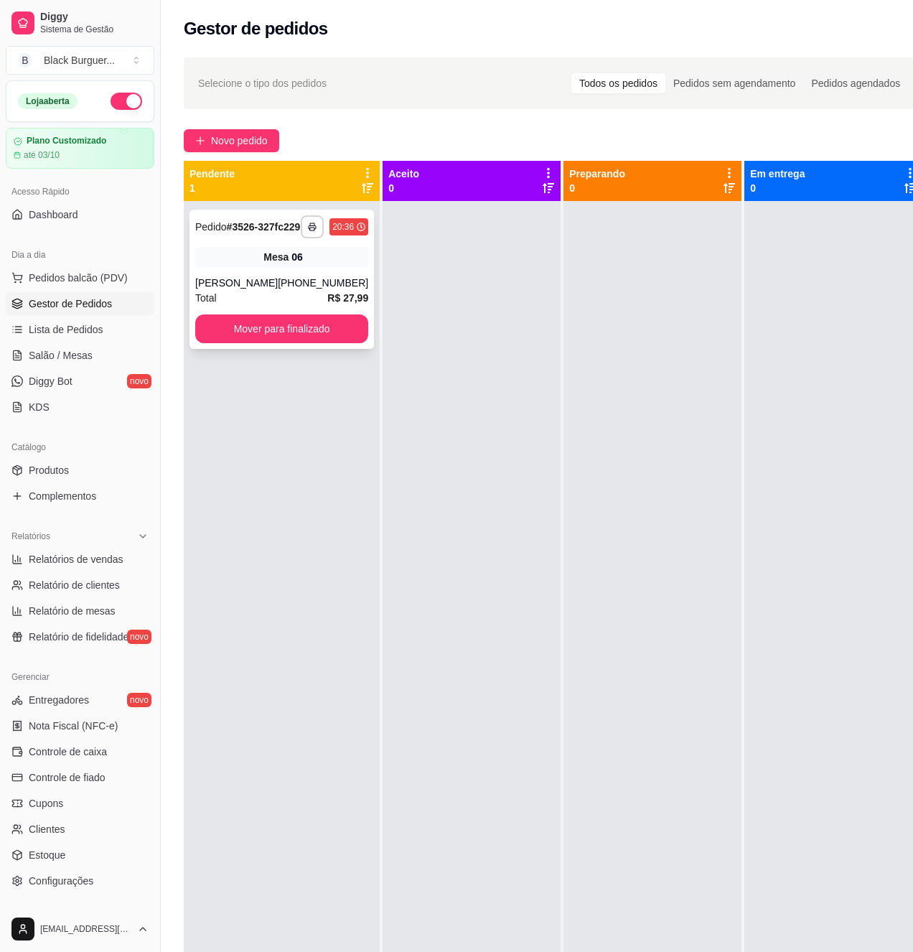
click at [310, 290] on div "[PHONE_NUMBER]" at bounding box center [323, 283] width 90 height 14
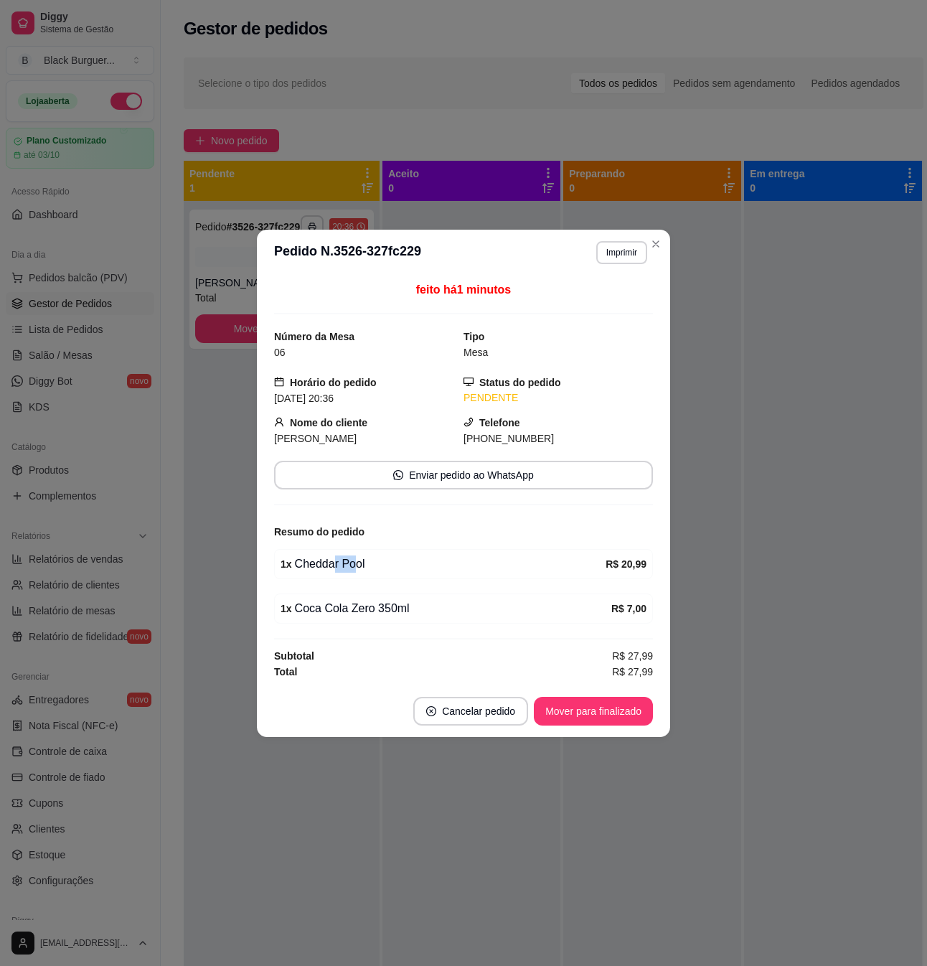
drag, startPoint x: 330, startPoint y: 564, endPoint x: 352, endPoint y: 568, distance: 22.0
click at [352, 568] on div "1 x Cheddar Pool" at bounding box center [443, 564] width 325 height 17
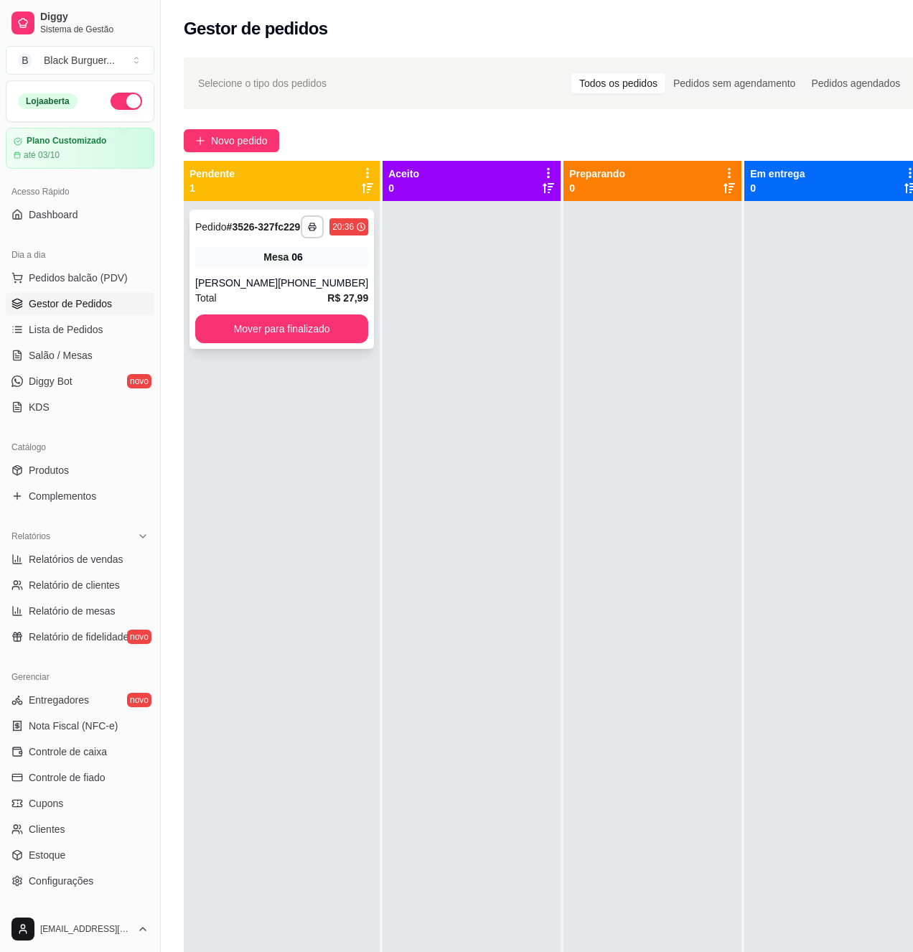
click at [316, 279] on div "**********" at bounding box center [281, 279] width 184 height 139
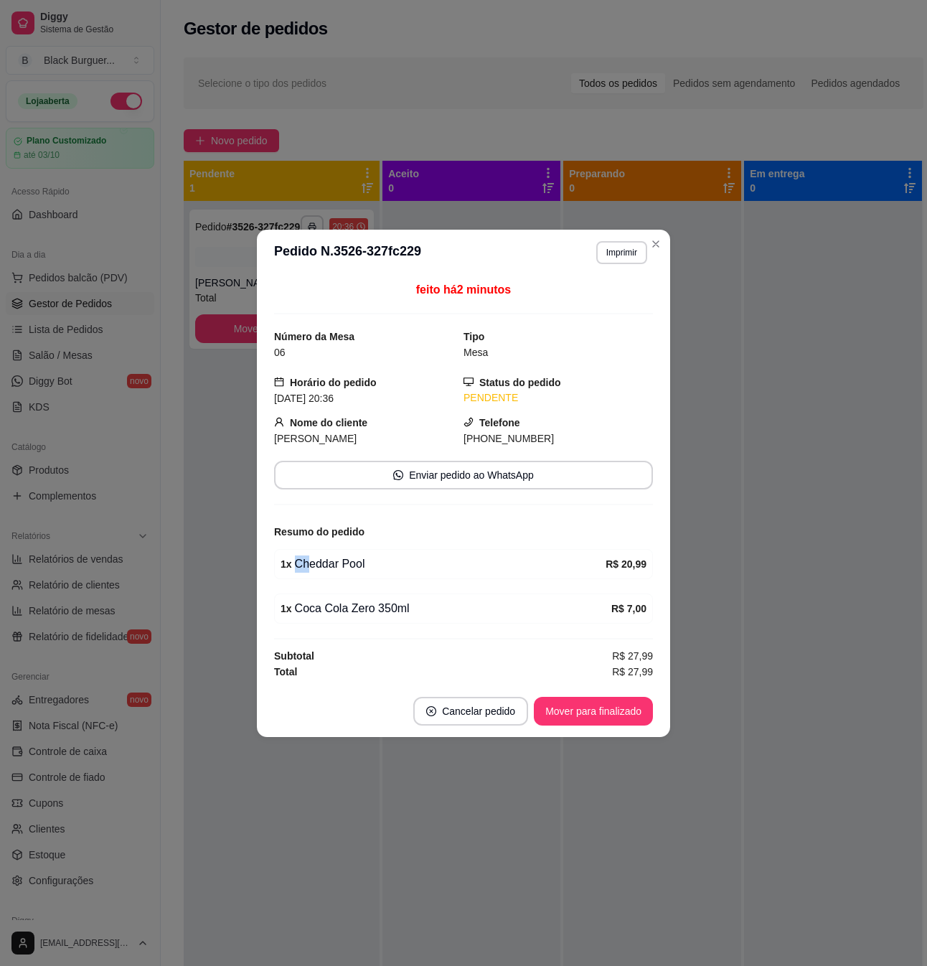
drag, startPoint x: 310, startPoint y: 558, endPoint x: 371, endPoint y: 558, distance: 61.0
click at [371, 558] on div "1 x Cheddar Pool" at bounding box center [443, 564] width 325 height 17
click at [372, 558] on div "1 x Cheddar Pool" at bounding box center [443, 564] width 325 height 17
click at [319, 566] on div "1 x Cheddar Pool" at bounding box center [443, 564] width 325 height 17
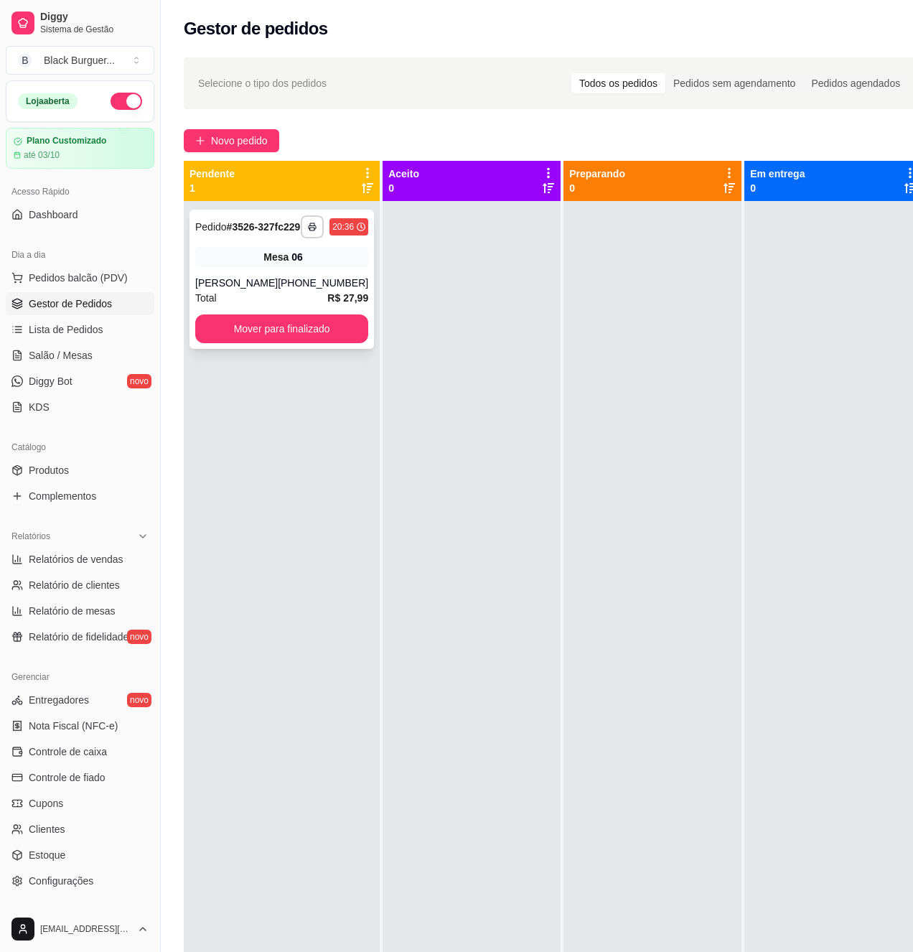
click at [296, 283] on div "**********" at bounding box center [281, 279] width 184 height 139
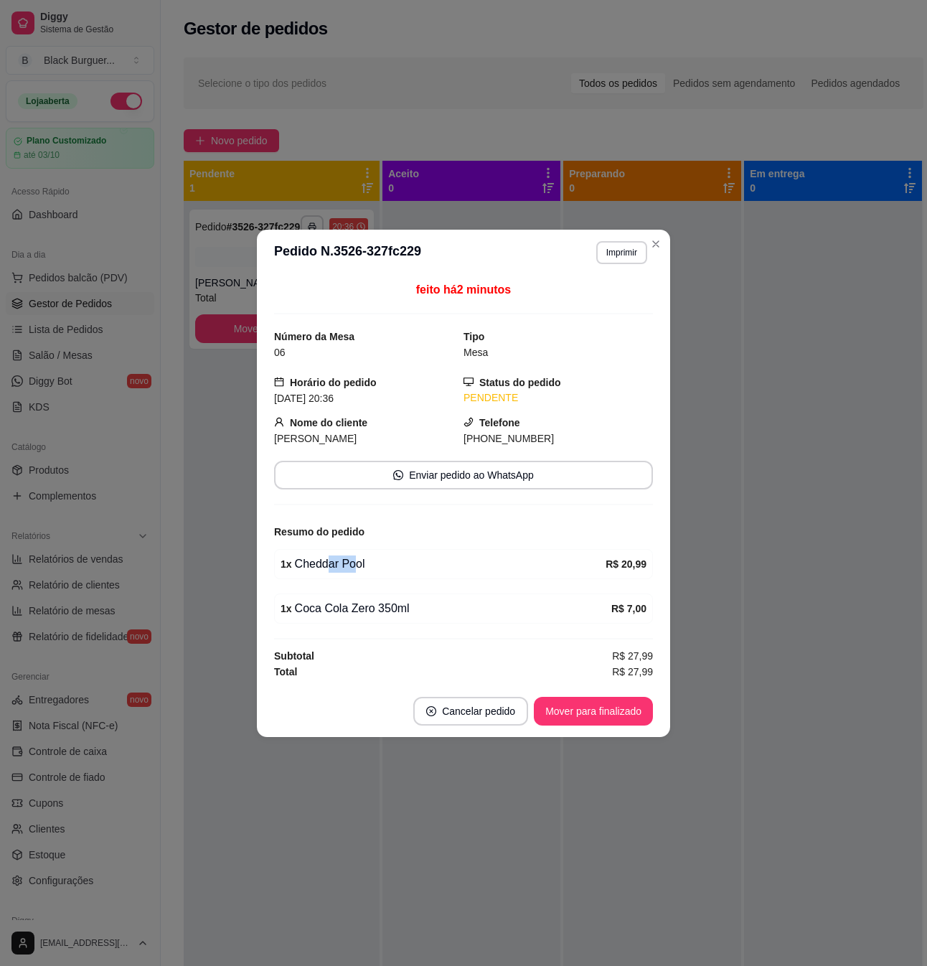
drag, startPoint x: 324, startPoint y: 557, endPoint x: 357, endPoint y: 557, distance: 32.3
click at [356, 557] on div "1 x Cheddar Pool" at bounding box center [443, 564] width 325 height 17
click at [357, 557] on div "1 x Cheddar Pool" at bounding box center [443, 564] width 325 height 17
drag, startPoint x: 326, startPoint y: 552, endPoint x: 356, endPoint y: 556, distance: 30.4
click at [356, 556] on div "1 x Cheddar Pool R$ 20,99" at bounding box center [463, 564] width 379 height 30
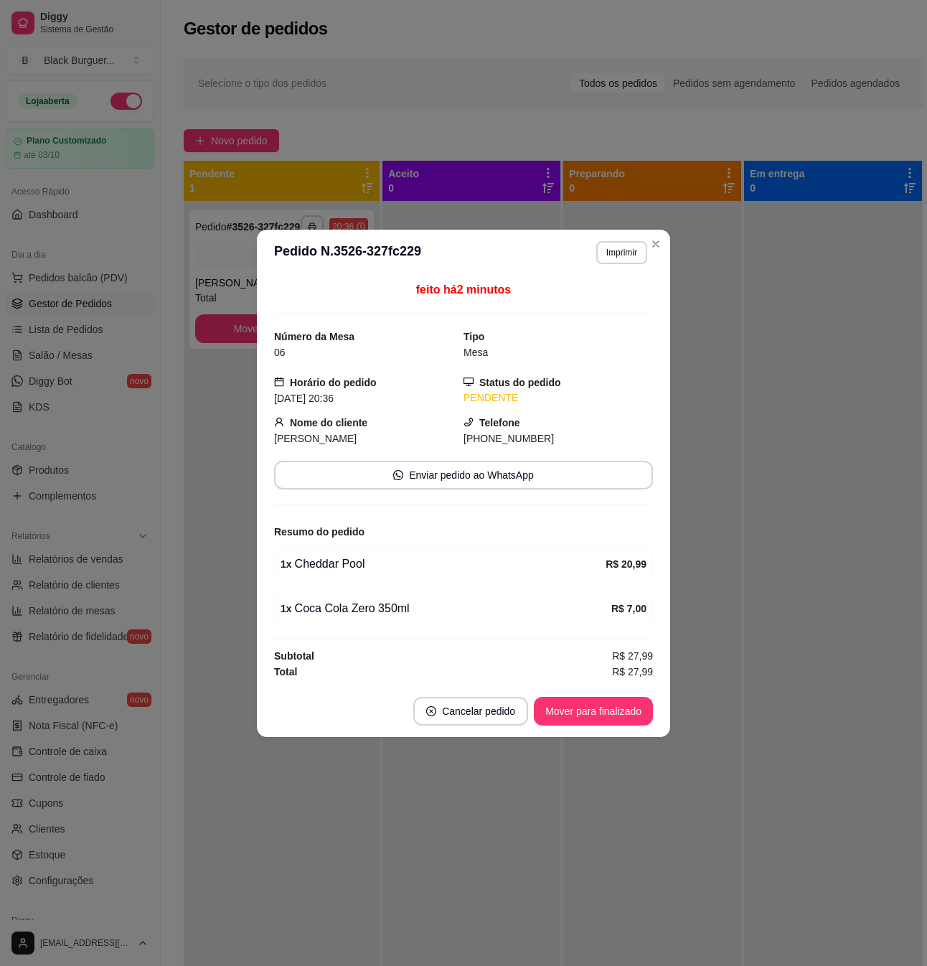
click at [357, 556] on div "1 x Cheddar Pool" at bounding box center [443, 564] width 325 height 17
click at [333, 556] on div "1 x Cheddar Pool" at bounding box center [443, 564] width 325 height 17
drag, startPoint x: 343, startPoint y: 572, endPoint x: 350, endPoint y: 573, distance: 7.2
click at [350, 573] on div "1 x Cheddar Pool" at bounding box center [443, 564] width 325 height 17
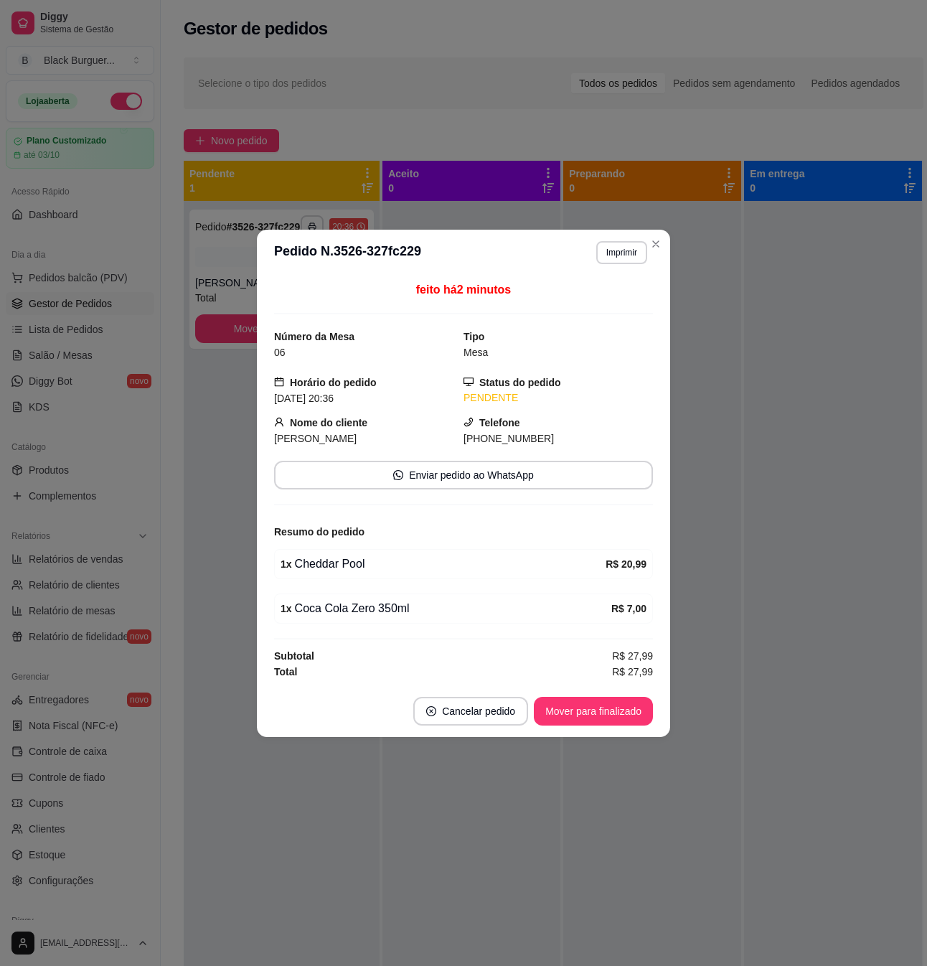
drag, startPoint x: 603, startPoint y: 561, endPoint x: 611, endPoint y: 561, distance: 8.6
click at [609, 561] on div "1 x Cheddar Pool R$ 20,99" at bounding box center [464, 564] width 366 height 17
click at [611, 561] on strong "R$ 20,99" at bounding box center [626, 563] width 41 height 11
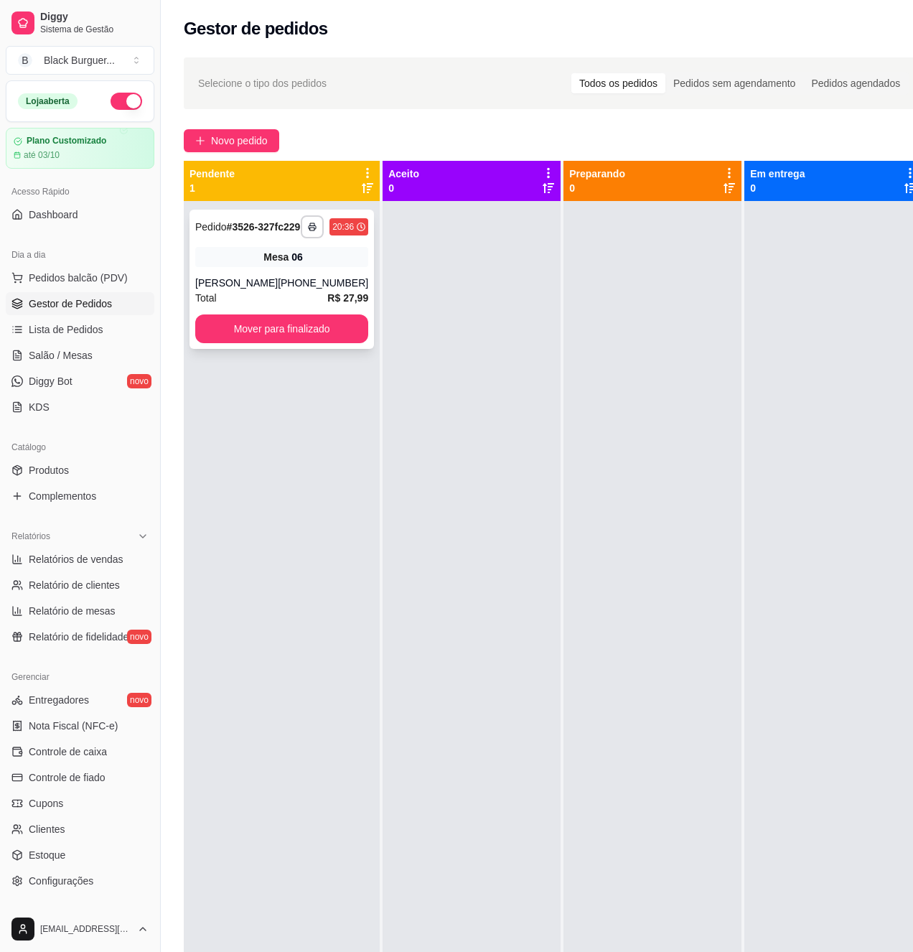
click at [350, 283] on div "**********" at bounding box center [281, 279] width 184 height 139
click at [227, 233] on strong "# 3526-327fc229" at bounding box center [264, 226] width 74 height 11
click at [337, 302] on div "**********" at bounding box center [281, 279] width 184 height 139
click at [324, 283] on div "**********" at bounding box center [281, 279] width 184 height 139
click at [273, 339] on button "Mover para finalizado" at bounding box center [281, 328] width 173 height 29
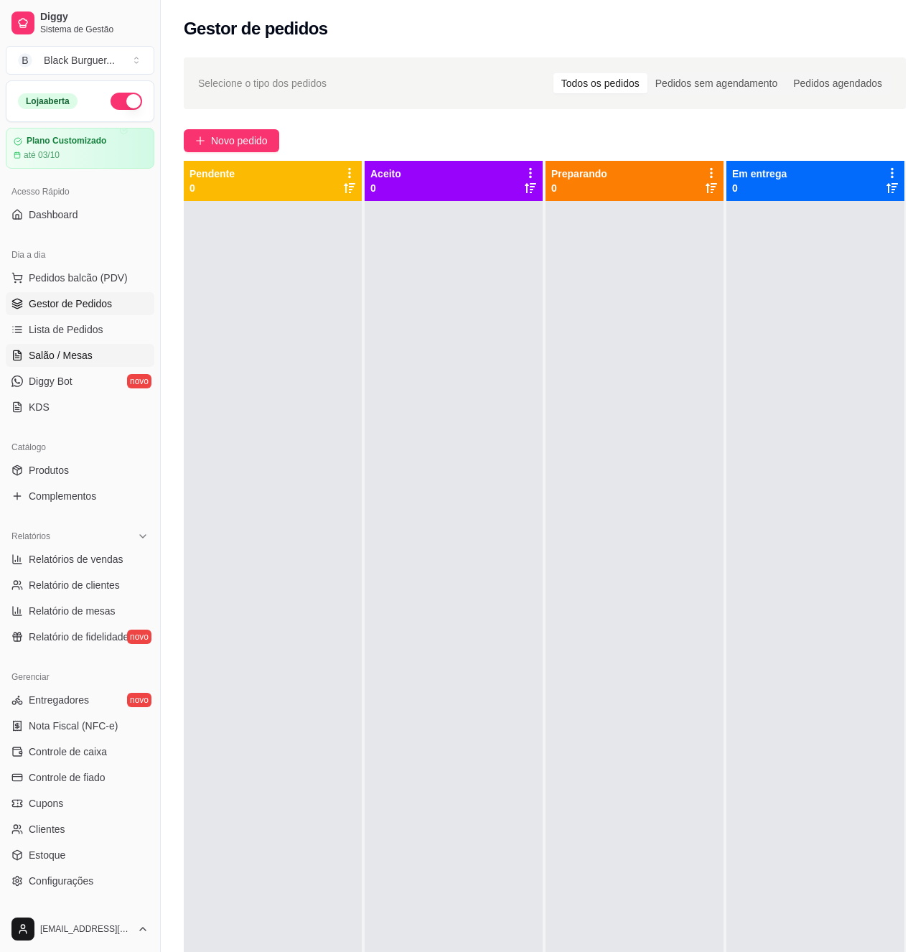
click at [83, 357] on span "Salão / Mesas" at bounding box center [61, 355] width 64 height 14
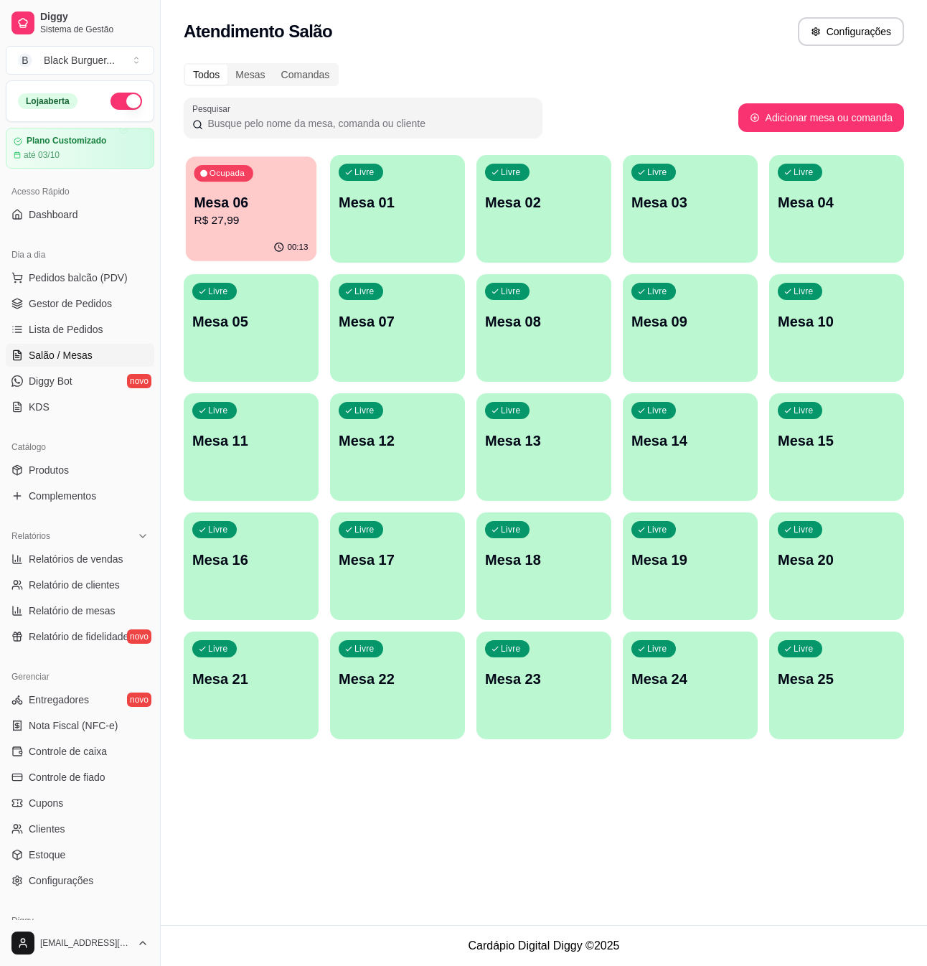
click at [258, 220] on p "R$ 27,99" at bounding box center [251, 220] width 114 height 17
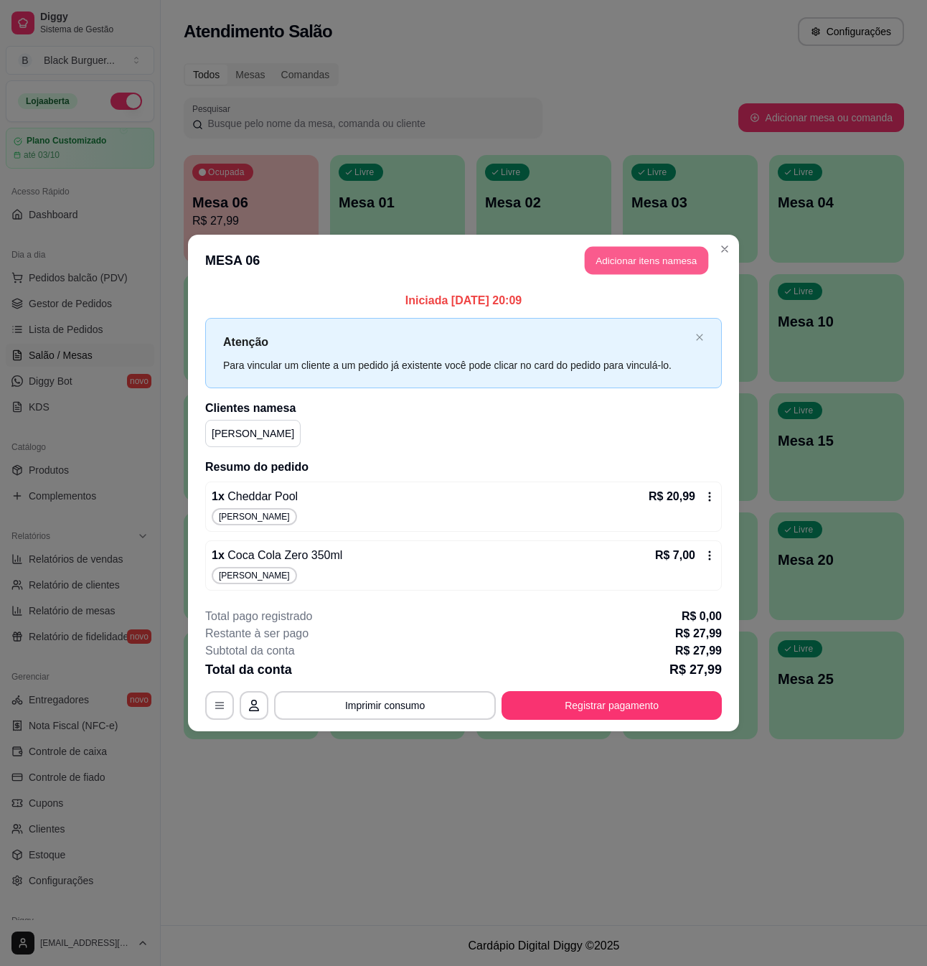
click at [670, 258] on button "Adicionar itens na mesa" at bounding box center [646, 261] width 123 height 28
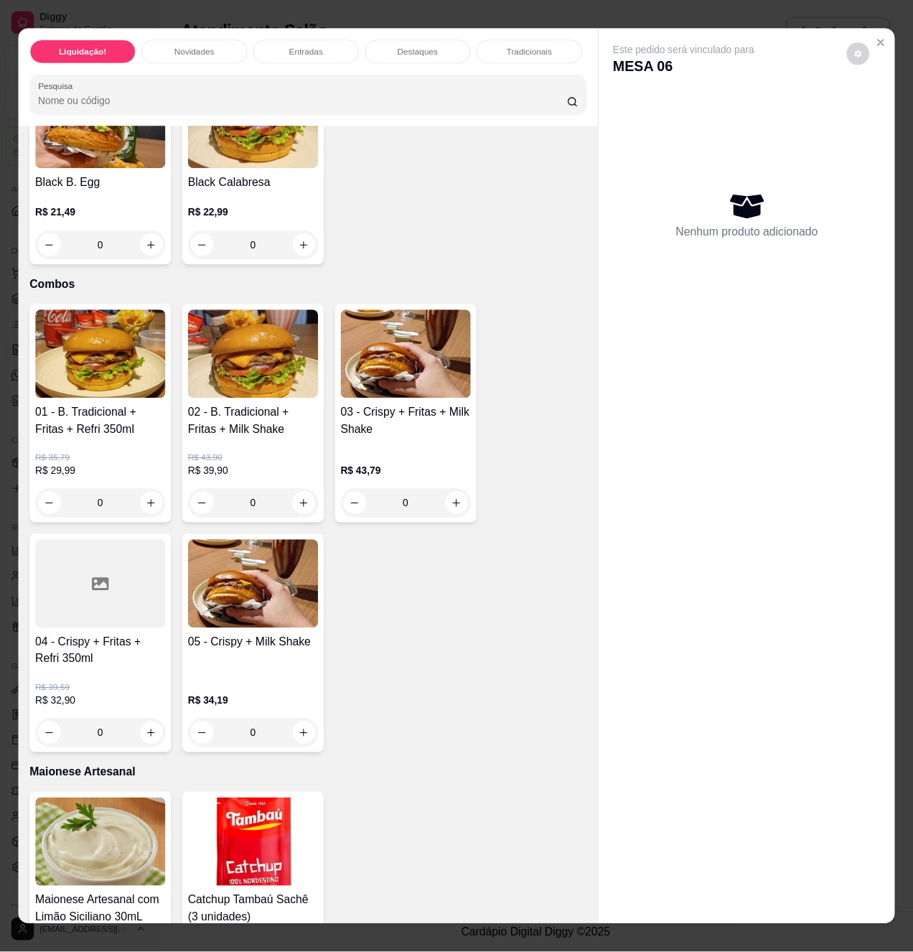
scroll to position [2775, 0]
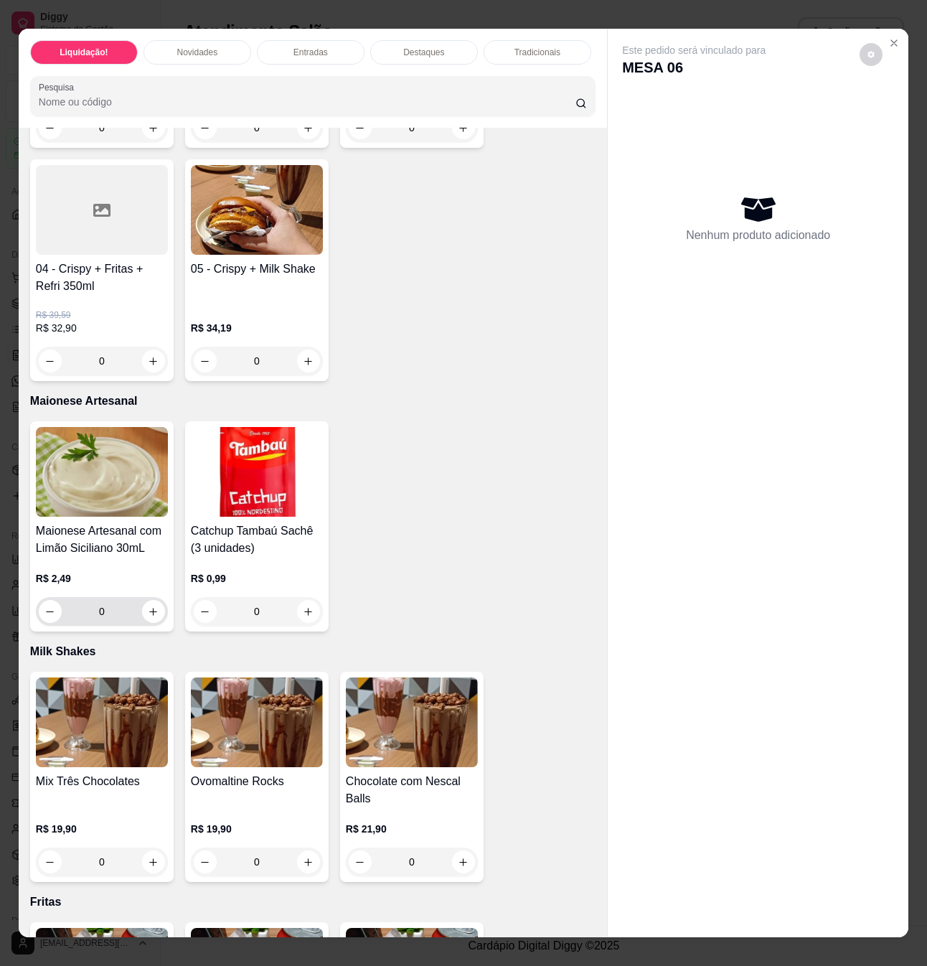
click at [152, 606] on button "increase-product-quantity" at bounding box center [153, 611] width 23 height 23
type input "1"
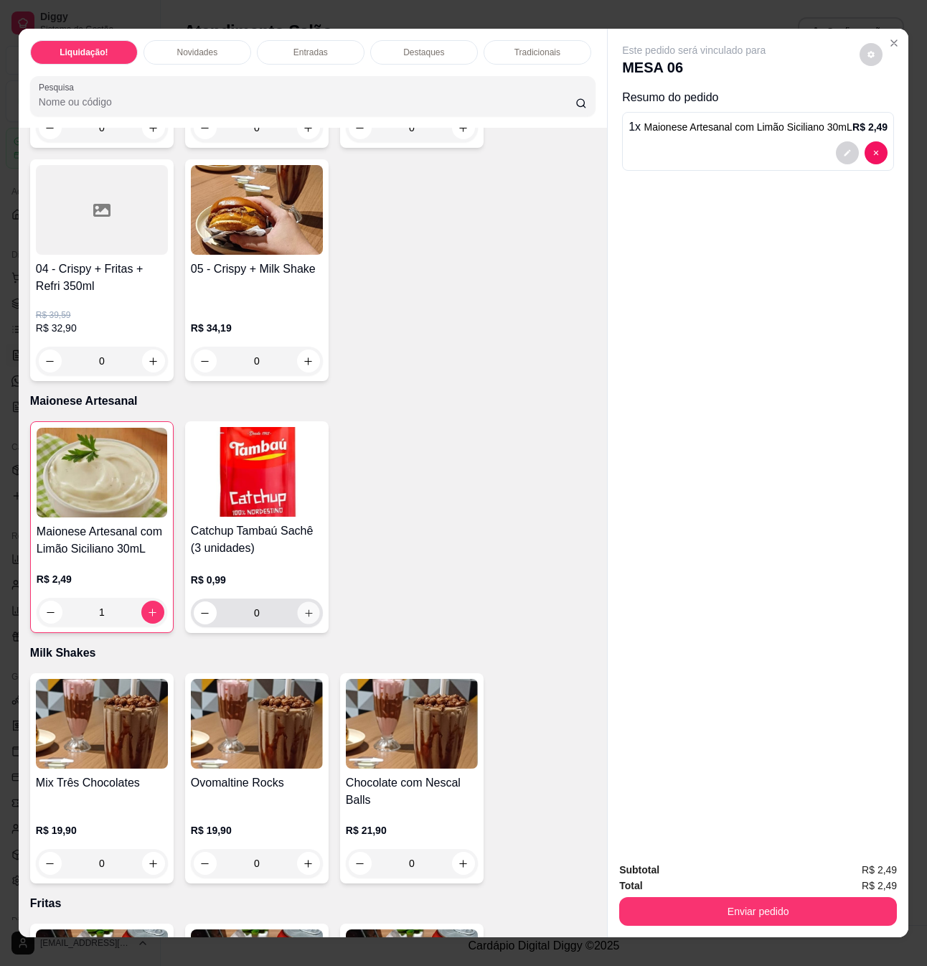
click at [307, 604] on button "increase-product-quantity" at bounding box center [308, 613] width 22 height 22
type input "1"
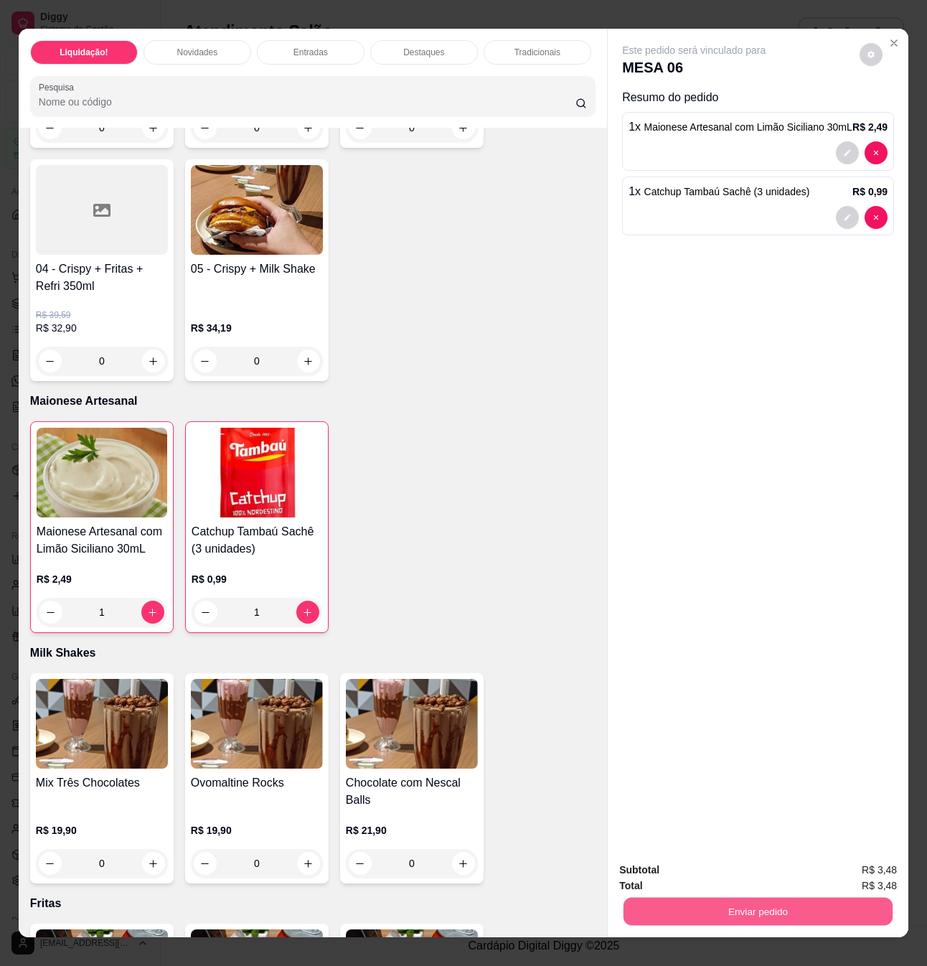
click at [719, 902] on button "Enviar pedido" at bounding box center [758, 911] width 269 height 28
click at [719, 859] on button "Não registrar e enviar pedido" at bounding box center [708, 869] width 149 height 27
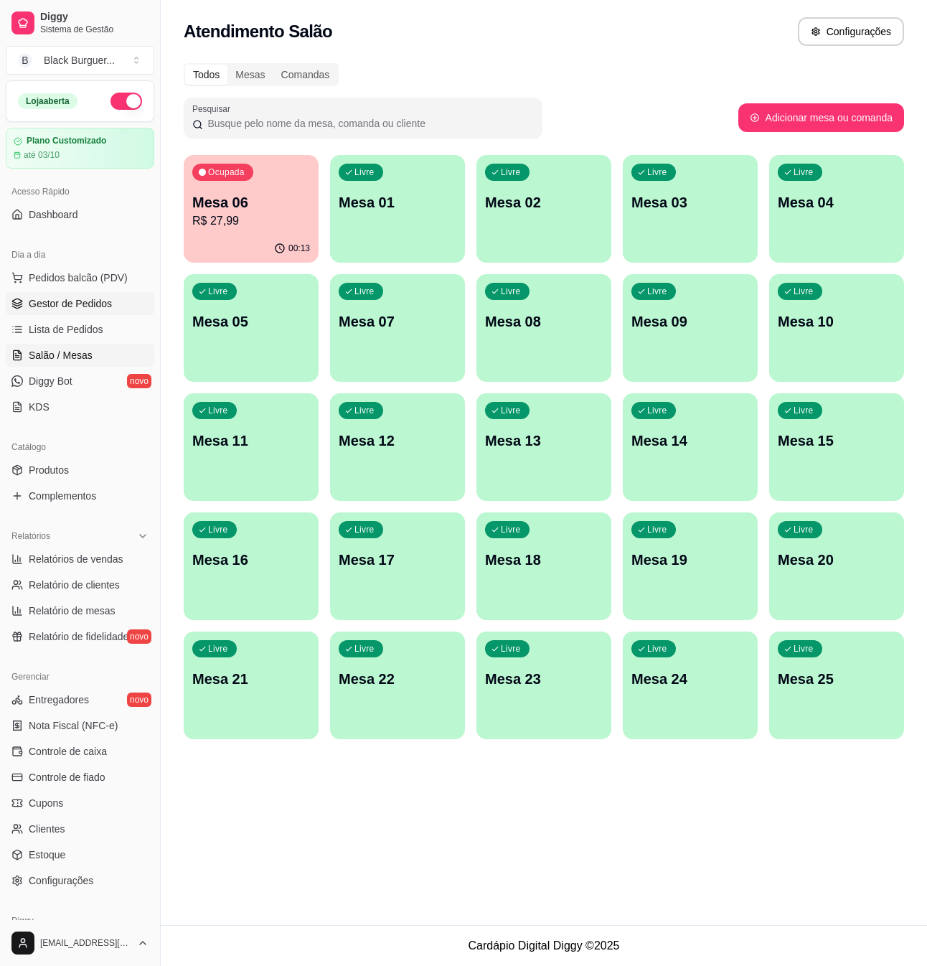
click at [52, 313] on link "Gestor de Pedidos" at bounding box center [80, 303] width 149 height 23
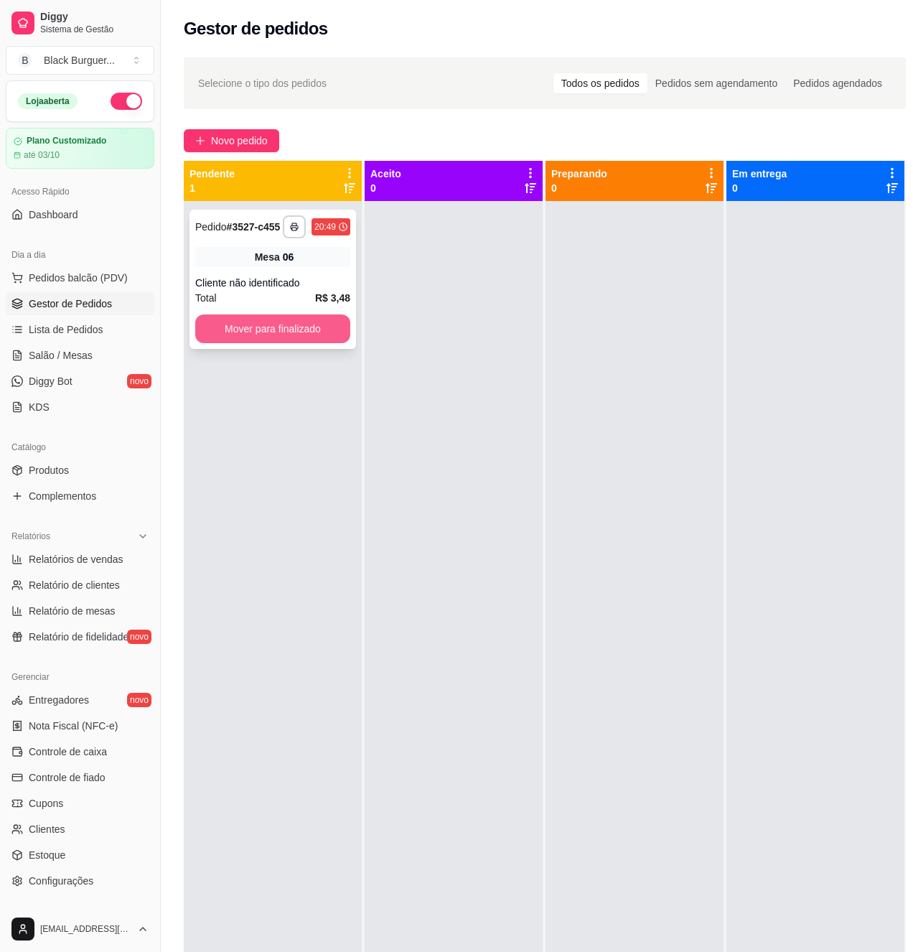
click at [291, 336] on button "Mover para finalizado" at bounding box center [272, 328] width 155 height 29
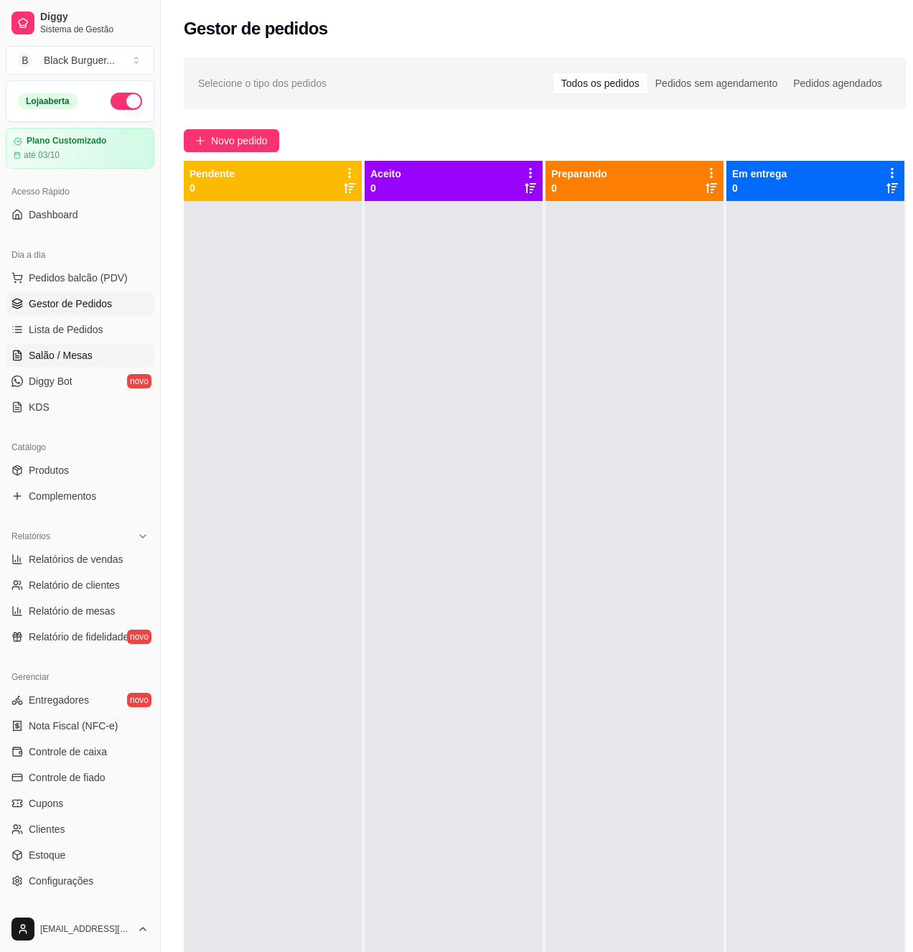
click at [65, 349] on span "Salão / Mesas" at bounding box center [61, 355] width 64 height 14
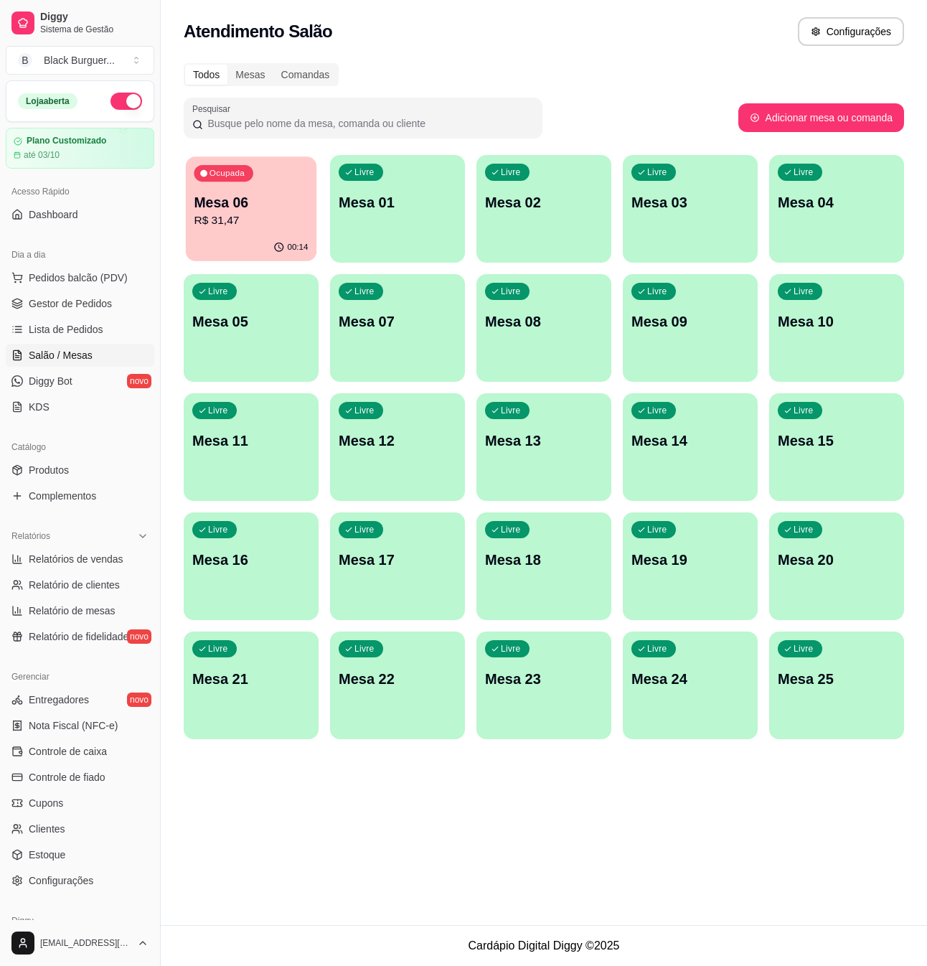
click at [235, 182] on div "Ocupada Mesa 06 R$ 31,47" at bounding box center [251, 195] width 131 height 78
click at [233, 225] on p "R$ 31,47" at bounding box center [251, 220] width 118 height 17
click at [100, 324] on link "Lista de Pedidos" at bounding box center [80, 329] width 149 height 23
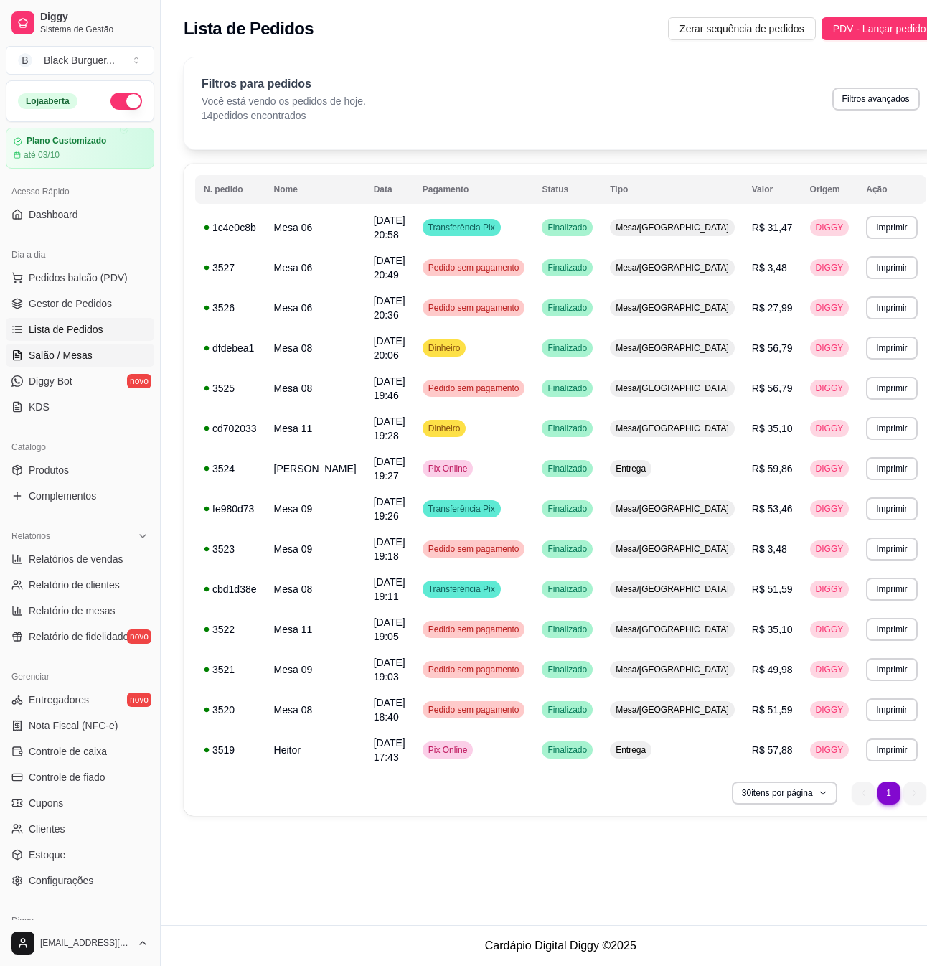
click at [100, 354] on link "Salão / Mesas" at bounding box center [80, 355] width 149 height 23
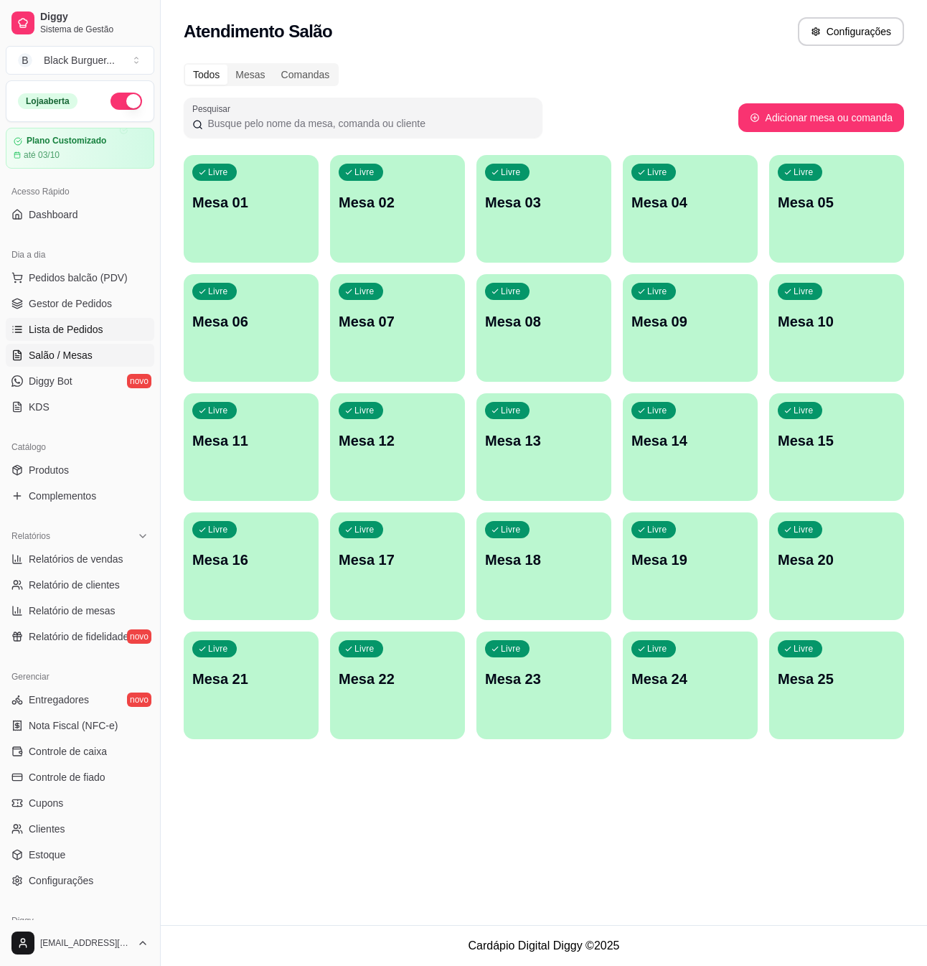
click at [100, 326] on link "Lista de Pedidos" at bounding box center [80, 329] width 149 height 23
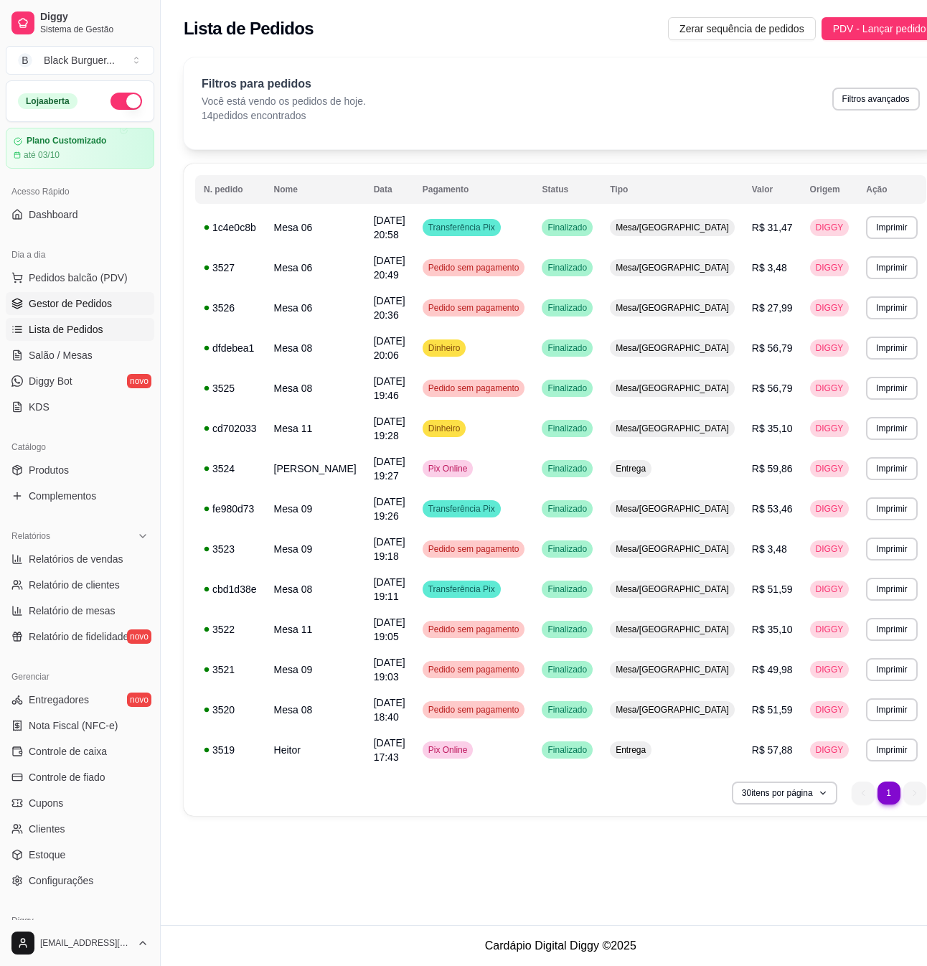
click at [106, 303] on span "Gestor de Pedidos" at bounding box center [70, 303] width 83 height 14
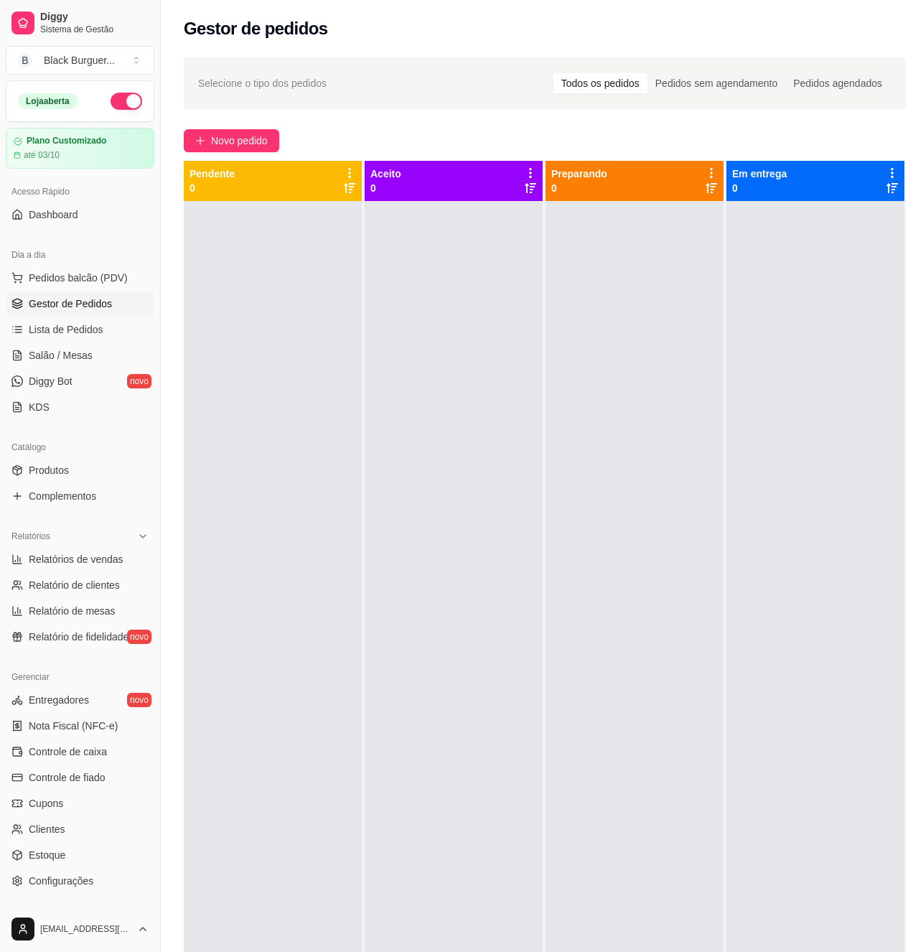
click at [60, 310] on span "Gestor de Pedidos" at bounding box center [70, 303] width 83 height 14
click at [81, 329] on span "Lista de Pedidos" at bounding box center [66, 329] width 75 height 14
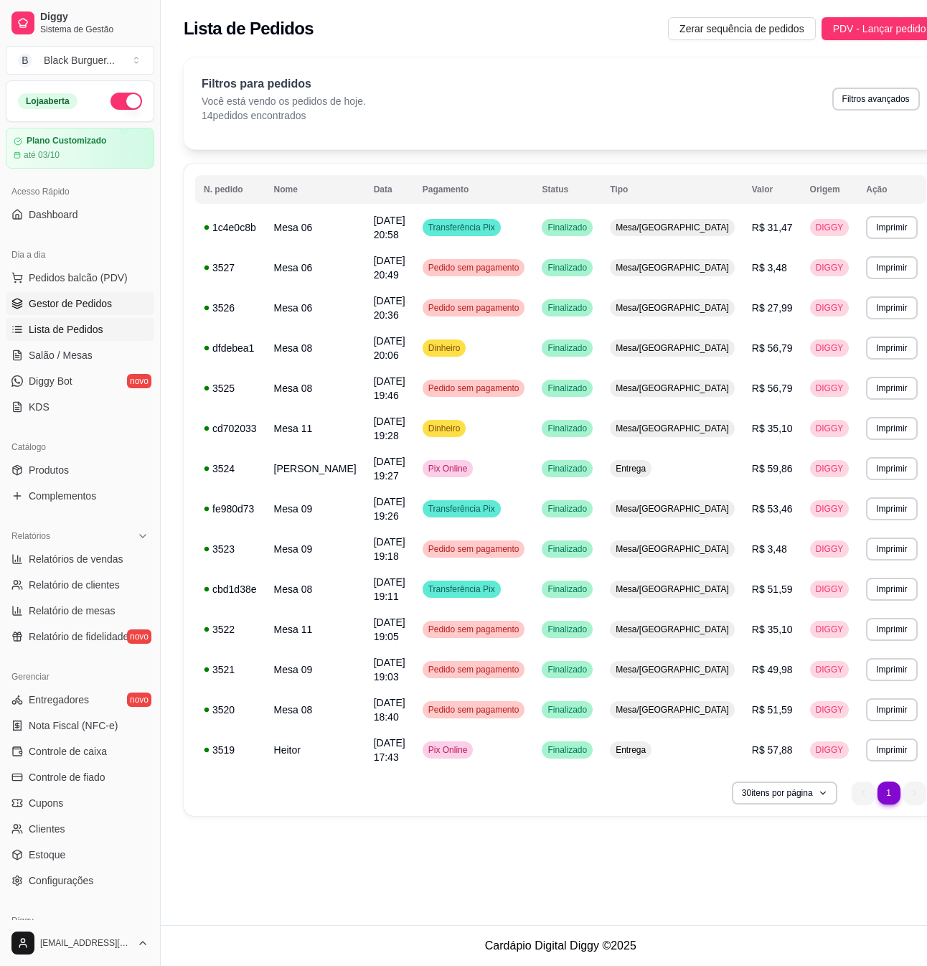
click at [88, 307] on span "Gestor de Pedidos" at bounding box center [70, 303] width 83 height 14
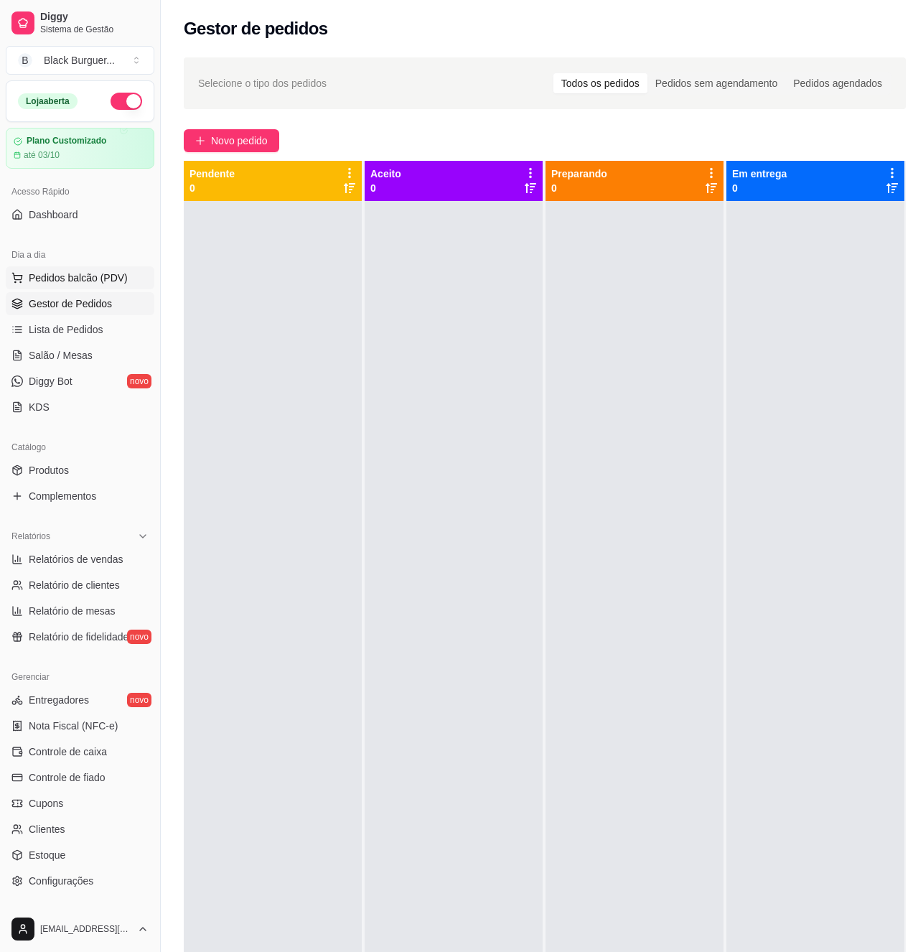
click at [84, 279] on span "Pedidos balcão (PDV)" at bounding box center [78, 278] width 99 height 14
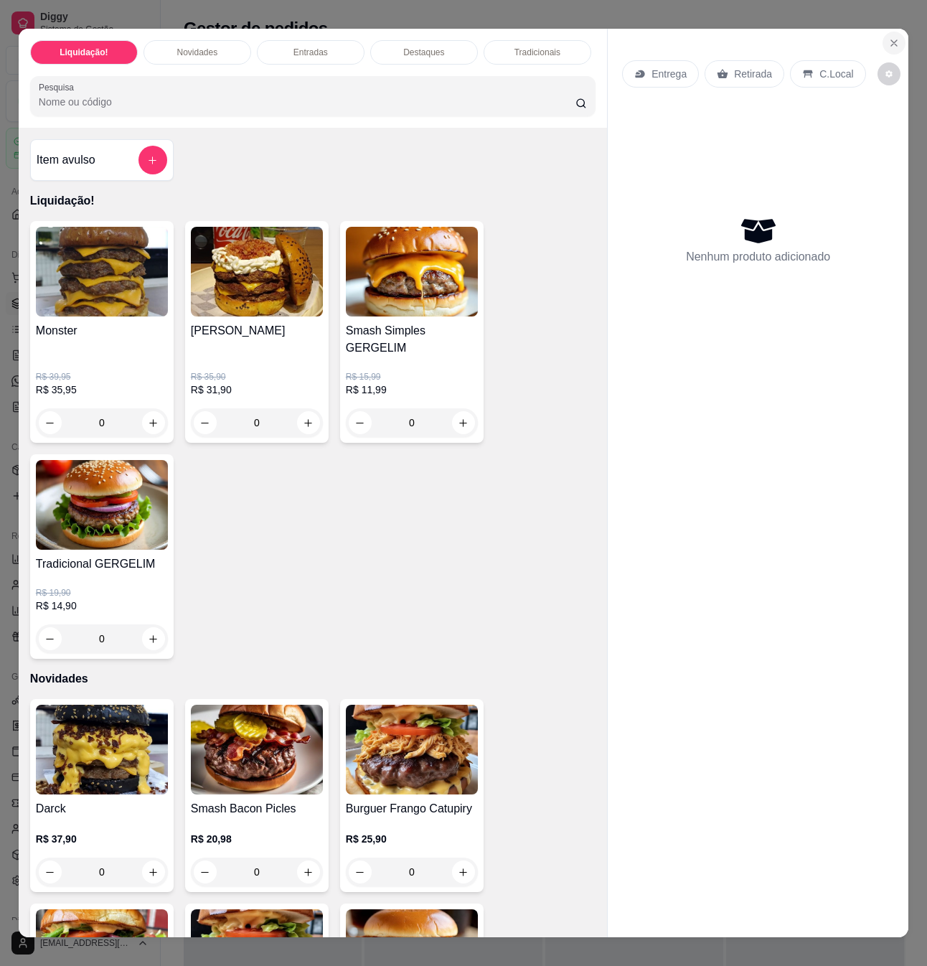
click at [889, 37] on icon "Close" at bounding box center [894, 42] width 11 height 11
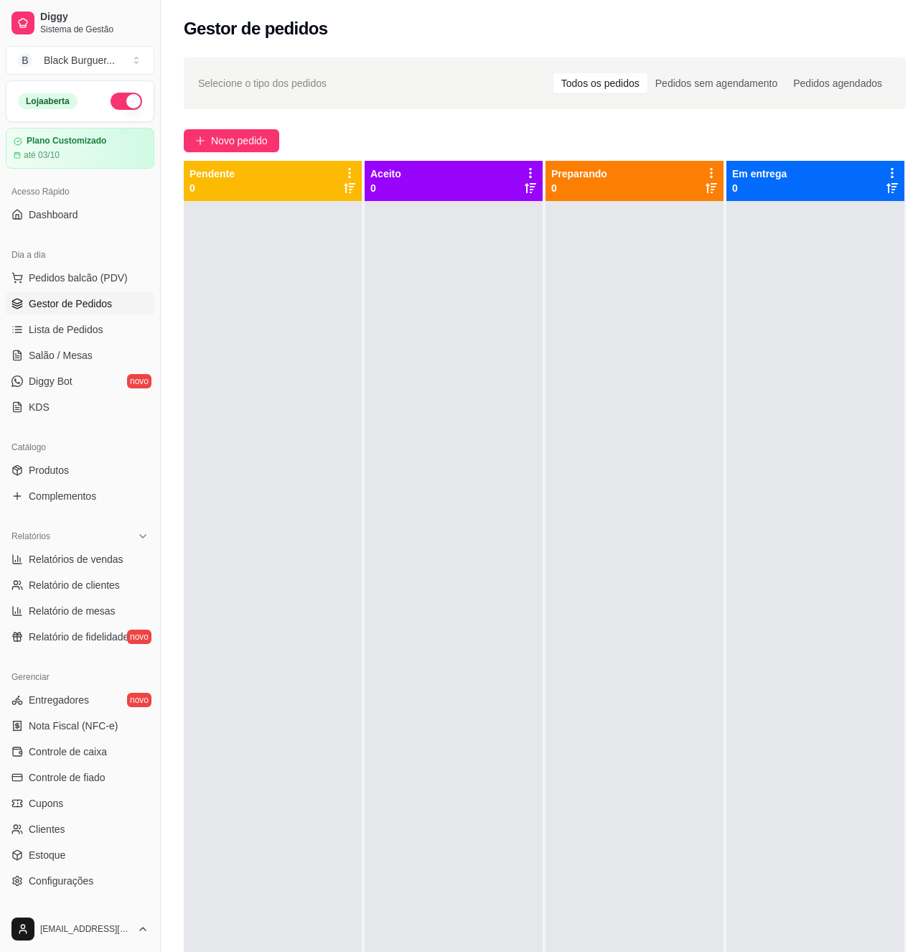
click at [90, 306] on span "Gestor de Pedidos" at bounding box center [70, 303] width 83 height 14
